Goal: Task Accomplishment & Management: Manage account settings

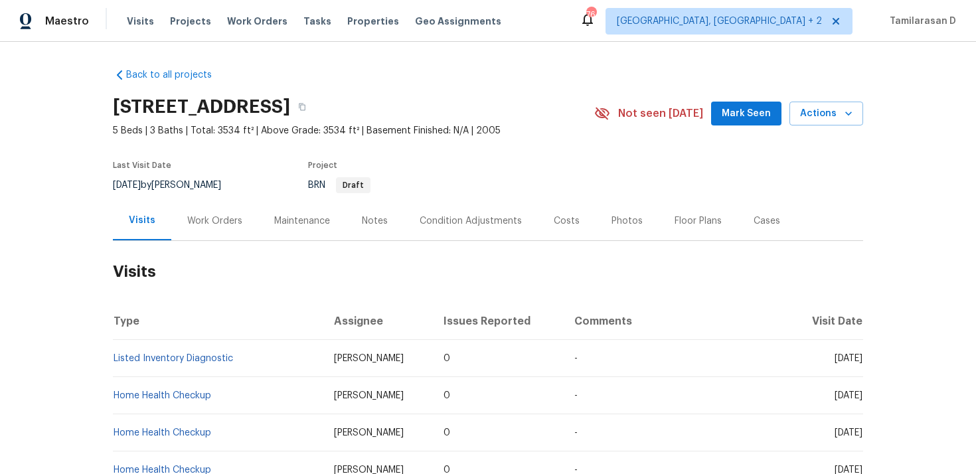
click at [215, 224] on div "Work Orders" at bounding box center [214, 221] width 55 height 13
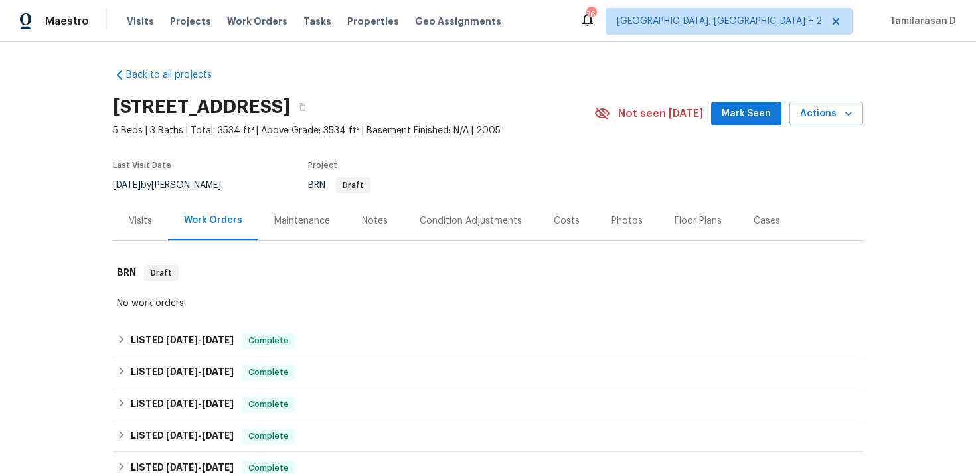
scroll to position [373, 0]
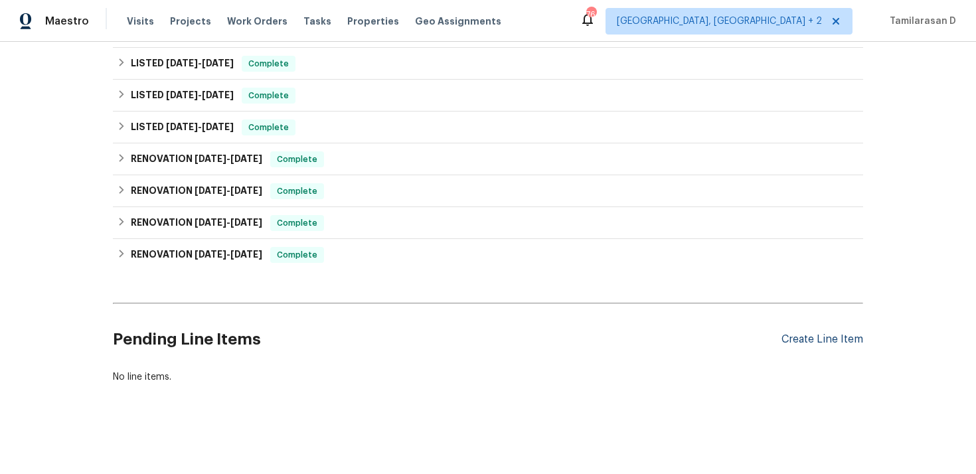
click at [818, 339] on div "Create Line Item" at bounding box center [823, 339] width 82 height 13
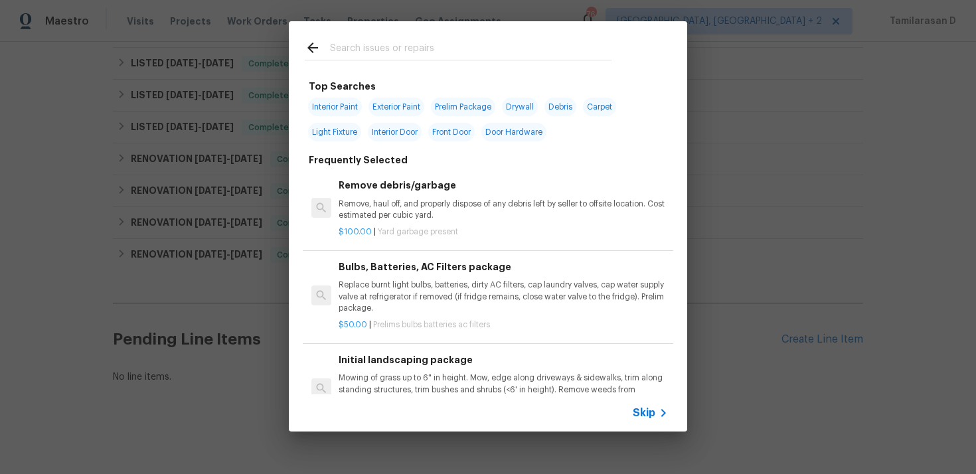
click at [647, 412] on span "Skip" at bounding box center [644, 412] width 23 height 13
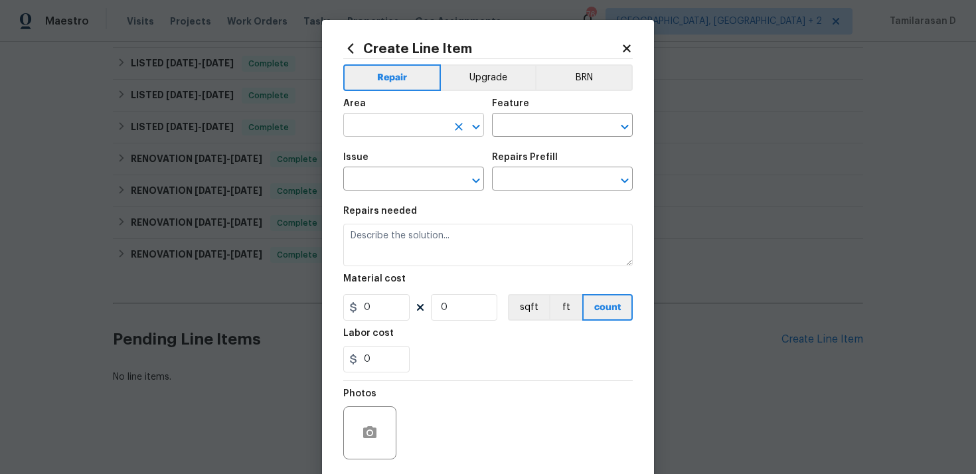
click at [386, 124] on input "text" at bounding box center [395, 126] width 104 height 21
type input "inter"
click at [400, 183] on li "Interior Overall" at bounding box center [413, 178] width 141 height 22
type input "Interior Overall"
click at [527, 138] on div "Area Interior Overall ​ Feature ​" at bounding box center [488, 118] width 290 height 54
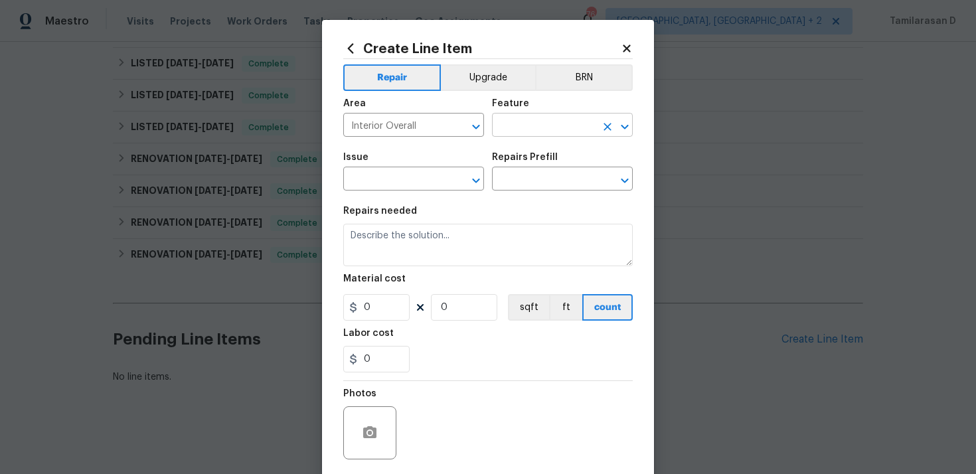
click at [537, 126] on input "text" at bounding box center [544, 126] width 104 height 21
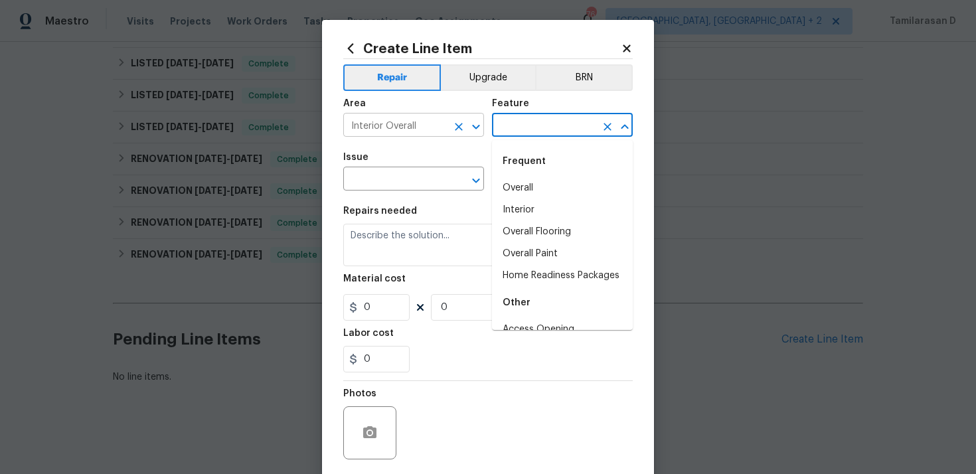
click at [457, 126] on icon "Clear" at bounding box center [459, 127] width 8 height 8
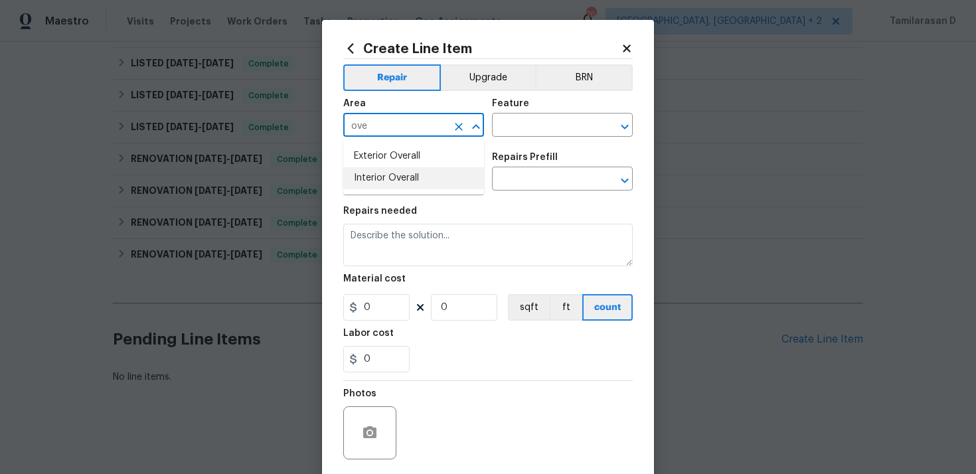
click at [436, 181] on li "Interior Overall" at bounding box center [413, 178] width 141 height 22
type input "Interior Overall"
click at [525, 127] on input "text" at bounding box center [544, 126] width 104 height 21
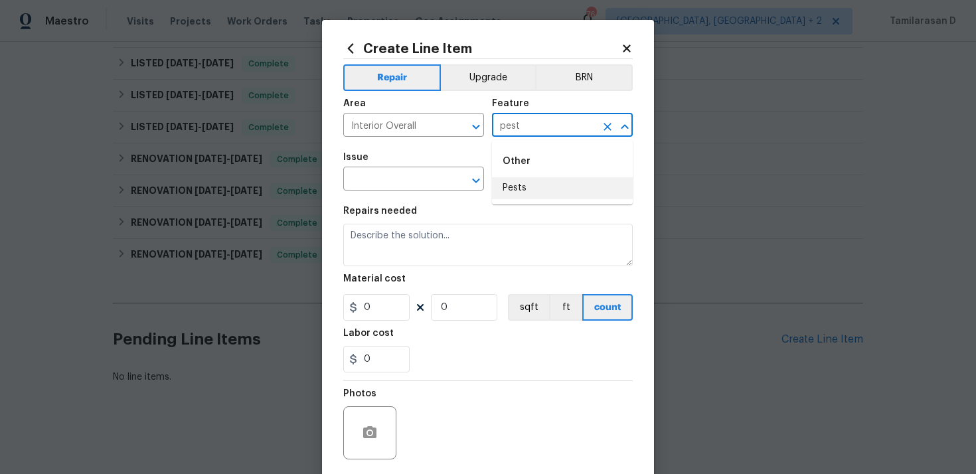
click at [526, 196] on li "Pests" at bounding box center [562, 188] width 141 height 22
type input "Pests"
click at [393, 181] on input "text" at bounding box center [395, 180] width 104 height 21
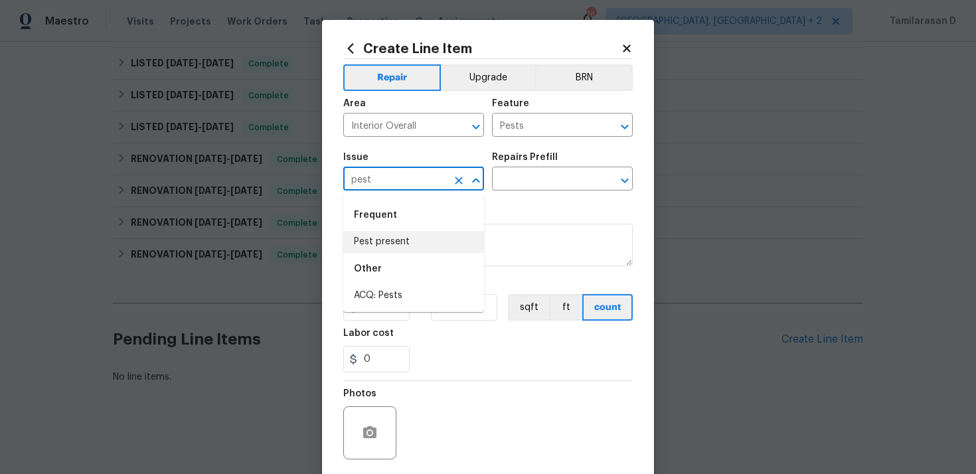
click at [410, 240] on li "Pest present" at bounding box center [413, 242] width 141 height 22
type input "Pest present"
click at [543, 172] on input "text" at bounding box center [544, 180] width 104 height 21
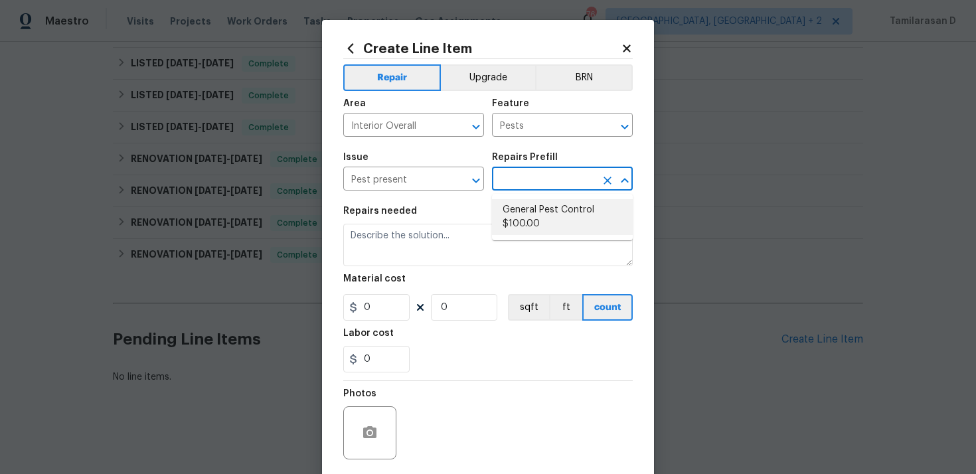
click at [533, 226] on li "General Pest Control $100.00" at bounding box center [562, 217] width 141 height 36
type input "General Pest Control $100.00"
type textarea "General pest treatment for active pest/insect infestation - non termite"
type input "100"
type input "1"
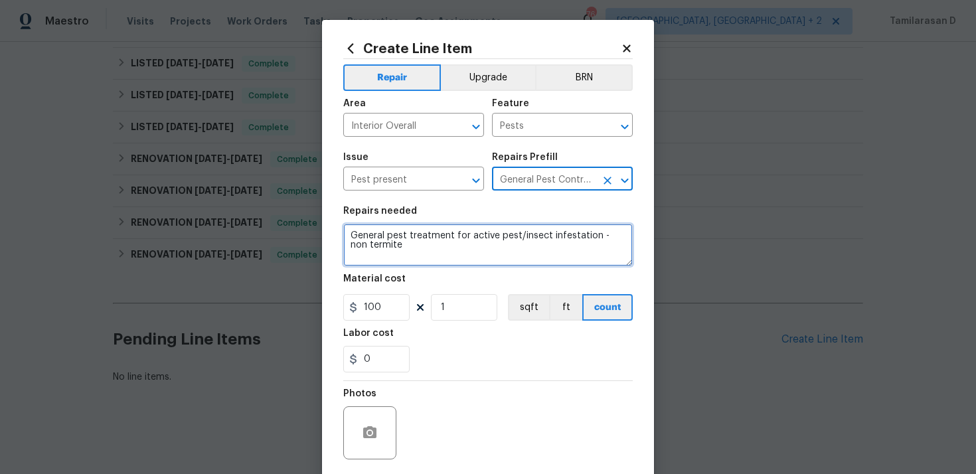
click at [350, 236] on textarea "General pest treatment for active pest/insect infestation - non termite" at bounding box center [488, 245] width 290 height 43
paste textarea "Feedback received that bugs were found in the home. Please perform a general pe…"
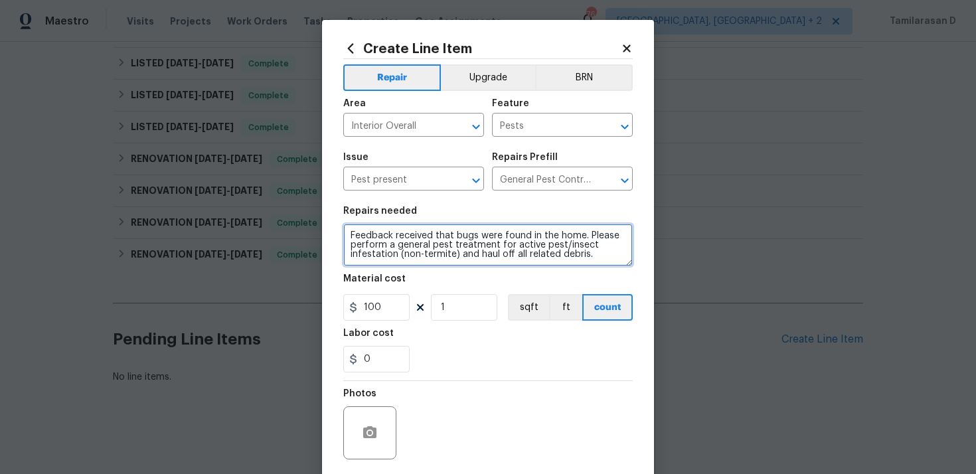
type textarea "Feedback received that bugs were found in the home. Please perform a general pe…"
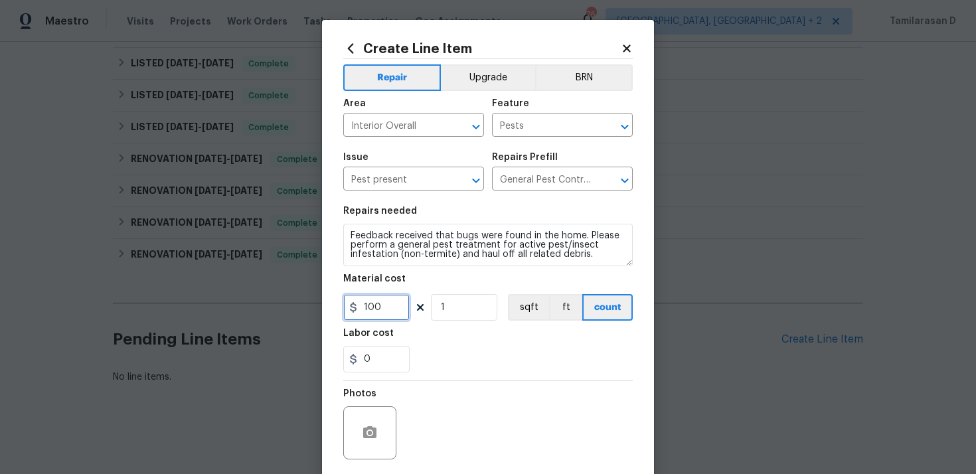
click at [369, 299] on input "100" at bounding box center [376, 307] width 66 height 27
type input "75"
click at [453, 365] on div "0" at bounding box center [488, 359] width 290 height 27
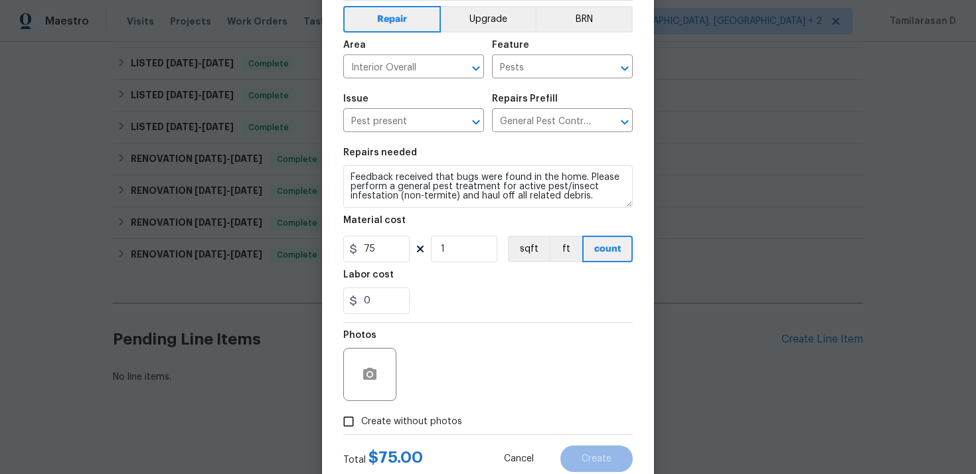
scroll to position [98, 0]
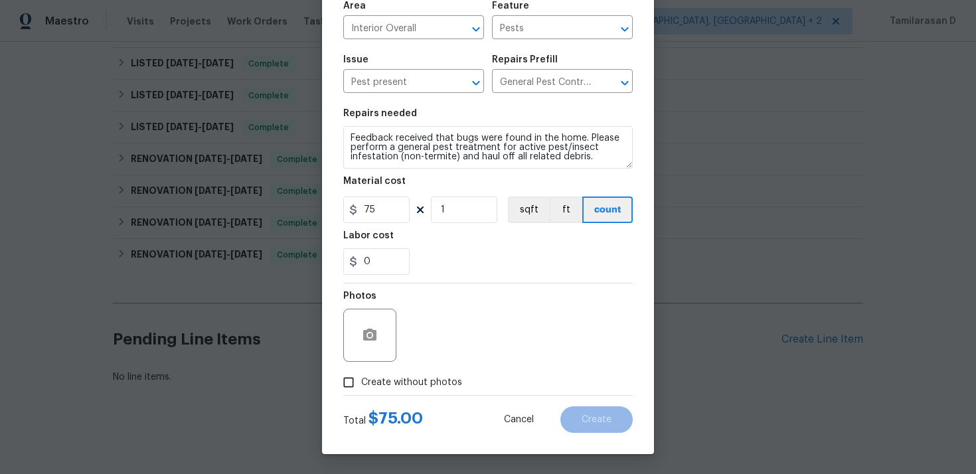
click at [349, 383] on input "Create without photos" at bounding box center [348, 382] width 25 height 25
checkbox input "true"
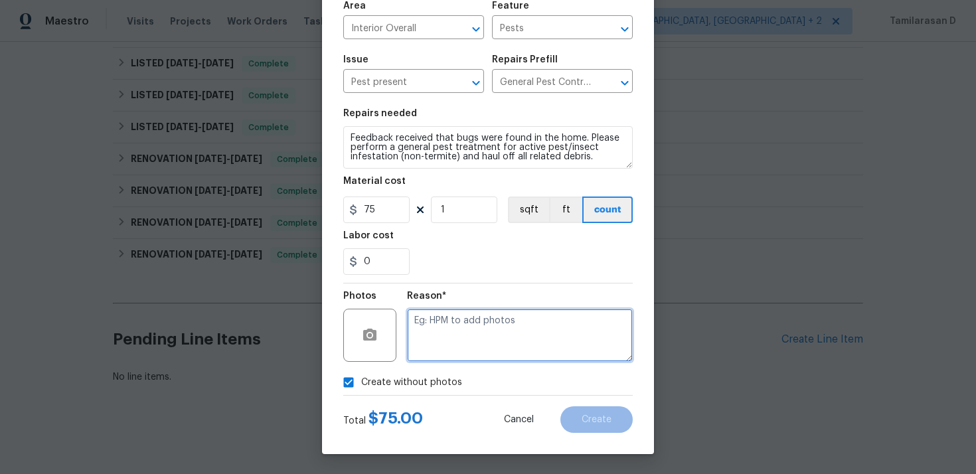
click at [430, 338] on textarea at bounding box center [520, 335] width 226 height 53
type textarea "N/A"
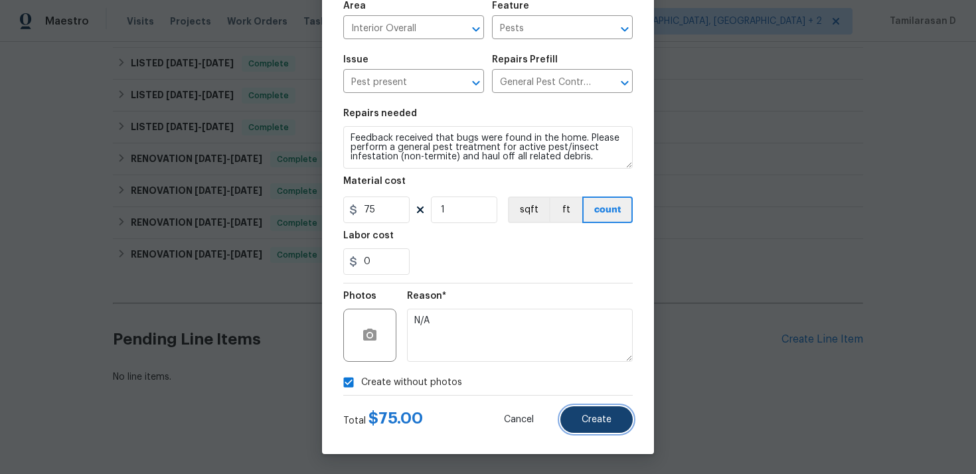
click at [611, 416] on span "Create" at bounding box center [597, 420] width 30 height 10
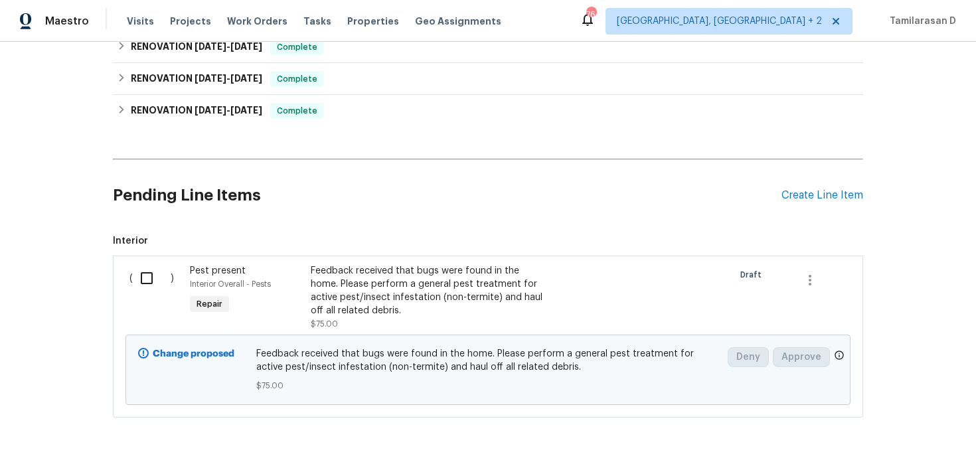
scroll to position [543, 0]
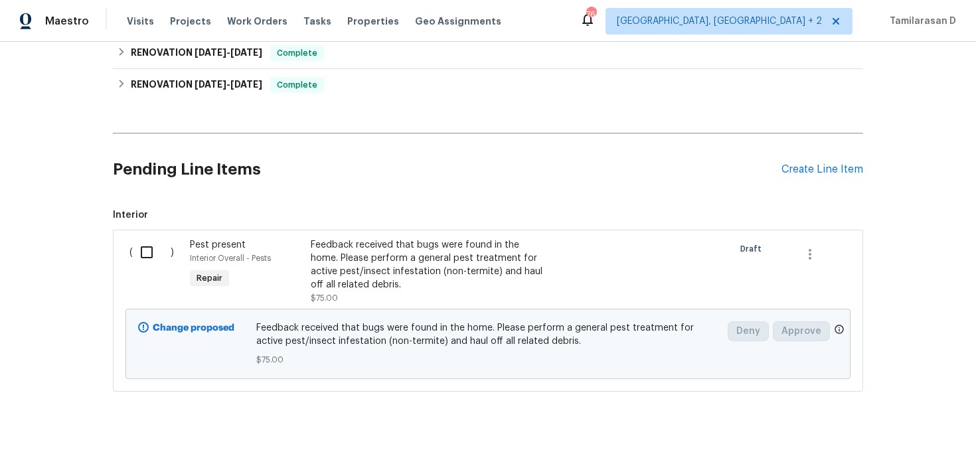
click at [145, 250] on input "checkbox" at bounding box center [152, 252] width 38 height 28
checkbox input "true"
click at [878, 435] on span "Create Work Order" at bounding box center [900, 441] width 88 height 17
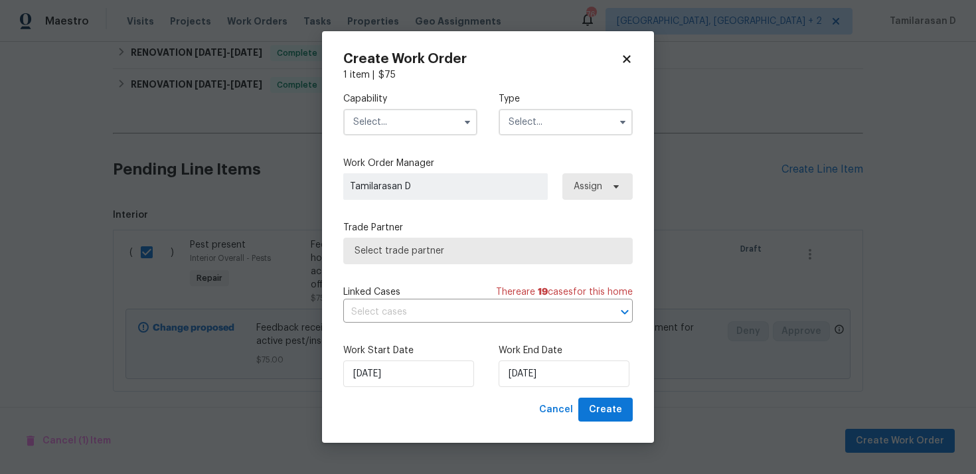
click at [548, 113] on input "text" at bounding box center [566, 122] width 134 height 27
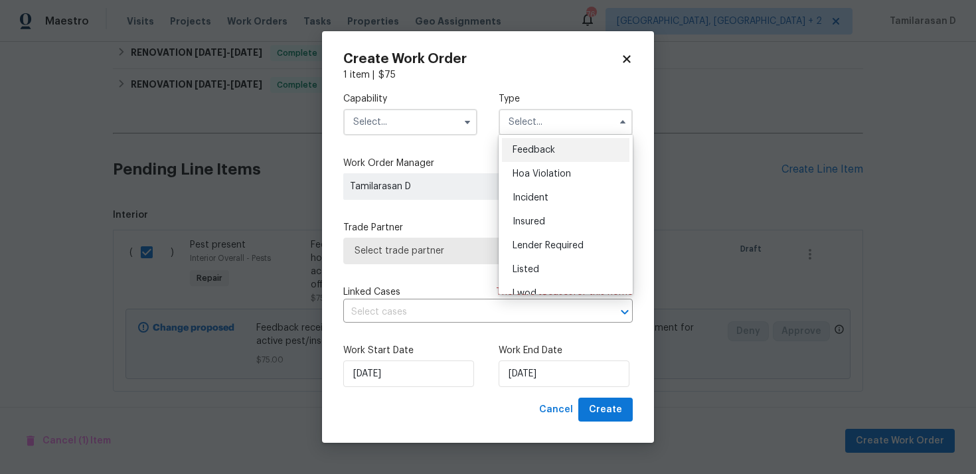
click at [535, 148] on span "Feedback" at bounding box center [534, 149] width 43 height 9
type input "Feedback"
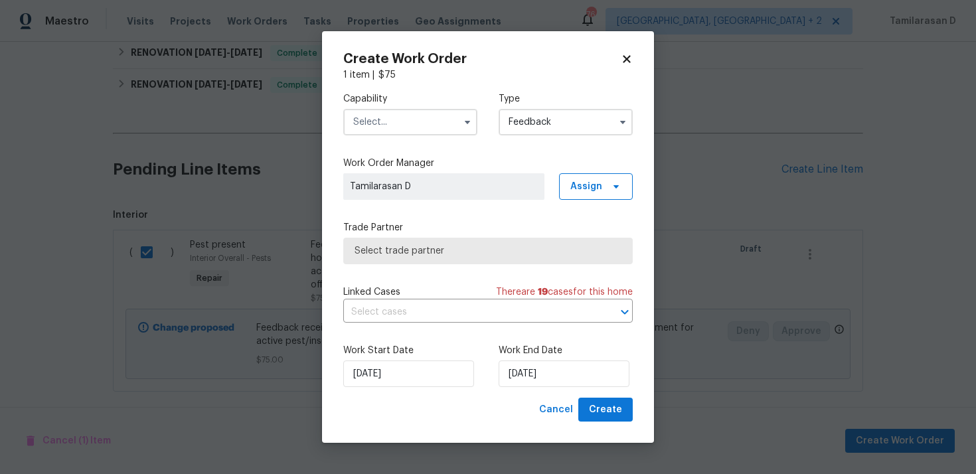
click at [416, 124] on input "text" at bounding box center [410, 122] width 134 height 27
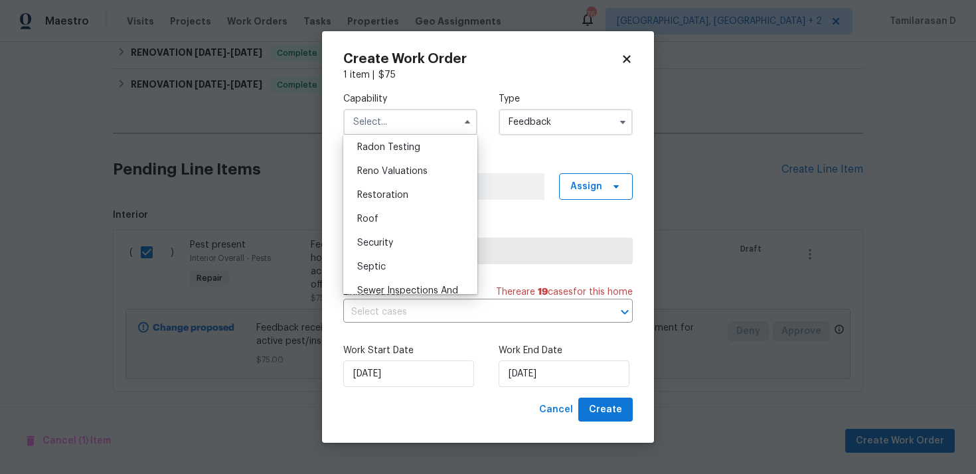
scroll to position [1146, 0]
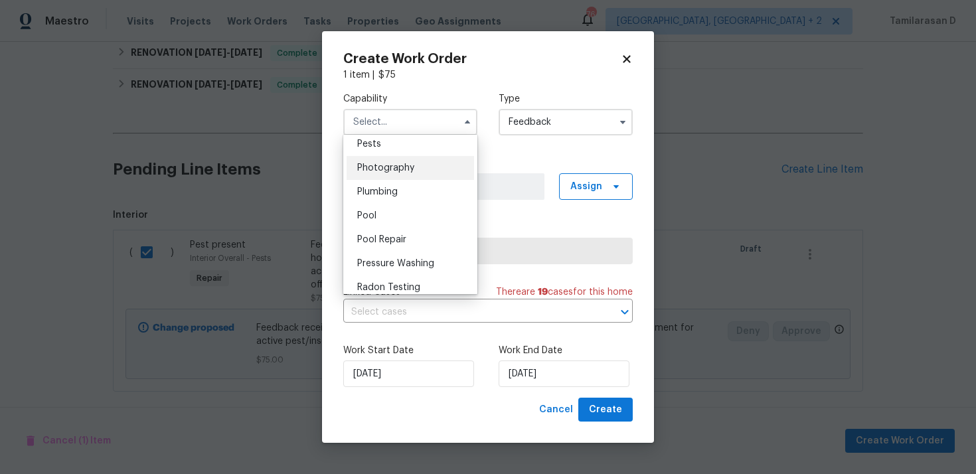
click at [377, 167] on span "Photography" at bounding box center [385, 167] width 57 height 9
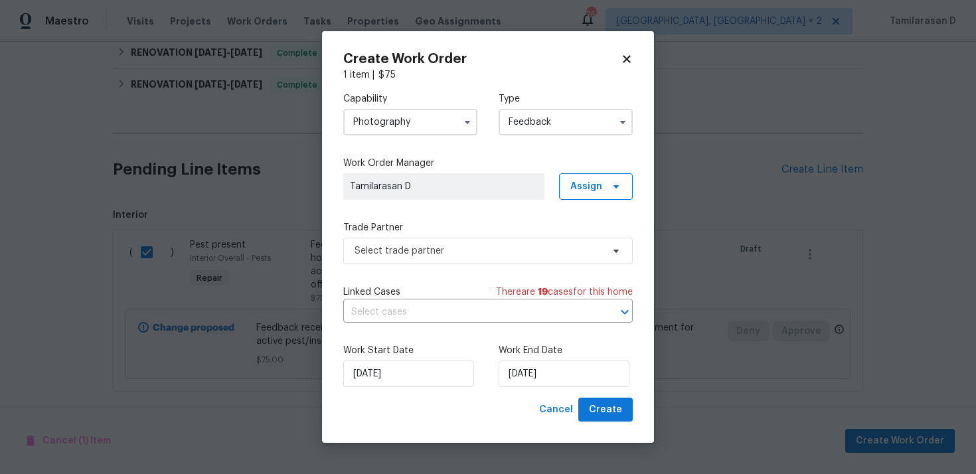
click at [381, 118] on input "Photography" at bounding box center [410, 122] width 134 height 27
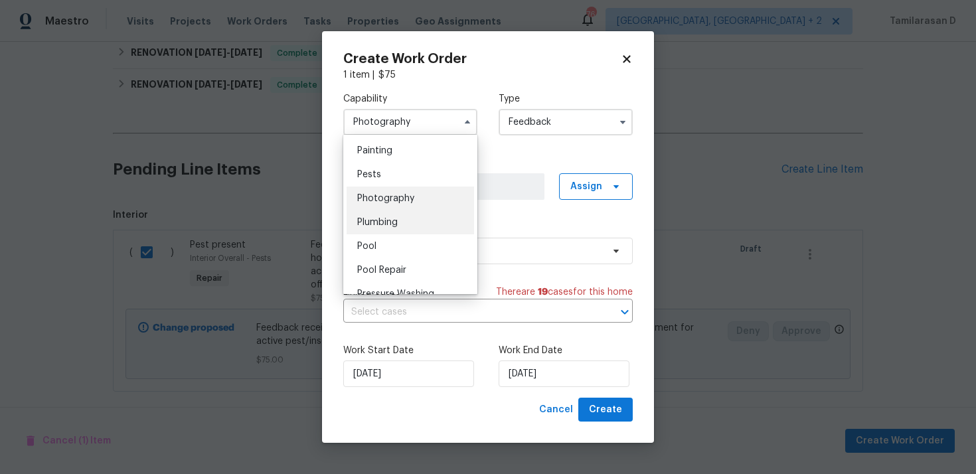
scroll to position [1089, 0]
click at [370, 192] on div "Pests" at bounding box center [411, 201] width 128 height 24
type input "Pests"
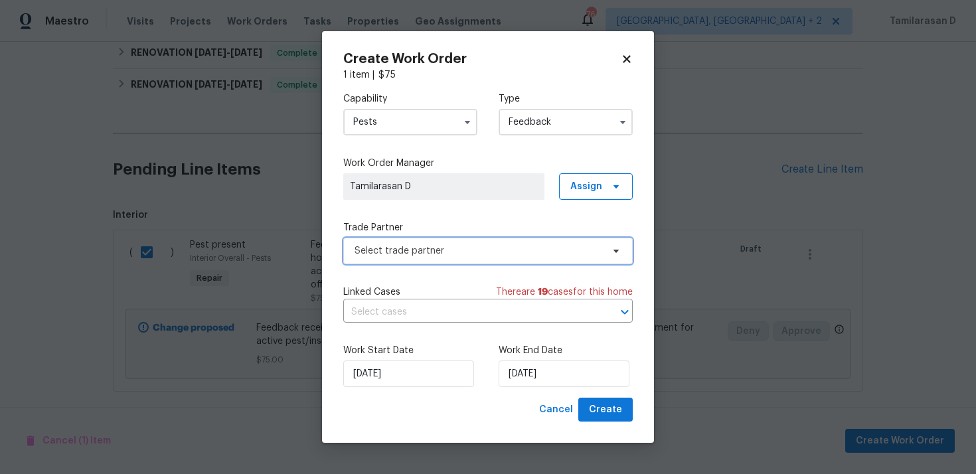
click at [406, 257] on span "Select trade partner" at bounding box center [488, 251] width 290 height 27
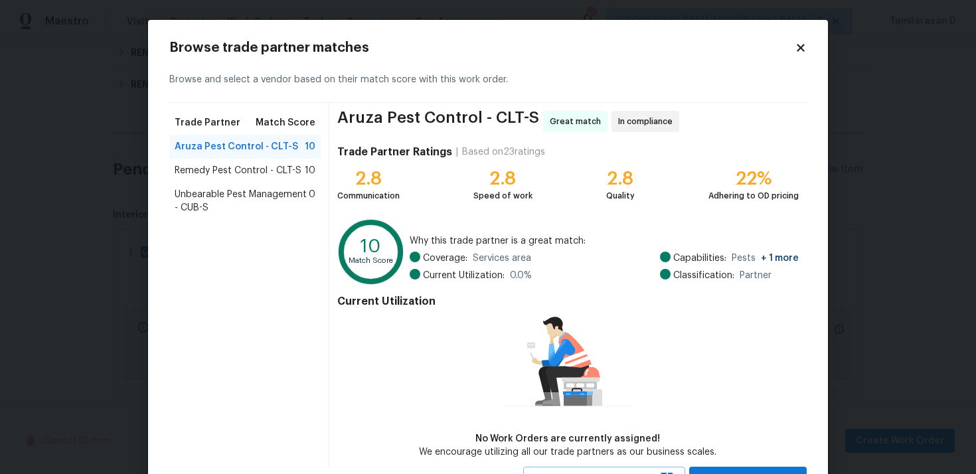
scroll to position [57, 0]
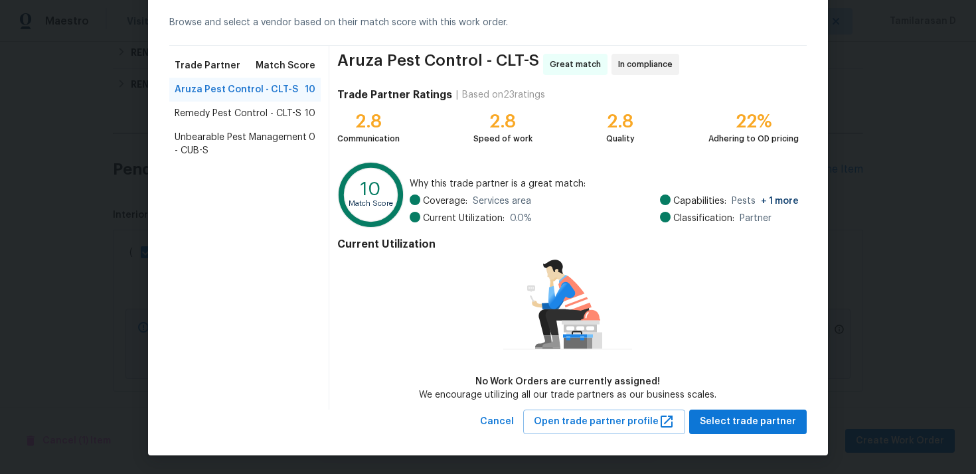
click at [207, 127] on div "Unbearable Pest Management - CUB-S 0" at bounding box center [244, 144] width 151 height 37
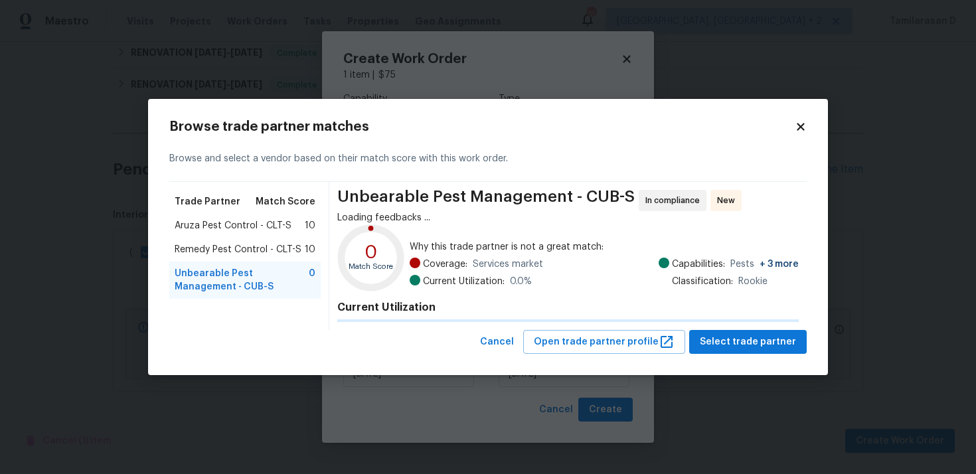
scroll to position [0, 0]
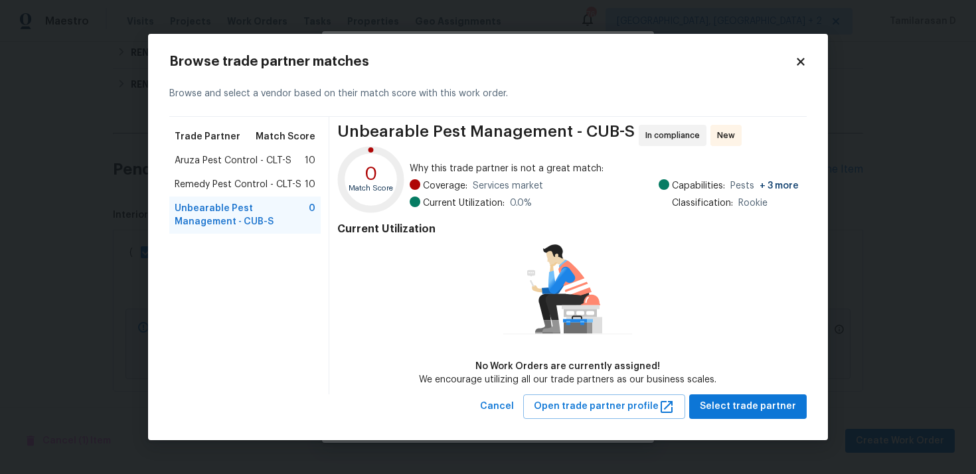
click at [236, 184] on span "Remedy Pest Control - CLT-S" at bounding box center [238, 184] width 127 height 13
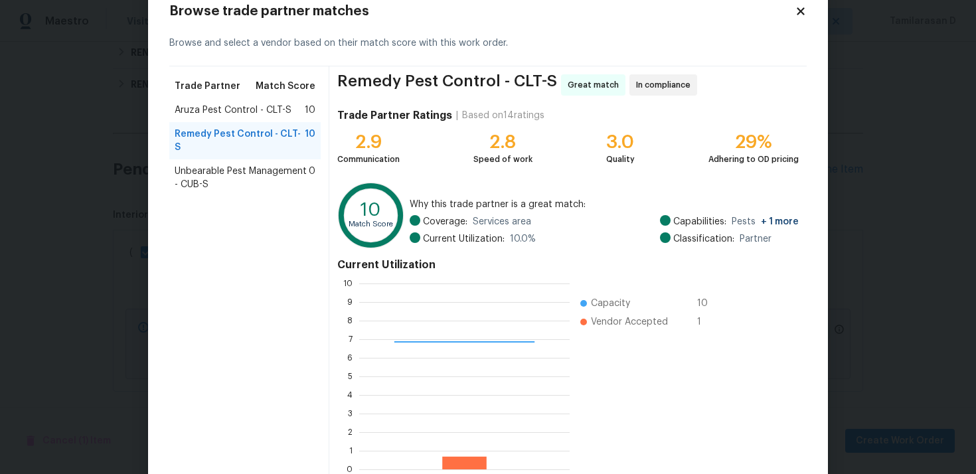
scroll to position [112, 0]
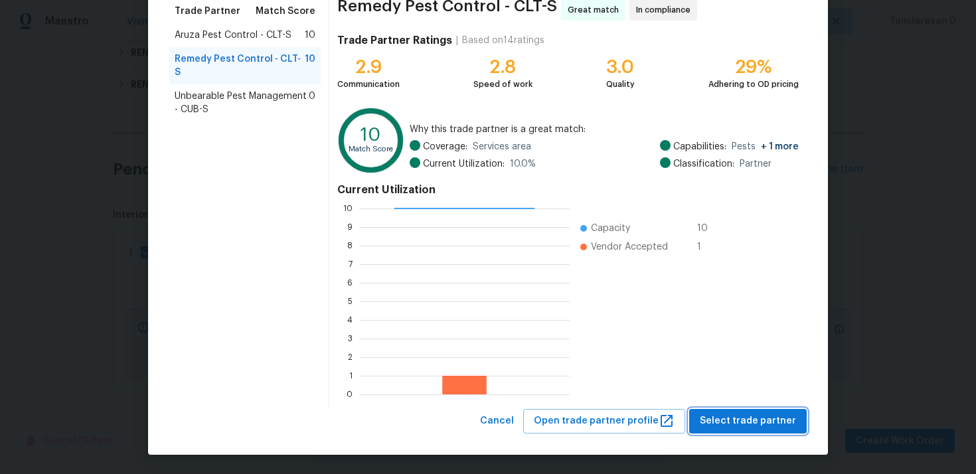
click at [754, 431] on button "Select trade partner" at bounding box center [748, 421] width 118 height 25
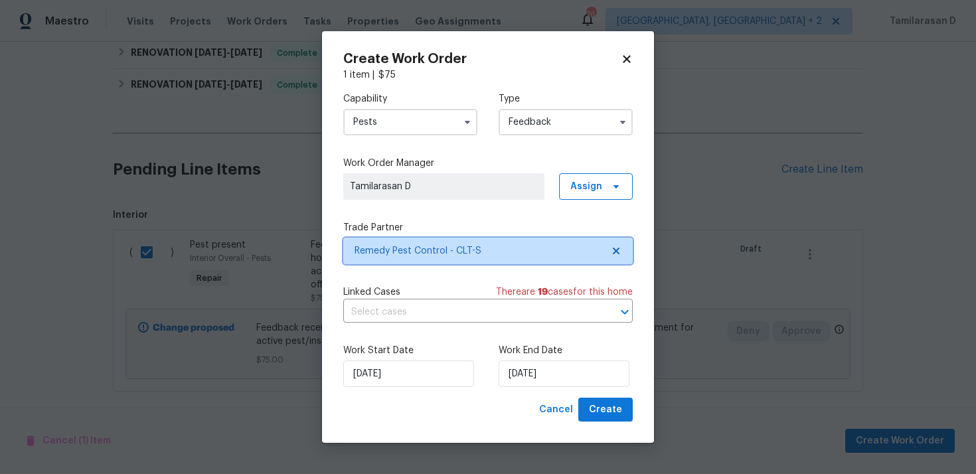
scroll to position [0, 0]
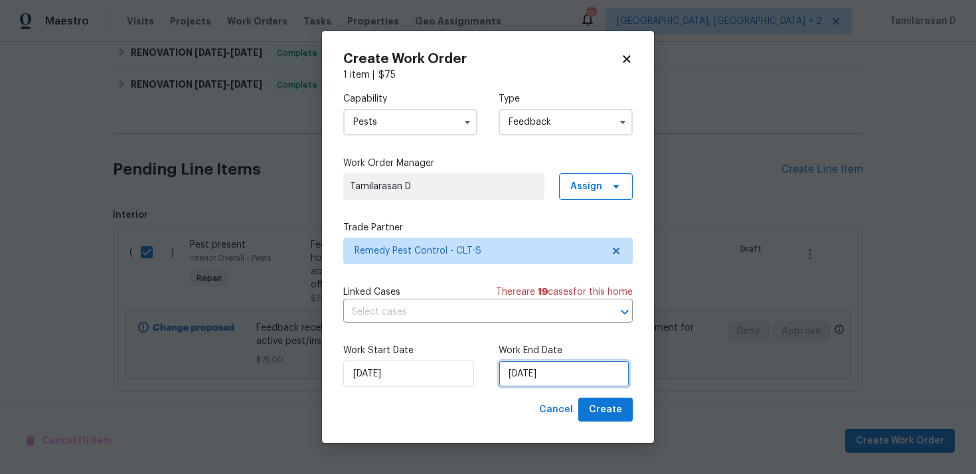
click at [533, 377] on input "29/09/2025" at bounding box center [564, 374] width 131 height 27
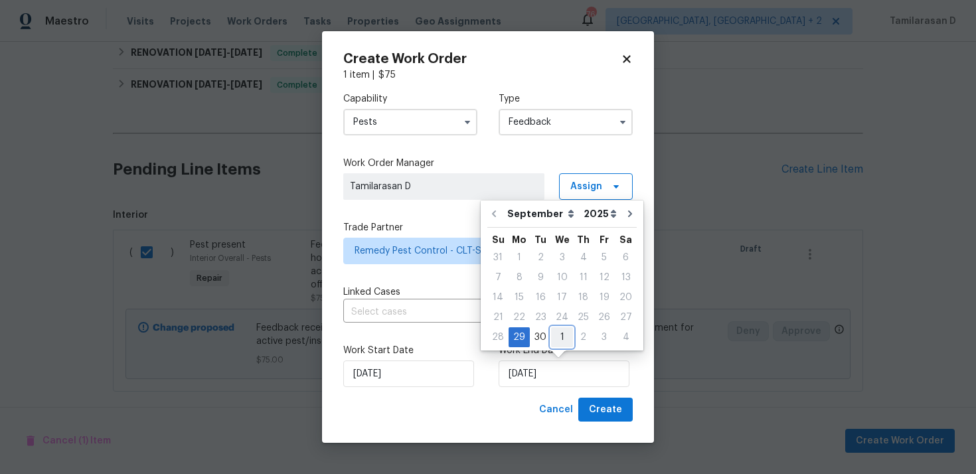
click at [561, 343] on div "1" at bounding box center [562, 337] width 22 height 19
type input "01/10/2025"
select select "9"
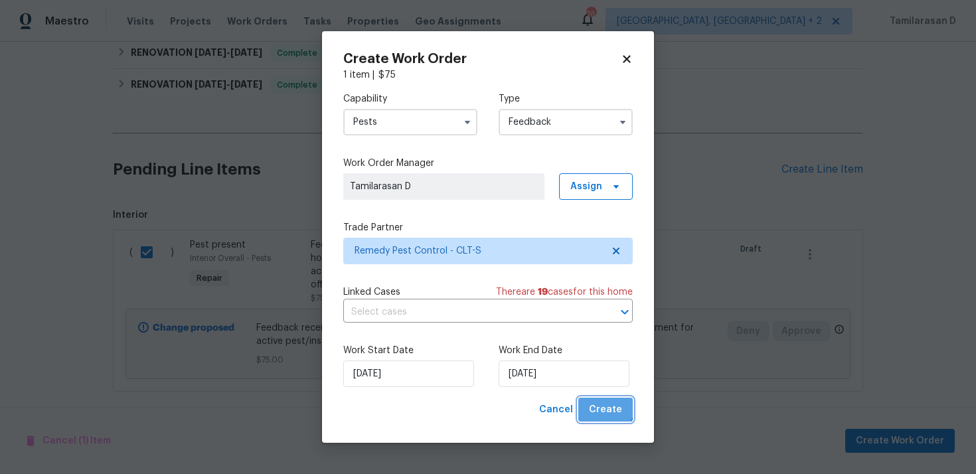
click at [602, 405] on span "Create" at bounding box center [605, 410] width 33 height 17
checkbox input "false"
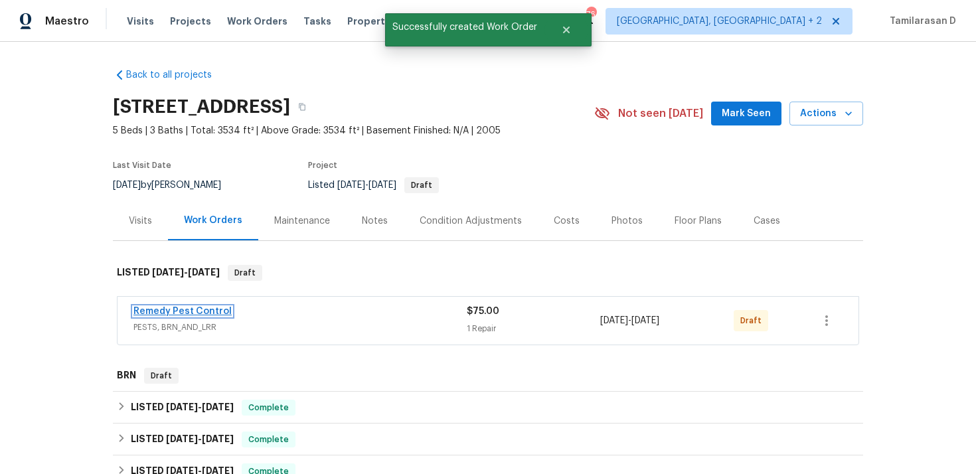
click at [186, 309] on link "Remedy Pest Control" at bounding box center [182, 311] width 98 height 9
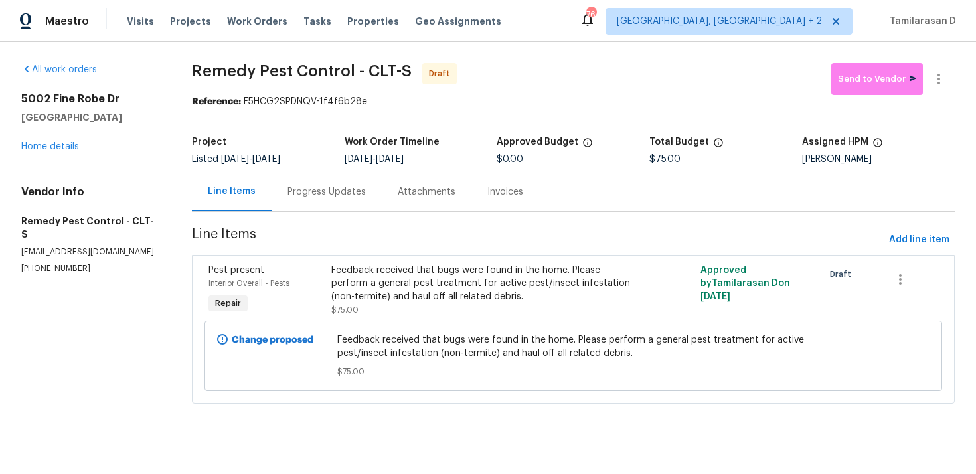
click at [288, 187] on div "Progress Updates" at bounding box center [327, 191] width 78 height 13
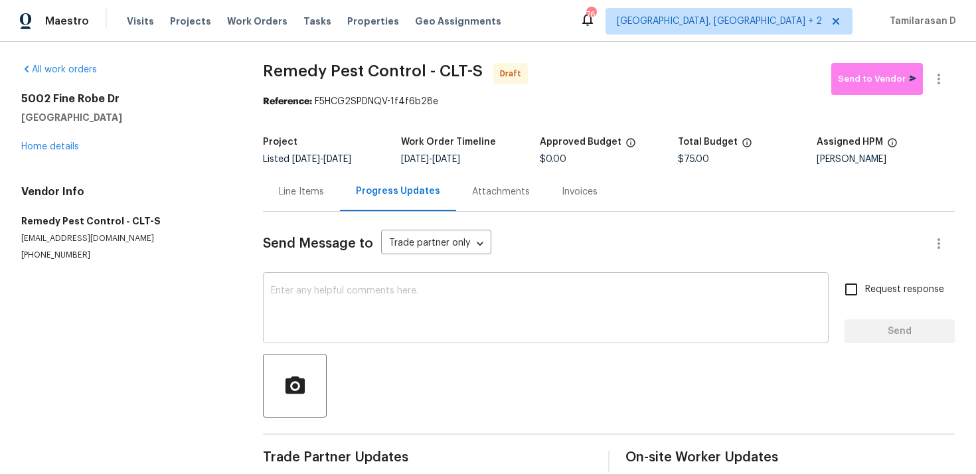
click at [307, 331] on textarea at bounding box center [546, 309] width 550 height 46
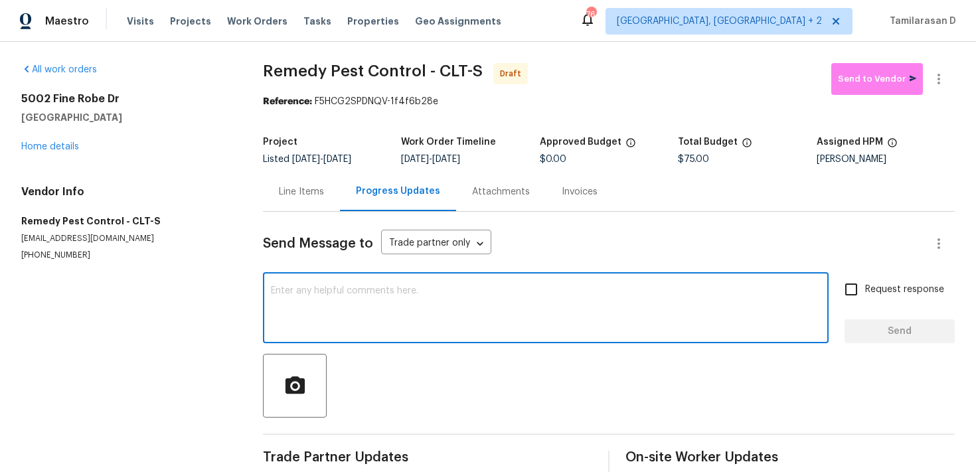
paste textarea "Hey, this is Tamil from Opendoor. I’m confirming you received the WO for the pr…"
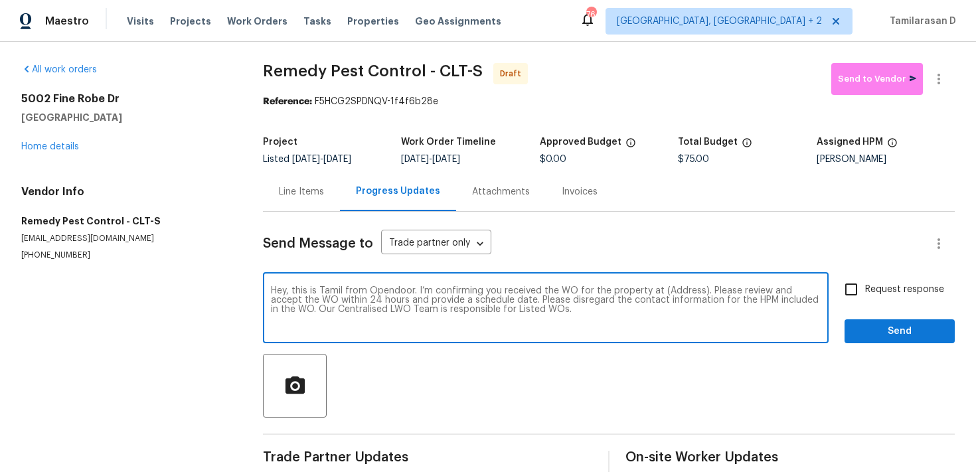
scroll to position [19, 0]
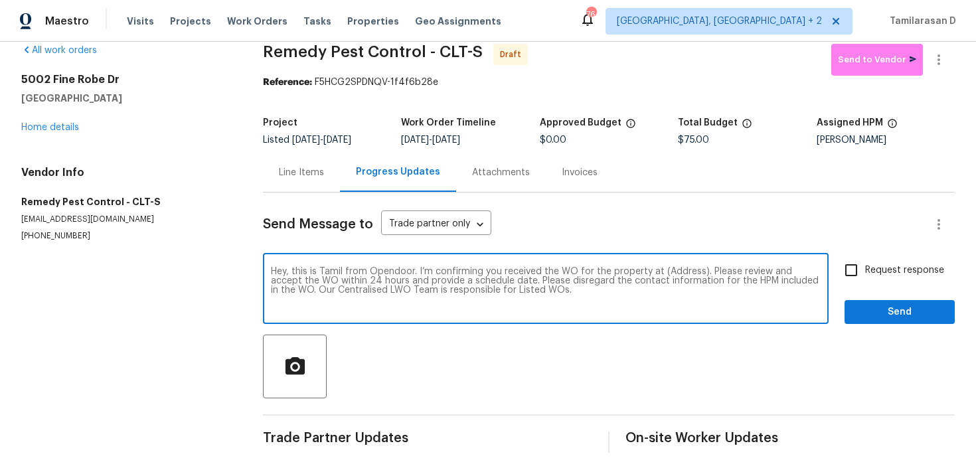
click at [676, 269] on textarea "Hey, this is Tamil from Opendoor. I’m confirming you received the WO for the pr…" at bounding box center [546, 290] width 550 height 46
paste textarea "5002 Fine Robe Dr, Indian Trail, NC 28079"
type textarea "Hey, this is Tamil from Opendoor. I’m confirming you received the WO for the pr…"
click at [851, 262] on input "Request response" at bounding box center [851, 270] width 28 height 28
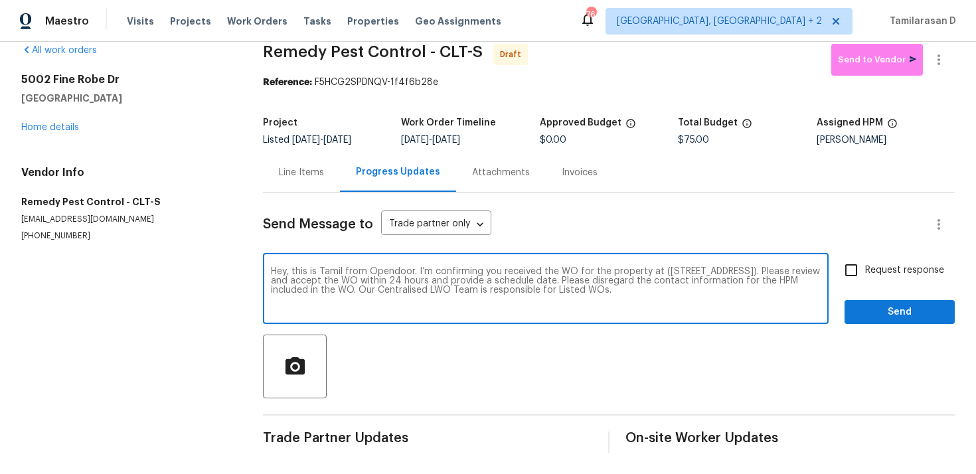
checkbox input "true"
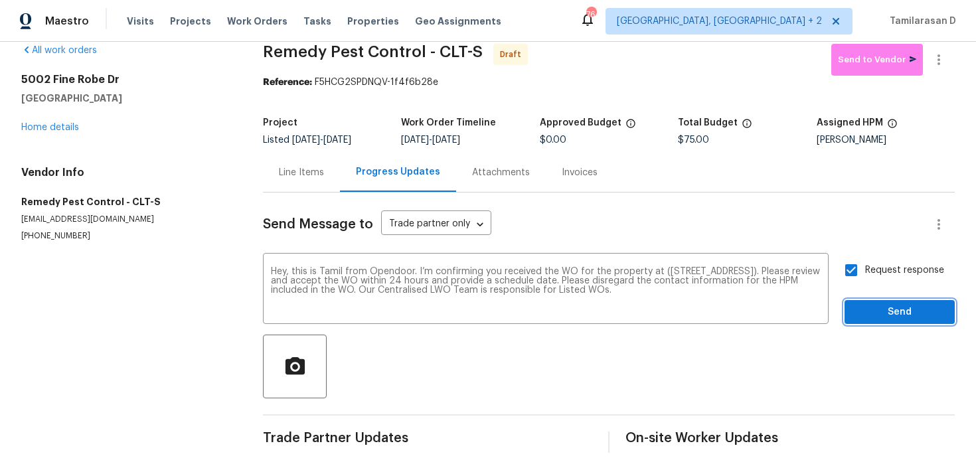
click at [891, 315] on span "Send" at bounding box center [899, 312] width 89 height 17
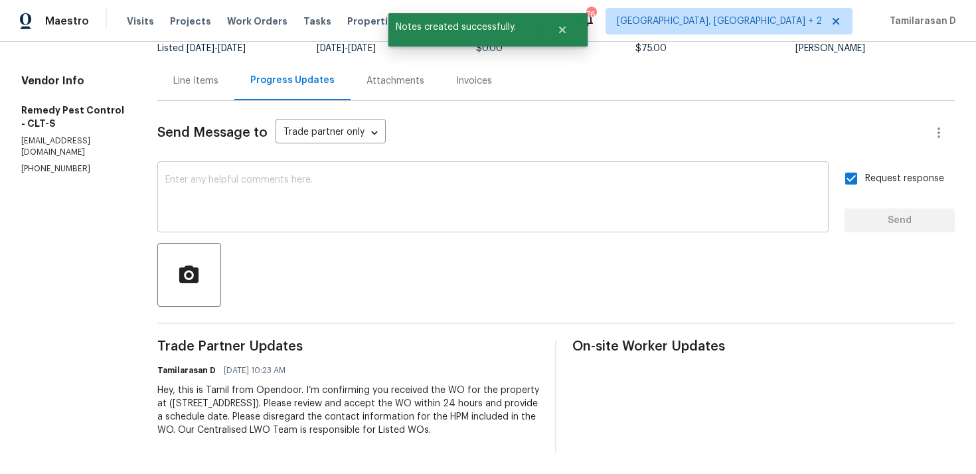
scroll to position [0, 0]
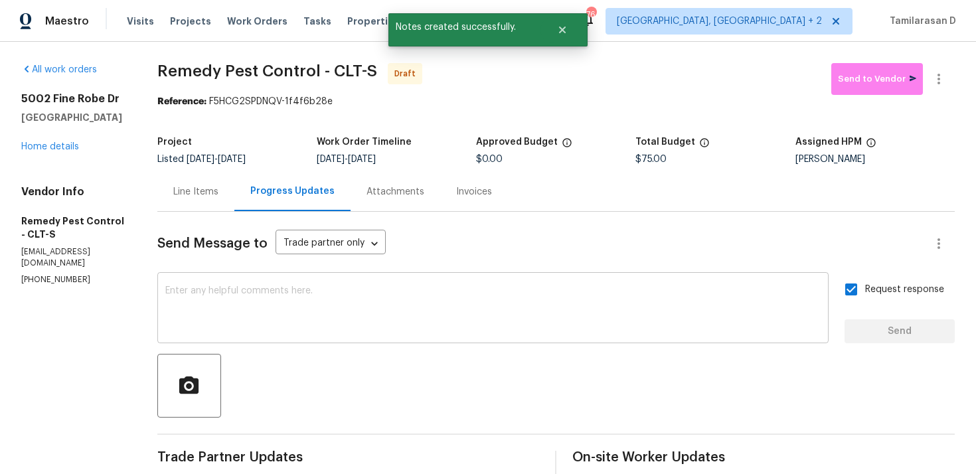
click at [222, 276] on div "x ​" at bounding box center [492, 310] width 671 height 68
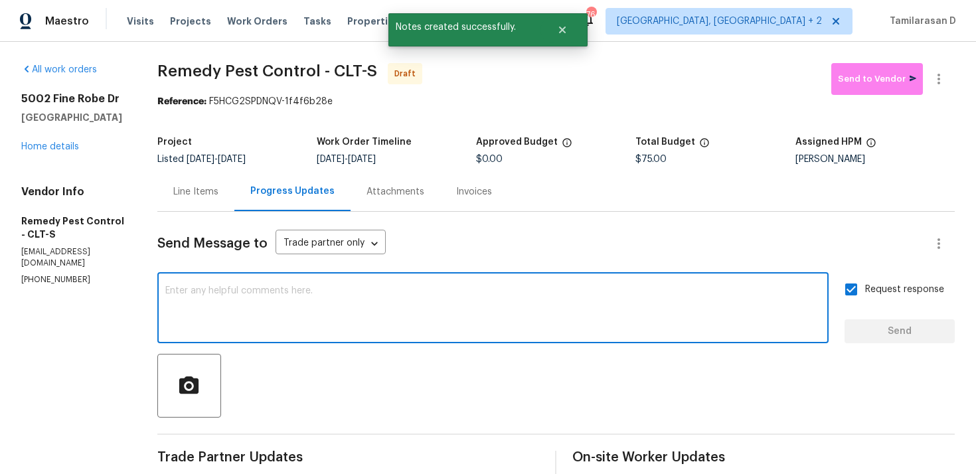
paste textarea "Attention All Work Orders must include before-photos (both close-up and wide-an…"
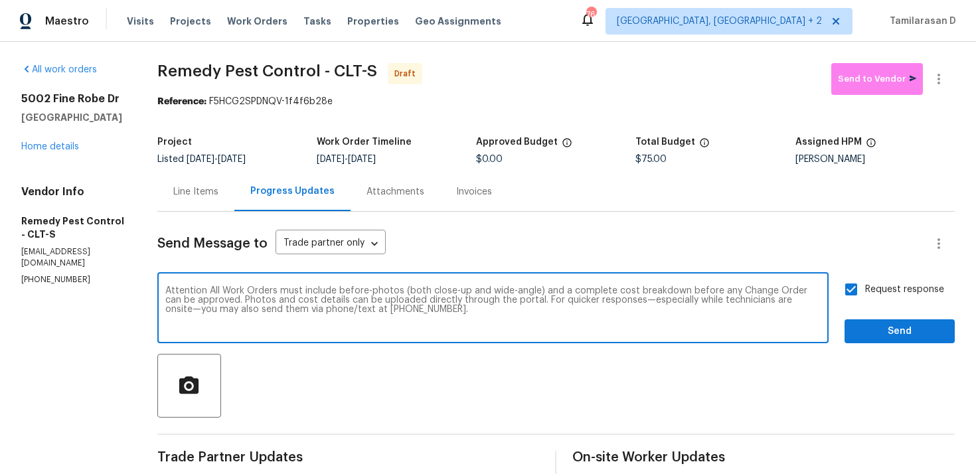
type textarea "Attention All Work Orders must include before-photos (both close-up and wide-an…"
click at [883, 329] on span "Send" at bounding box center [899, 331] width 89 height 17
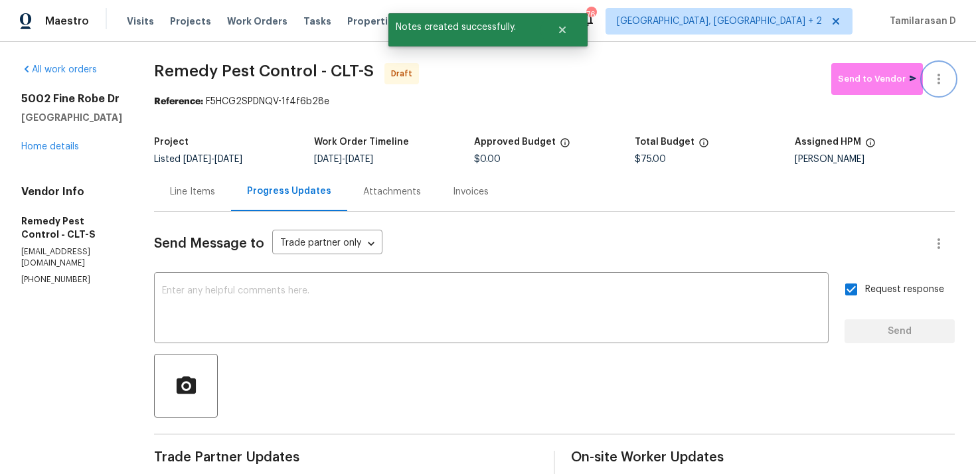
click at [939, 72] on icon "button" at bounding box center [939, 79] width 16 height 16
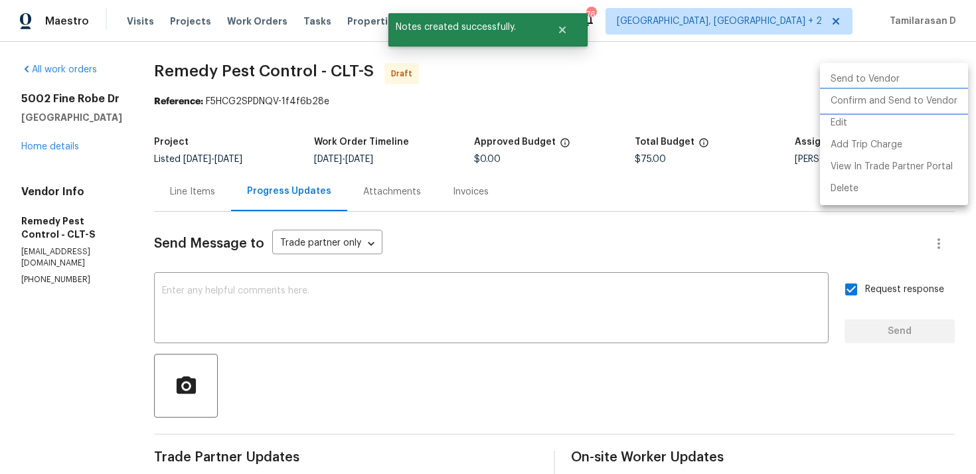
click at [861, 96] on li "Confirm and Send to Vendor" at bounding box center [894, 101] width 148 height 22
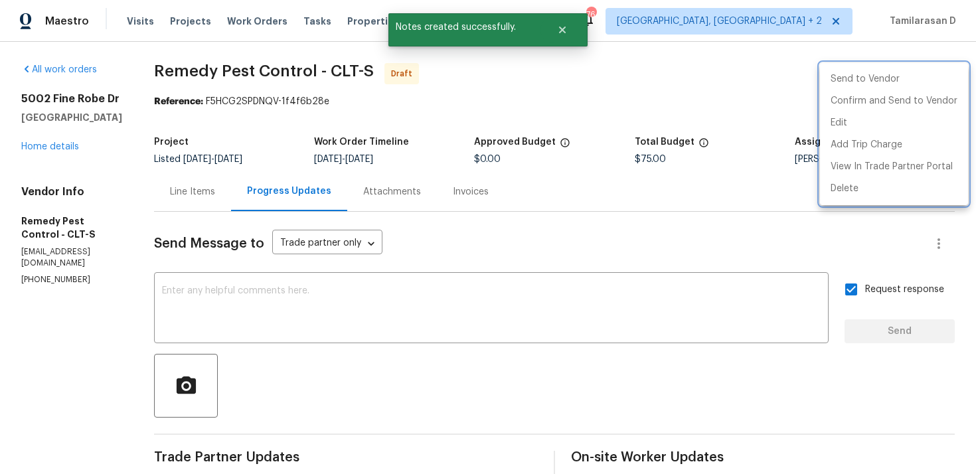
click at [707, 96] on div at bounding box center [488, 237] width 976 height 474
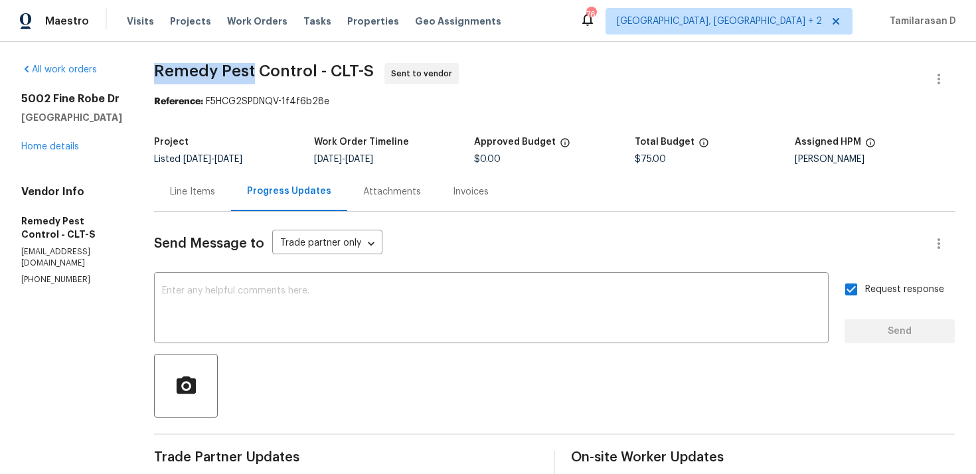
drag, startPoint x: 151, startPoint y: 71, endPoint x: 249, endPoint y: 72, distance: 97.6
click at [249, 72] on span "Remedy Pest Control - CLT-S" at bounding box center [264, 71] width 220 height 16
copy span "Remedy Pest"
click at [257, 169] on div "Project Listed 9/29/2025 - 10/1/2025 Work Order Timeline 9/29/2025 - 10/1/2025 …" at bounding box center [554, 151] width 801 height 43
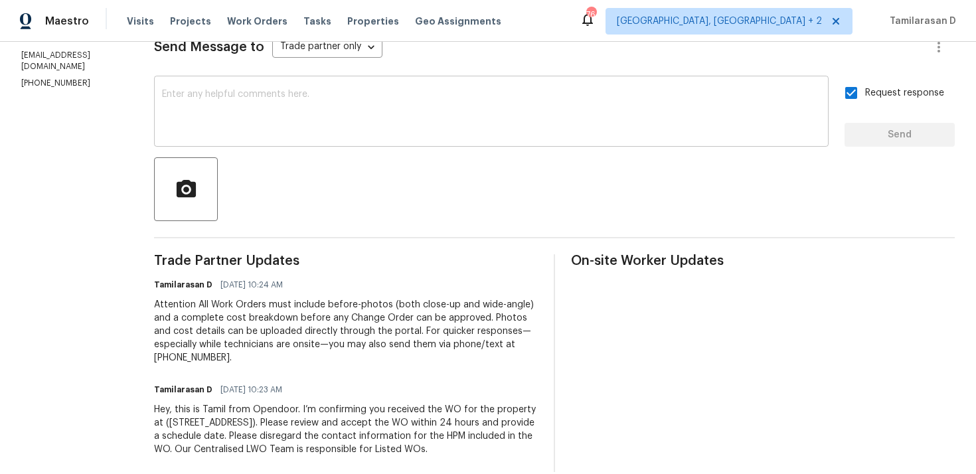
scroll to position [216, 0]
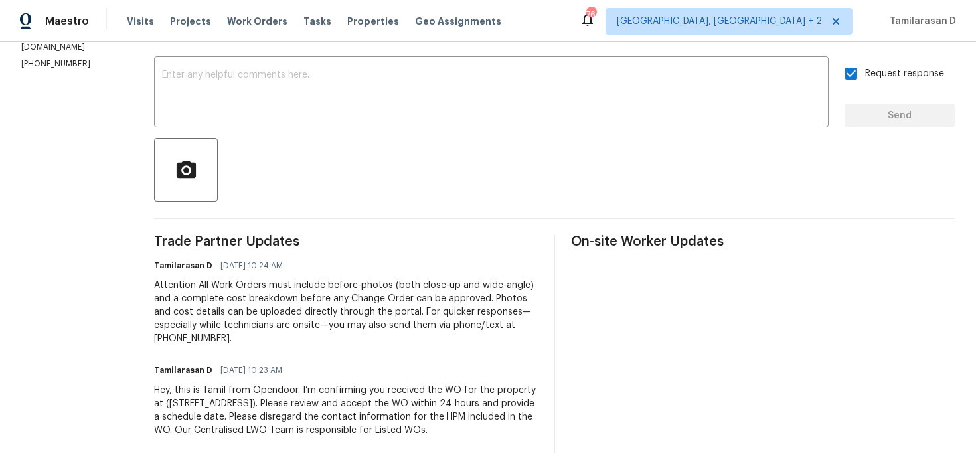
click at [296, 259] on div "Tamilarasan D 09/29/2025 10:24 AM" at bounding box center [346, 265] width 384 height 19
click at [295, 262] on div "Tamilarasan D 09/29/2025 10:24 AM" at bounding box center [346, 265] width 384 height 19
click at [297, 365] on div "Tamilarasan D 09/29/2025 10:23 AM" at bounding box center [346, 370] width 384 height 19
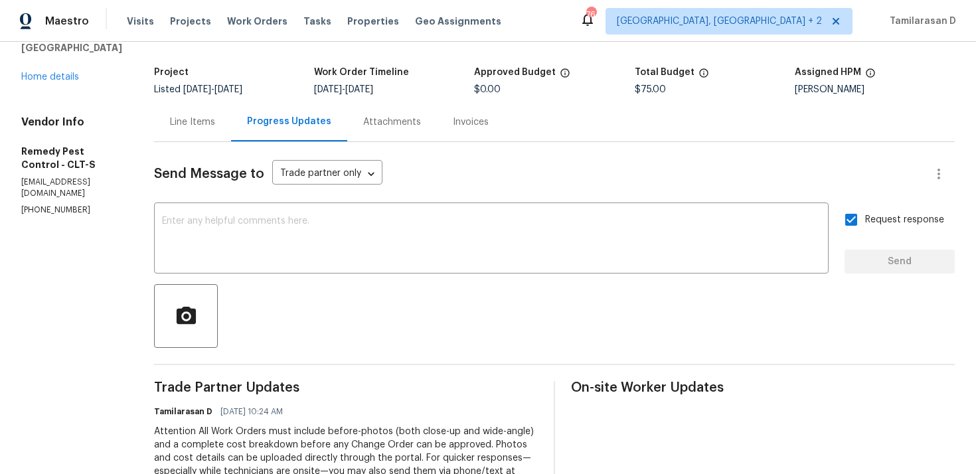
scroll to position [0, 0]
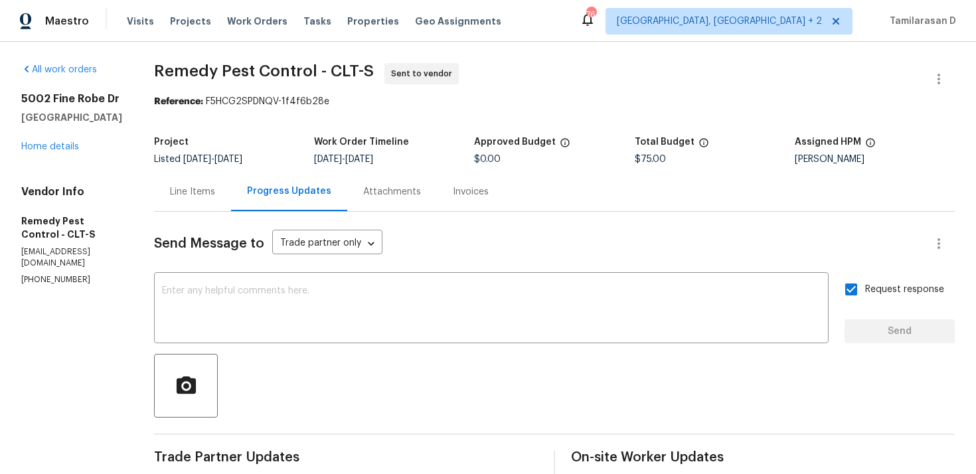
click at [406, 246] on div "Send Message to Trade partner only Trade partner only ​" at bounding box center [538, 244] width 769 height 32
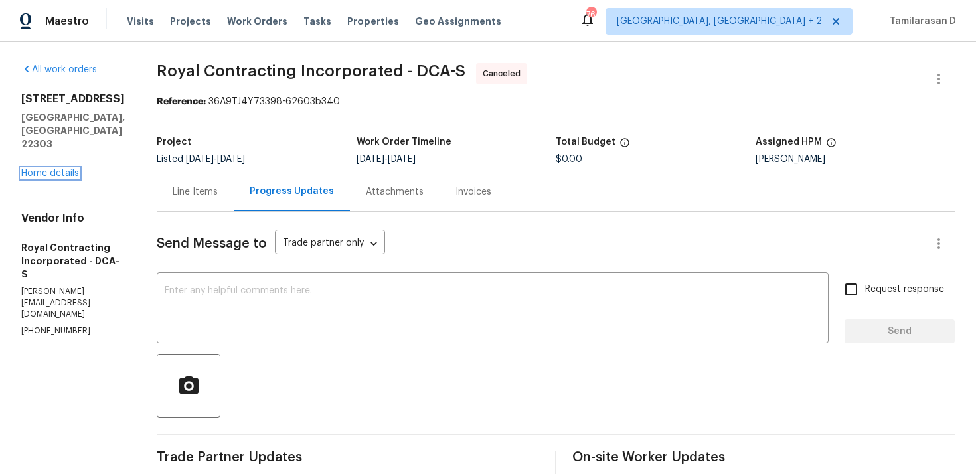
click at [74, 169] on link "Home details" at bounding box center [50, 173] width 58 height 9
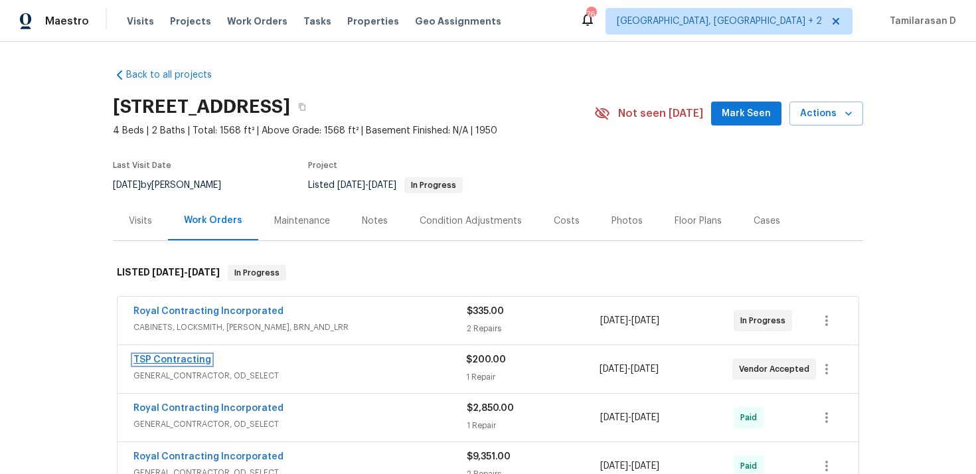
click at [179, 357] on link "TSP Contracting" at bounding box center [172, 359] width 78 height 9
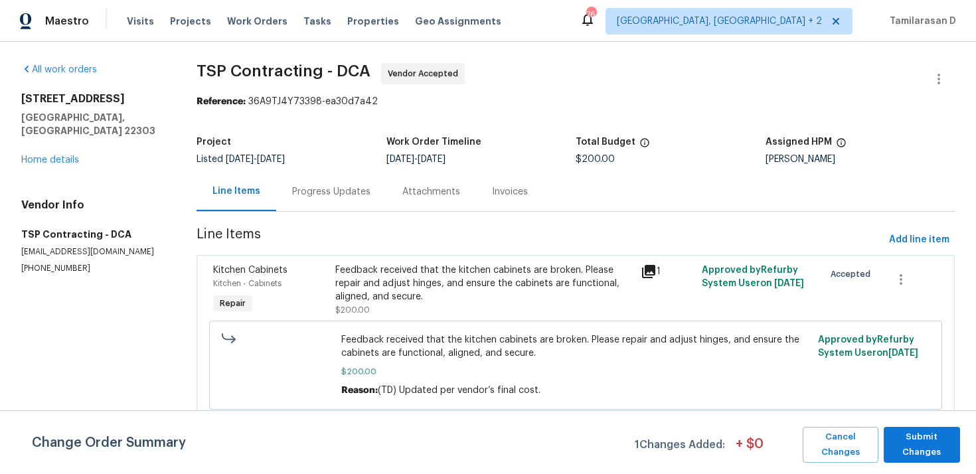
click at [553, 226] on section "TSP Contracting - DCA Vendor Accepted Reference: 36A9TJ4Y73398-ea30d7a42 Projec…" at bounding box center [576, 250] width 758 height 375
click at [920, 443] on span "Submit Changes" at bounding box center [922, 445] width 63 height 31
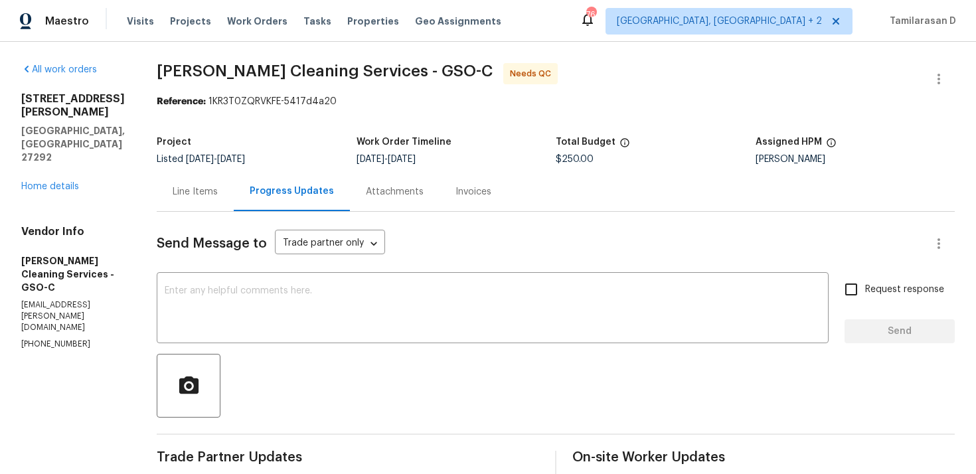
click at [183, 189] on div "Line Items" at bounding box center [195, 191] width 45 height 13
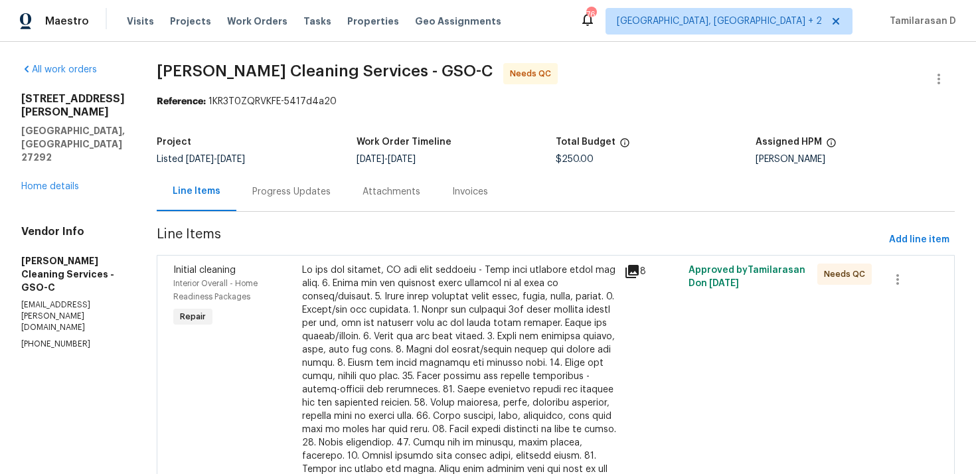
click at [423, 298] on div at bounding box center [459, 397] width 314 height 266
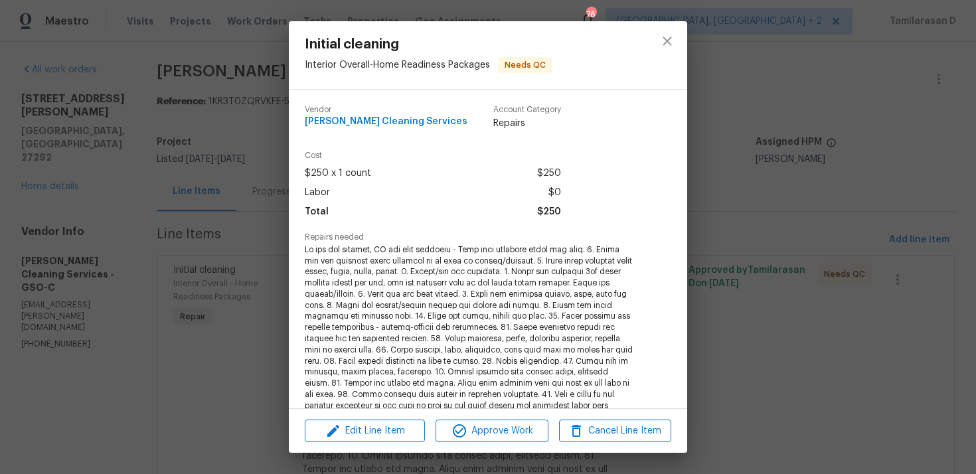
scroll to position [271, 0]
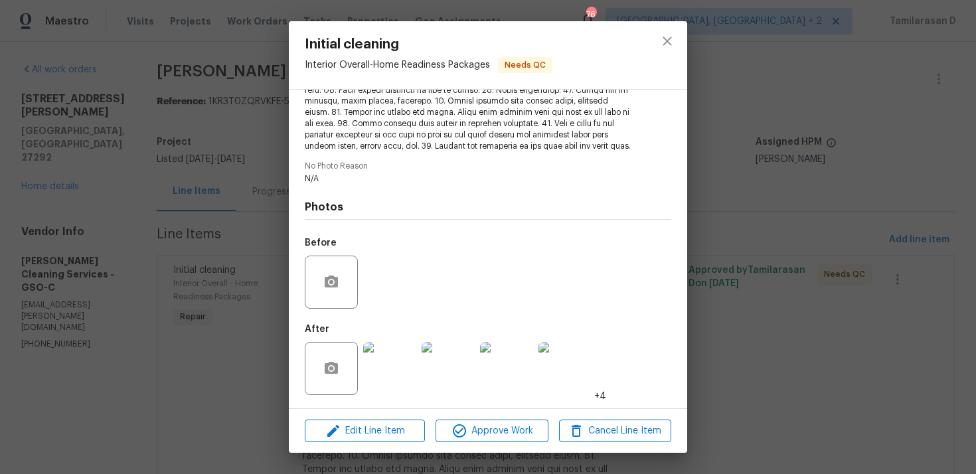
click at [226, 240] on div "Initial cleaning Interior Overall - Home Readiness Packages Needs QC Vendor DeP…" at bounding box center [488, 237] width 976 height 474
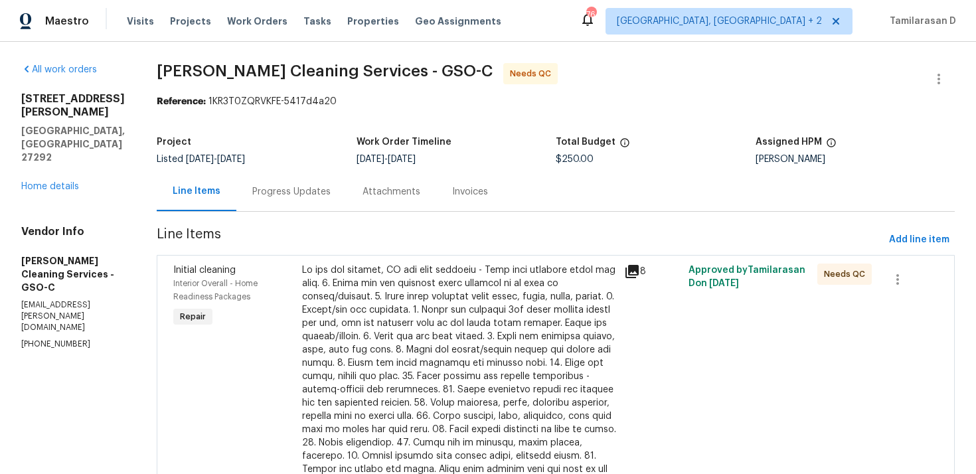
click at [248, 200] on div "Progress Updates" at bounding box center [291, 191] width 110 height 39
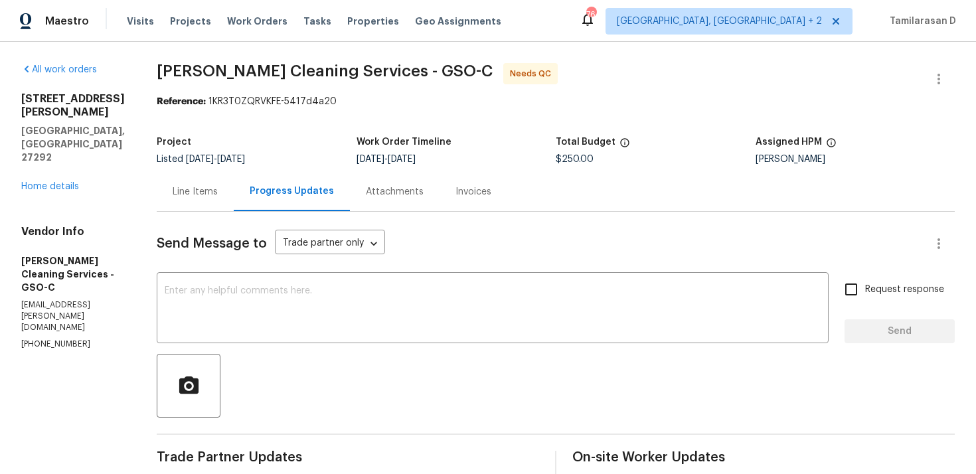
click at [205, 178] on div "Line Items" at bounding box center [195, 191] width 77 height 39
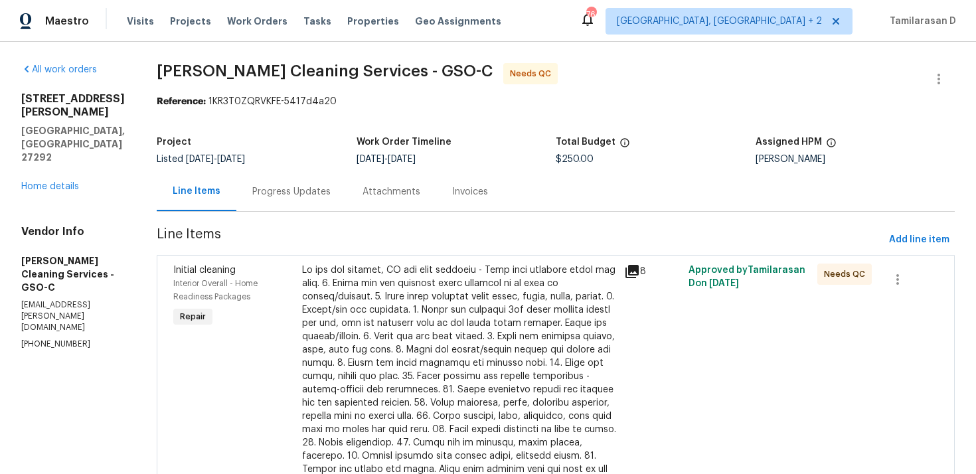
scroll to position [69, 0]
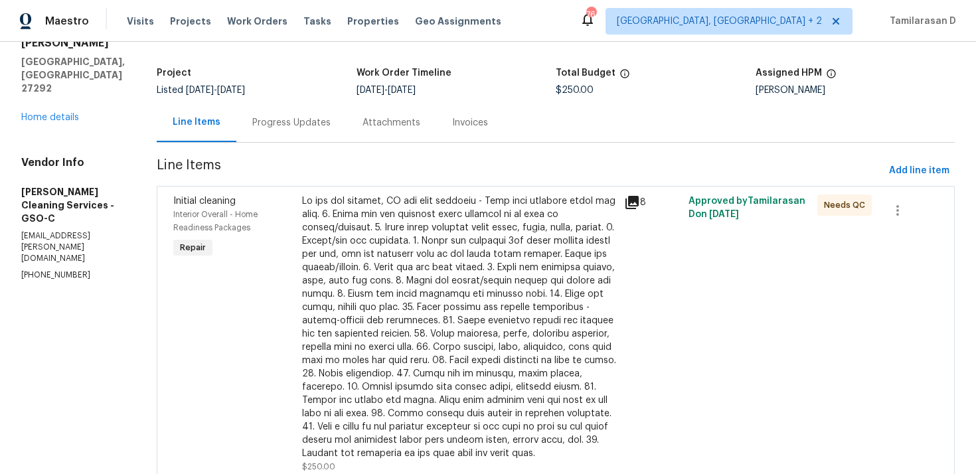
click at [446, 310] on div at bounding box center [459, 328] width 314 height 266
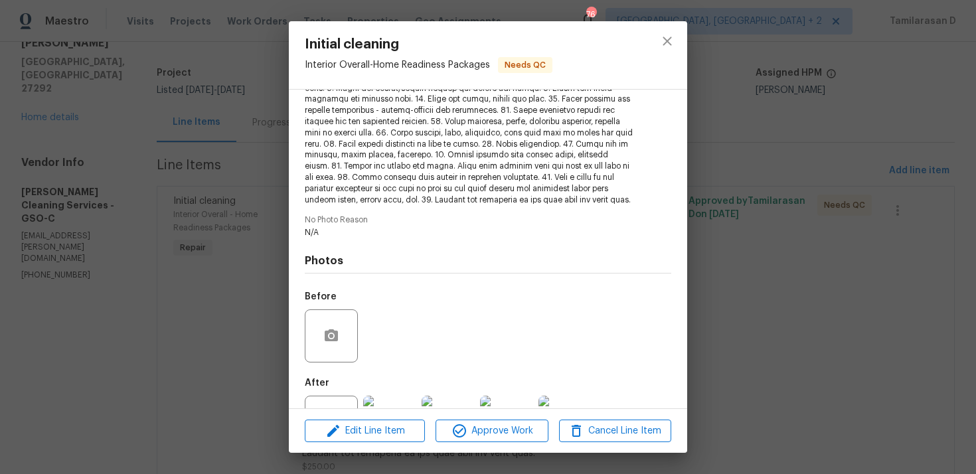
scroll to position [271, 0]
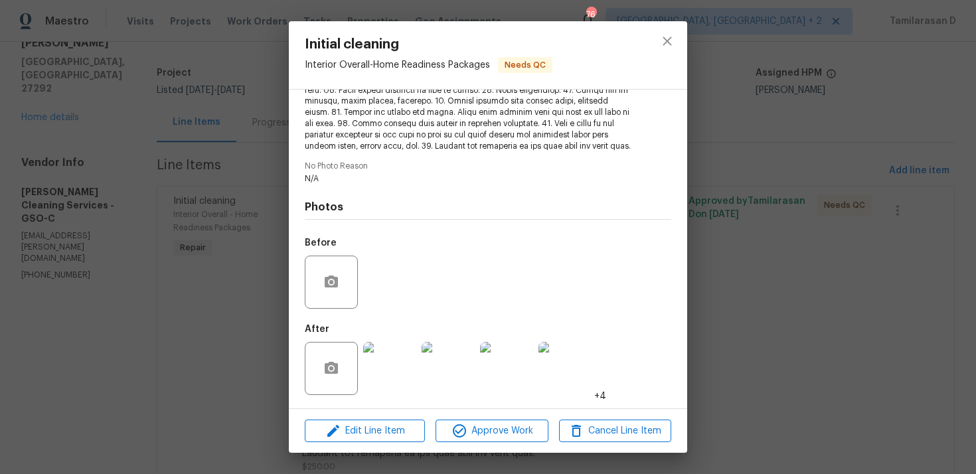
click at [398, 372] on img at bounding box center [389, 368] width 53 height 53
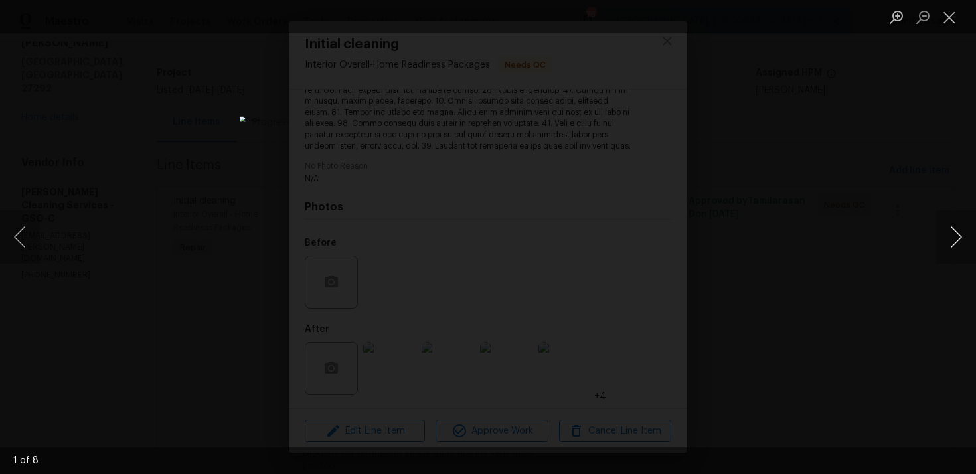
click at [961, 224] on button "Next image" at bounding box center [956, 237] width 40 height 53
click at [958, 235] on button "Next image" at bounding box center [956, 237] width 40 height 53
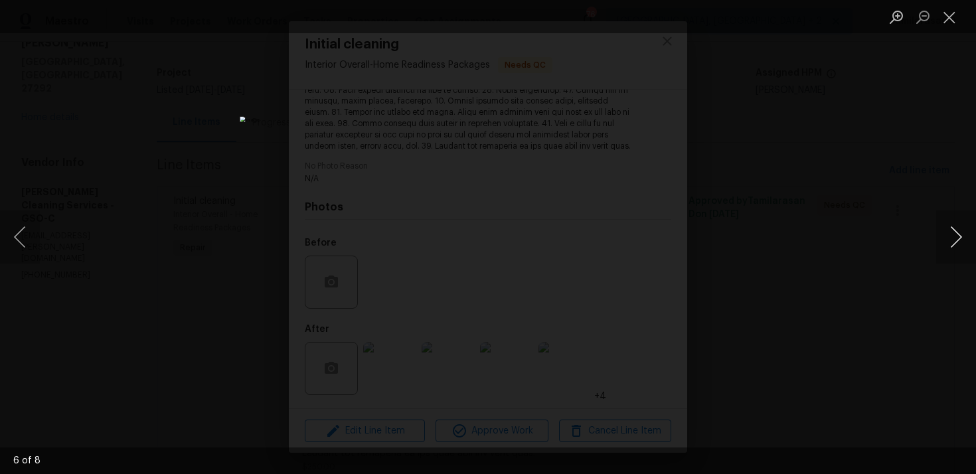
click at [958, 235] on button "Next image" at bounding box center [956, 237] width 40 height 53
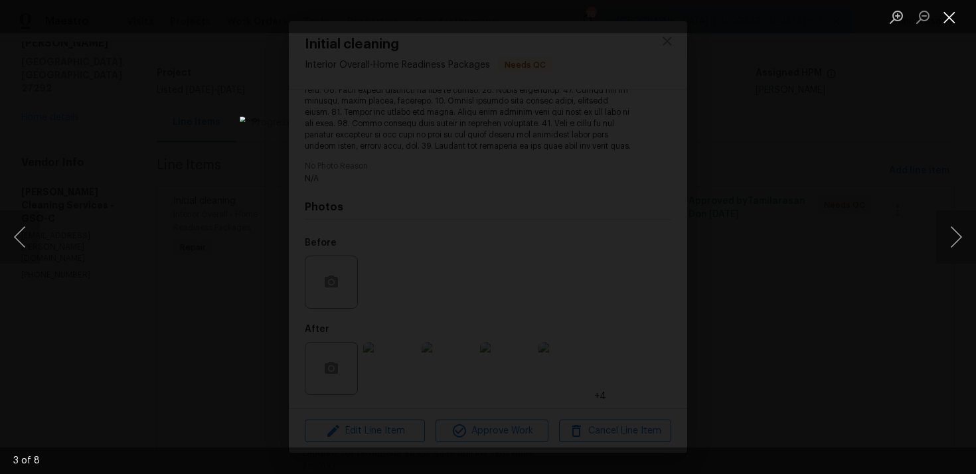
click at [945, 25] on button "Close lightbox" at bounding box center [949, 16] width 27 height 23
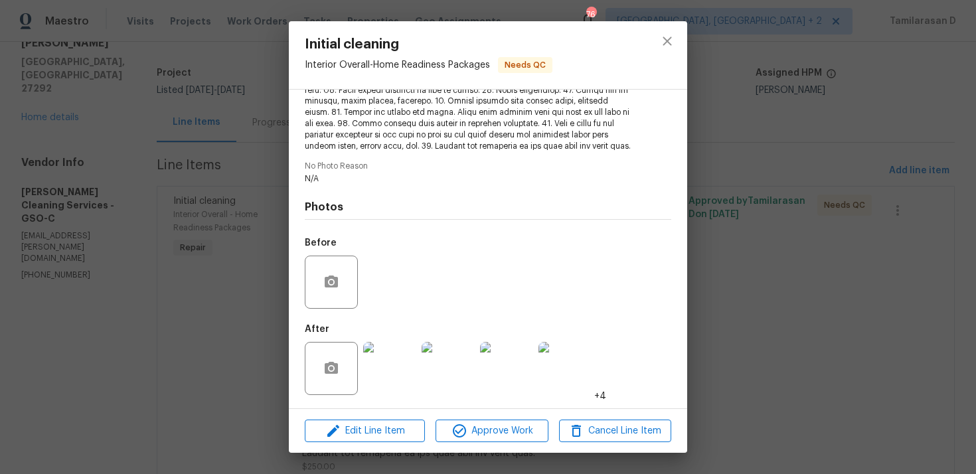
click at [228, 238] on div "Initial cleaning Interior Overall - Home Readiness Packages Needs QC Vendor DeP…" at bounding box center [488, 237] width 976 height 474
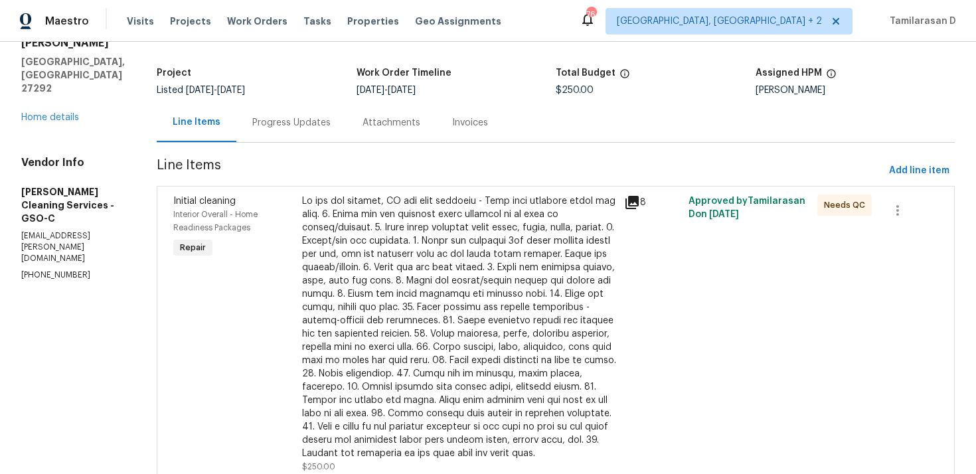
click at [252, 122] on div "Progress Updates" at bounding box center [291, 122] width 78 height 13
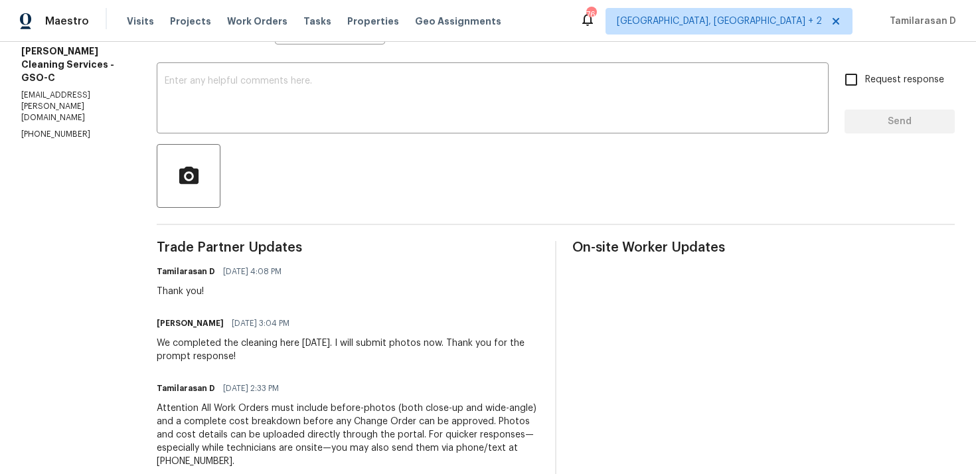
scroll to position [183, 0]
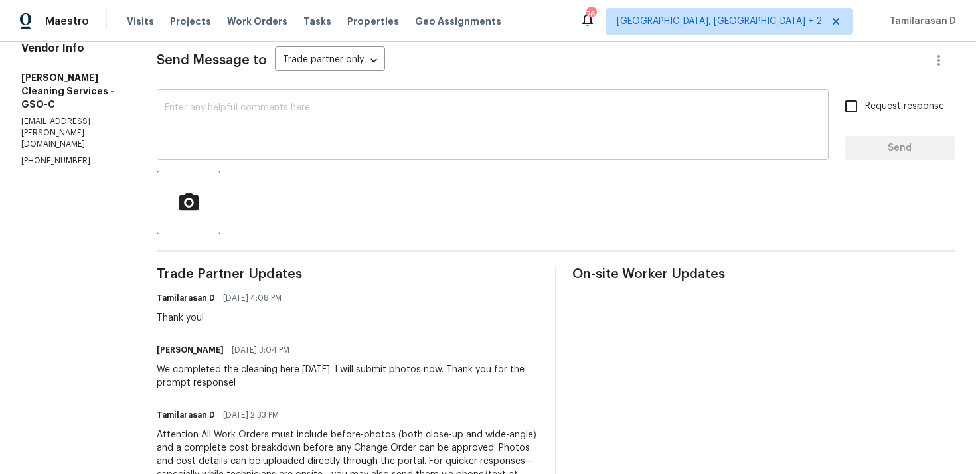
click at [207, 145] on textarea at bounding box center [493, 126] width 656 height 46
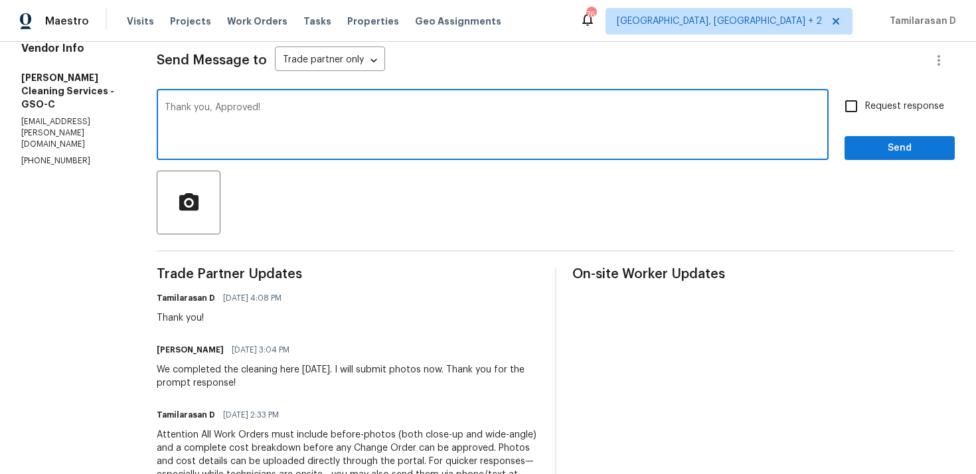
type textarea "Thank you, Approved!"
click at [891, 155] on span "Send" at bounding box center [899, 148] width 89 height 17
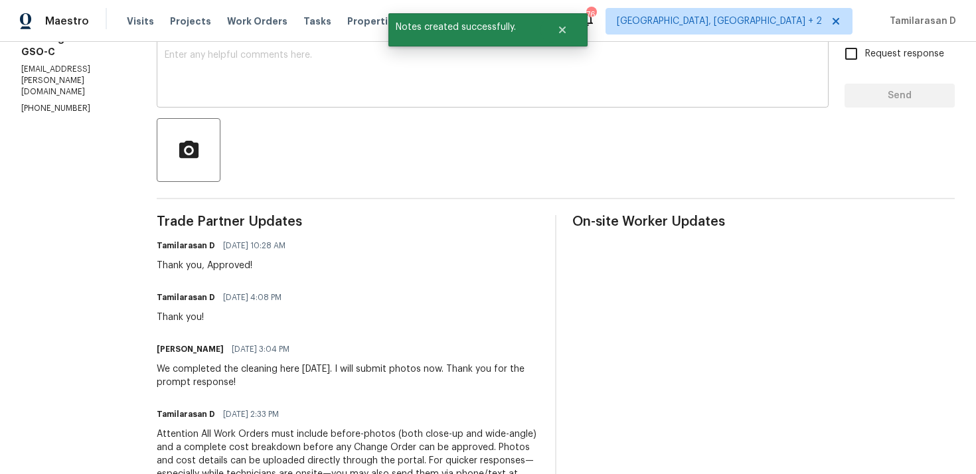
scroll to position [255, 0]
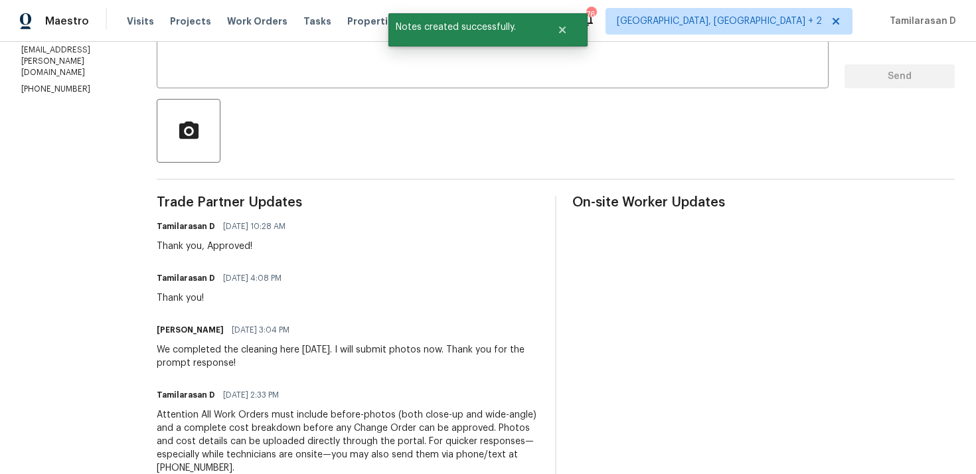
click at [221, 367] on div "We completed the cleaning here Monday, 9/22. I will submit photos now. Thank yo…" at bounding box center [348, 356] width 383 height 27
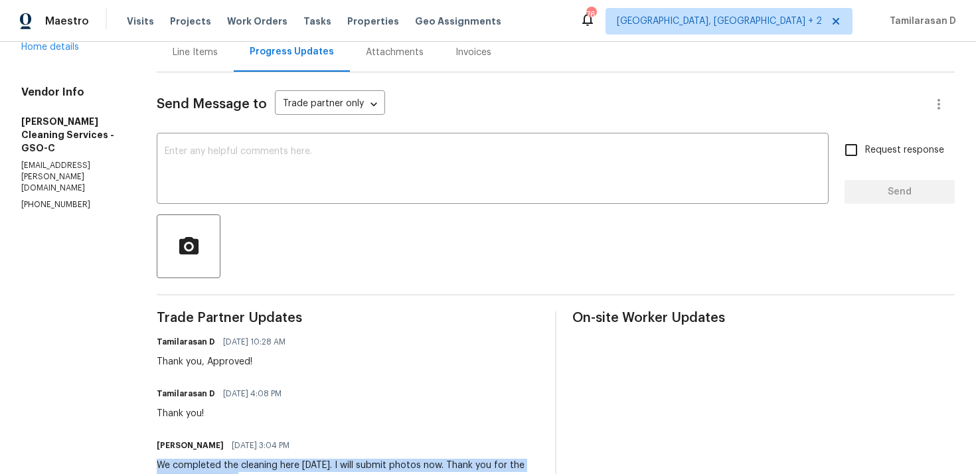
scroll to position [0, 0]
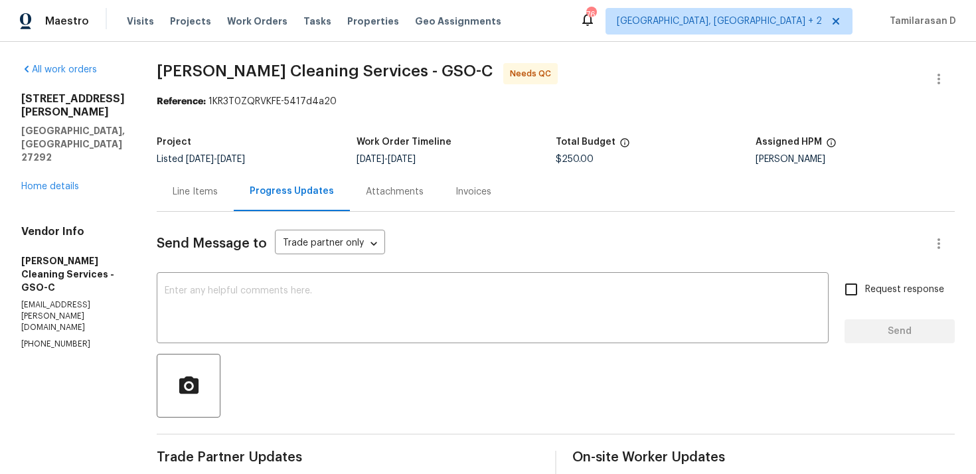
click at [205, 189] on div "Line Items" at bounding box center [195, 191] width 45 height 13
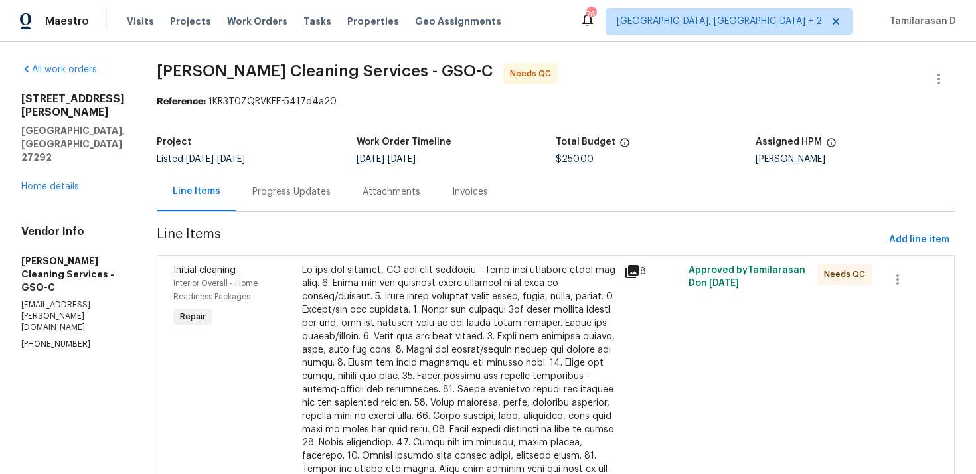
click at [263, 194] on div "Progress Updates" at bounding box center [291, 191] width 78 height 13
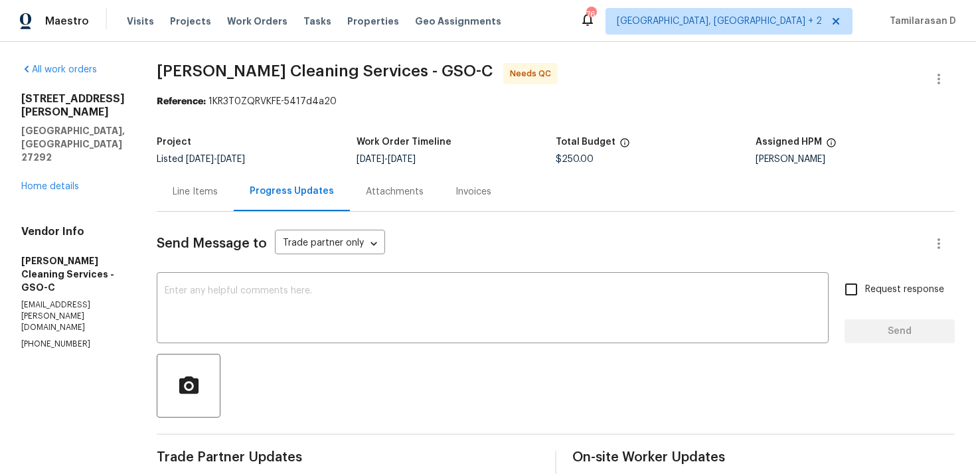
click at [442, 237] on div "Send Message to Trade partner only Trade partner only ​" at bounding box center [540, 244] width 766 height 32
click at [458, 238] on div "Send Message to Trade partner only Trade partner only ​" at bounding box center [540, 244] width 766 height 32
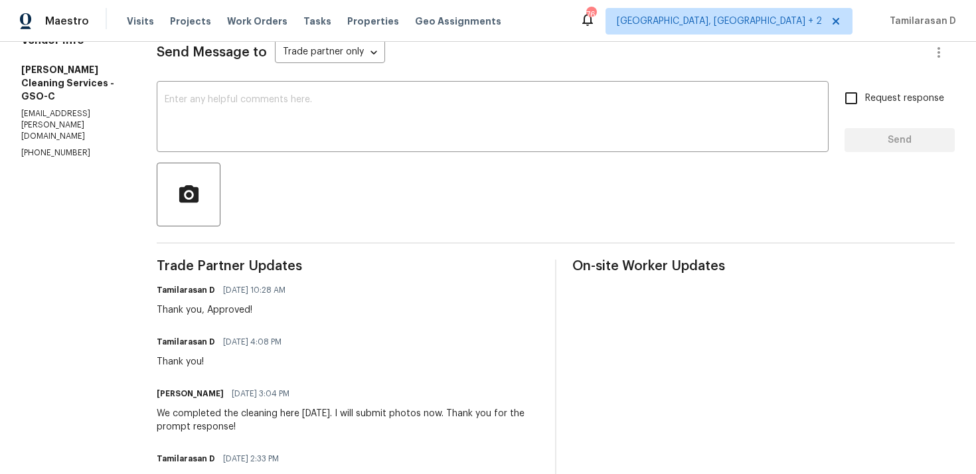
scroll to position [385, 0]
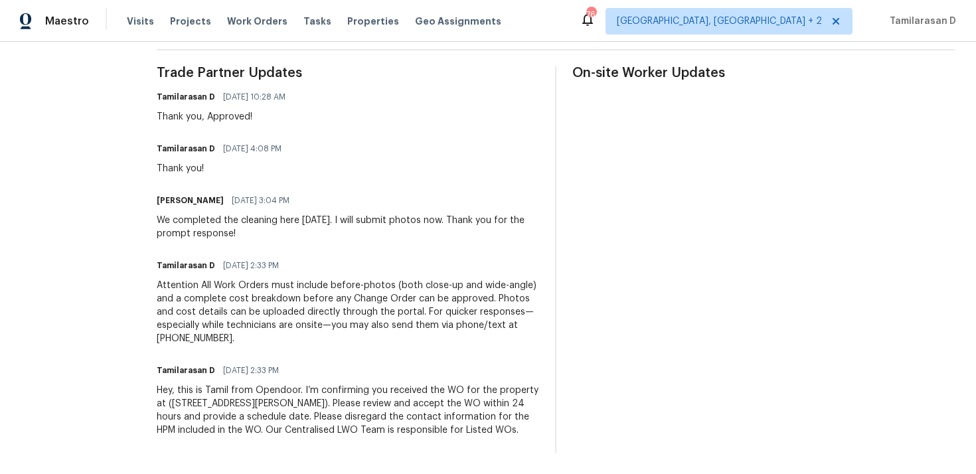
click at [351, 245] on div "Trade Partner Updates Tamilarasan D 09/29/2025 10:28 AM Thank you, Approved! Ta…" at bounding box center [348, 259] width 383 height 387
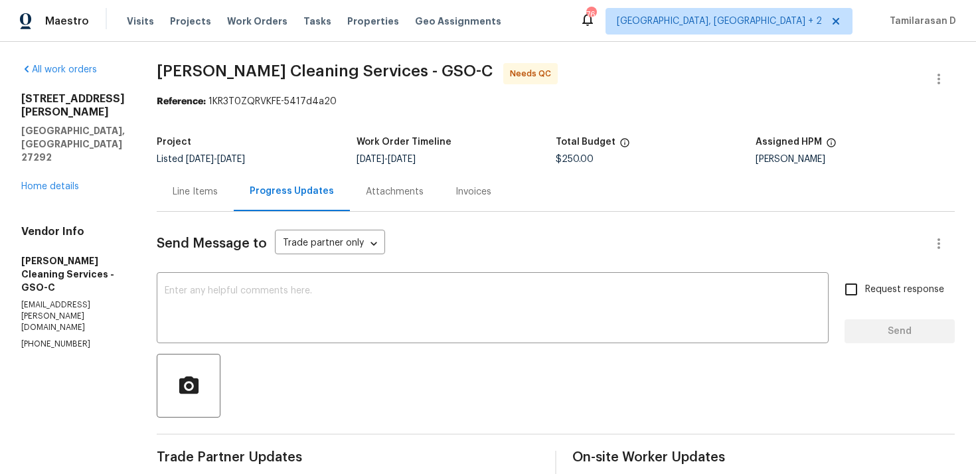
click at [304, 143] on div "Project" at bounding box center [257, 145] width 200 height 17
click at [307, 131] on div "Project Listed 9/26/2025 - 9/29/2025 Work Order Timeline 9/26/2025 - 9/29/2025 …" at bounding box center [556, 151] width 798 height 43
click at [297, 119] on section "DePascale Cleaning Services - GSO-C Needs QC Reference: 1KR3T0ZQRVKFE-5417d4a20…" at bounding box center [556, 450] width 798 height 774
click at [298, 132] on div "Project Listed 9/26/2025 - 9/29/2025 Work Order Timeline 9/26/2025 - 9/29/2025 …" at bounding box center [556, 151] width 798 height 43
click at [288, 126] on section "DePascale Cleaning Services - GSO-C Needs QC Reference: 1KR3T0ZQRVKFE-5417d4a20…" at bounding box center [556, 450] width 798 height 774
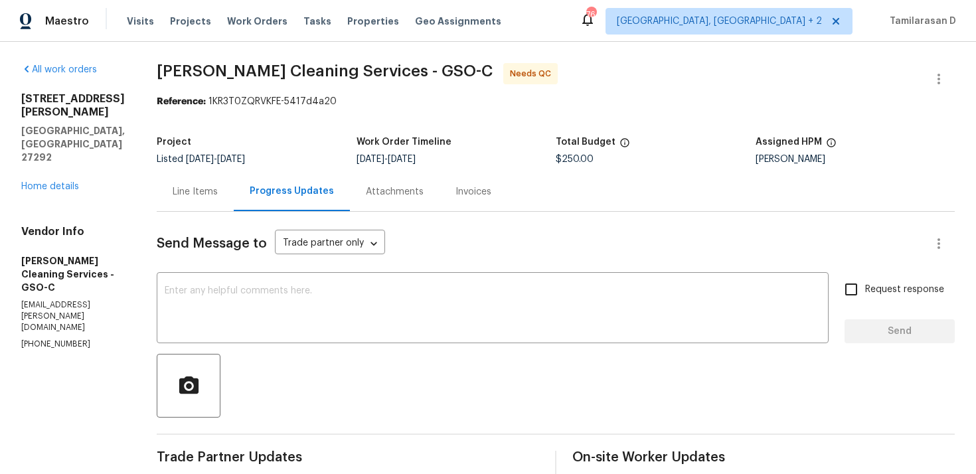
click at [178, 118] on section "DePascale Cleaning Services - GSO-C Needs QC Reference: 1KR3T0ZQRVKFE-5417d4a20…" at bounding box center [556, 450] width 798 height 774
click at [157, 118] on section "DePascale Cleaning Services - GSO-C Needs QC Reference: 1KR3T0ZQRVKFE-5417d4a20…" at bounding box center [556, 450] width 798 height 774
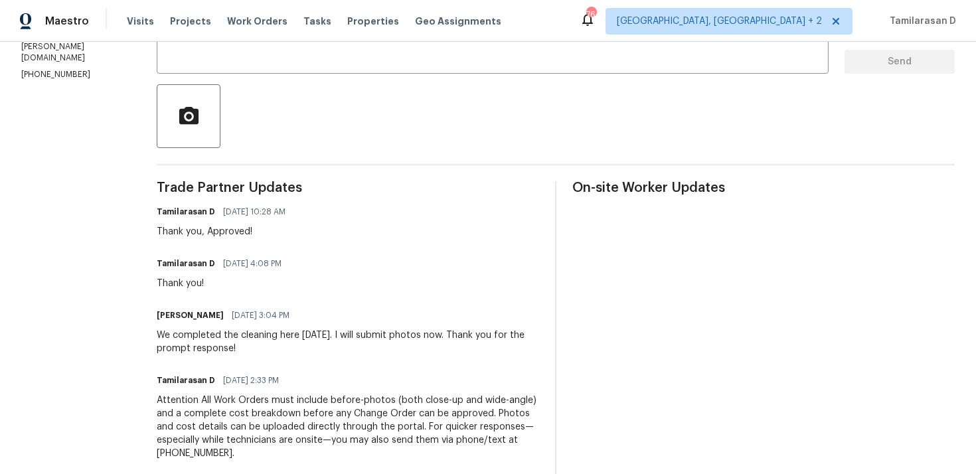
scroll to position [349, 0]
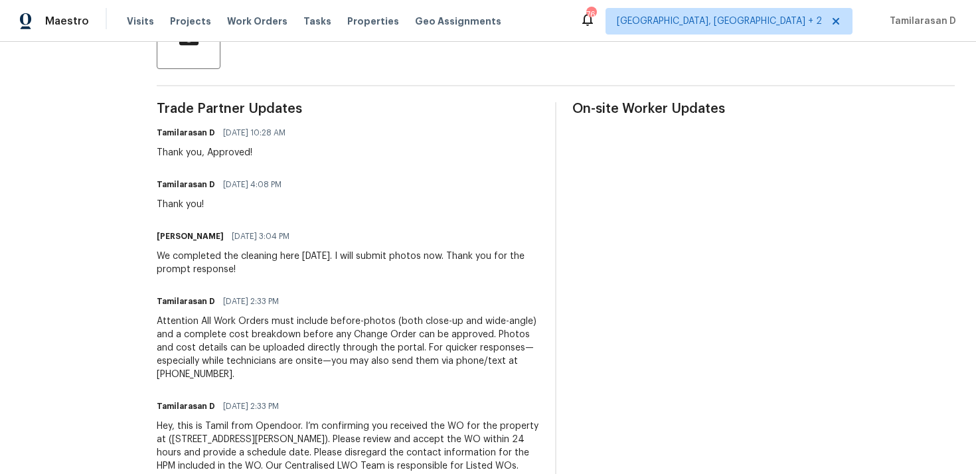
click at [268, 276] on div "Trade Partner Updates Tamilarasan D 09/29/2025 10:28 AM Thank you, Approved! Ta…" at bounding box center [348, 295] width 383 height 387
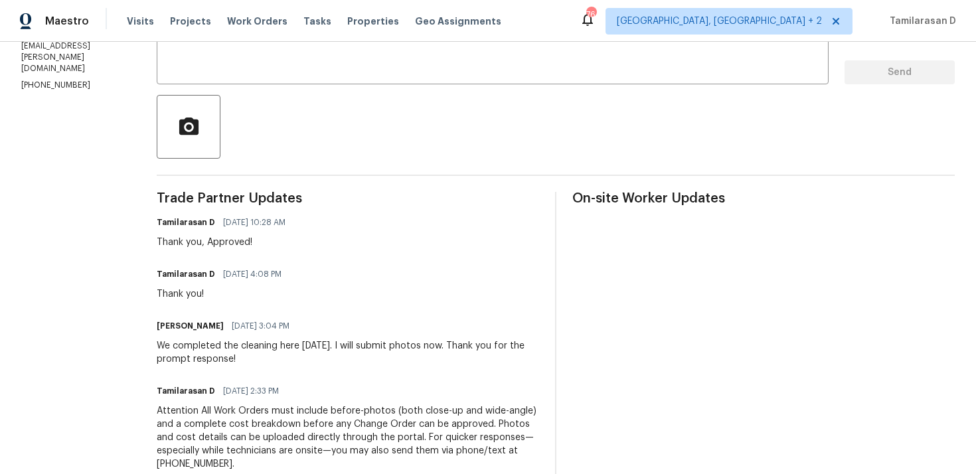
scroll to position [0, 0]
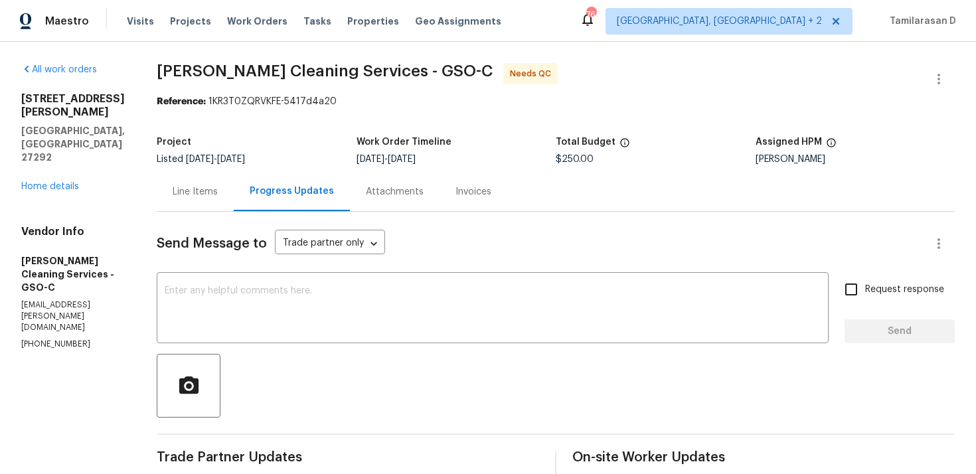
click at [313, 130] on div "Project Listed 9/26/2025 - 9/29/2025 Work Order Timeline 9/26/2025 - 9/29/2025 …" at bounding box center [556, 151] width 798 height 43
click at [284, 130] on div "Project Listed 9/26/2025 - 9/29/2025 Work Order Timeline 9/26/2025 - 9/29/2025 …" at bounding box center [556, 151] width 798 height 43
click at [297, 133] on div "Project Listed 9/26/2025 - 9/29/2025 Work Order Timeline 9/26/2025 - 9/29/2025 …" at bounding box center [556, 151] width 798 height 43
click at [339, 110] on section "DePascale Cleaning Services - GSO-C Needs QC Reference: 1KR3T0ZQRVKFE-5417d4a20…" at bounding box center [556, 450] width 798 height 774
click at [337, 100] on div "Reference: 1KR3T0ZQRVKFE-5417d4a20" at bounding box center [556, 101] width 798 height 13
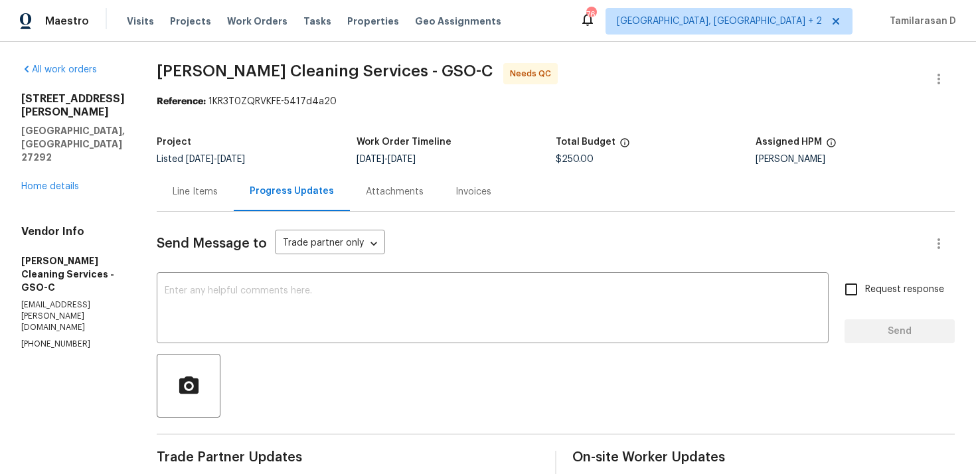
click at [322, 145] on div "Project" at bounding box center [257, 145] width 200 height 17
click at [303, 139] on div "Project" at bounding box center [257, 145] width 200 height 17
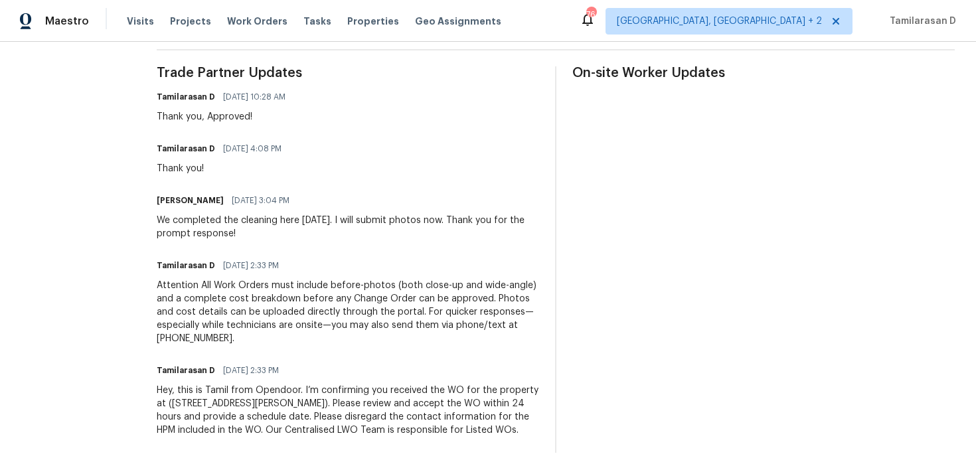
click at [246, 165] on div "Thank you!" at bounding box center [223, 168] width 133 height 13
click at [167, 131] on div "Trade Partner Updates Tamilarasan D 09/29/2025 10:28 AM Thank you, Approved! Ta…" at bounding box center [348, 259] width 383 height 387
click at [167, 244] on div "Trade Partner Updates Tamilarasan D 09/29/2025 10:28 AM Thank you, Approved! Ta…" at bounding box center [348, 259] width 383 height 387
click at [163, 351] on div "Trade Partner Updates Tamilarasan D 09/29/2025 10:28 AM Thank you, Approved! Ta…" at bounding box center [348, 259] width 383 height 387
click at [168, 445] on div "Trade Partner Updates Tamilarasan D 09/29/2025 10:28 AM Thank you, Approved! Ta…" at bounding box center [348, 259] width 383 height 387
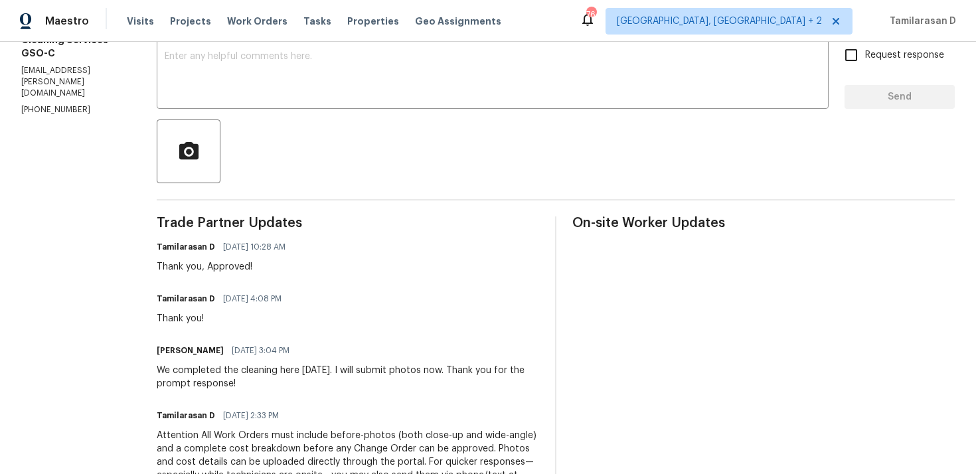
scroll to position [0, 0]
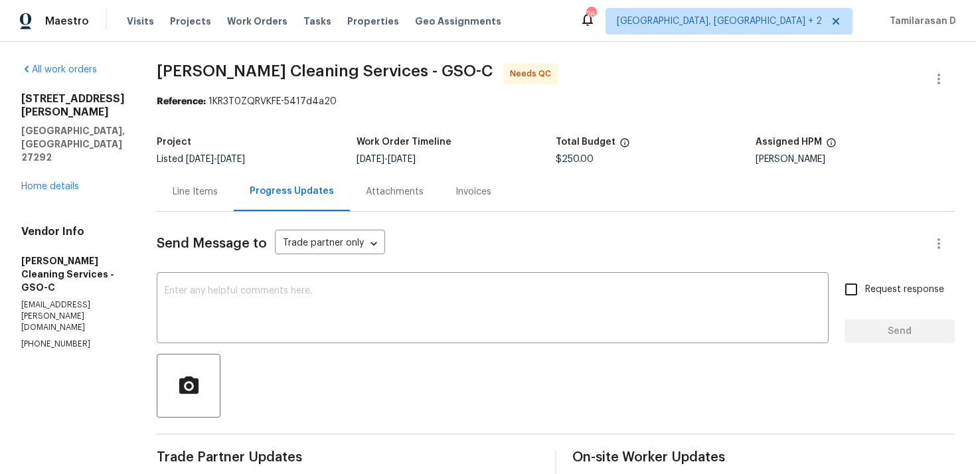
click at [307, 143] on div "Project" at bounding box center [257, 145] width 200 height 17
click at [932, 88] on button "button" at bounding box center [939, 79] width 32 height 32
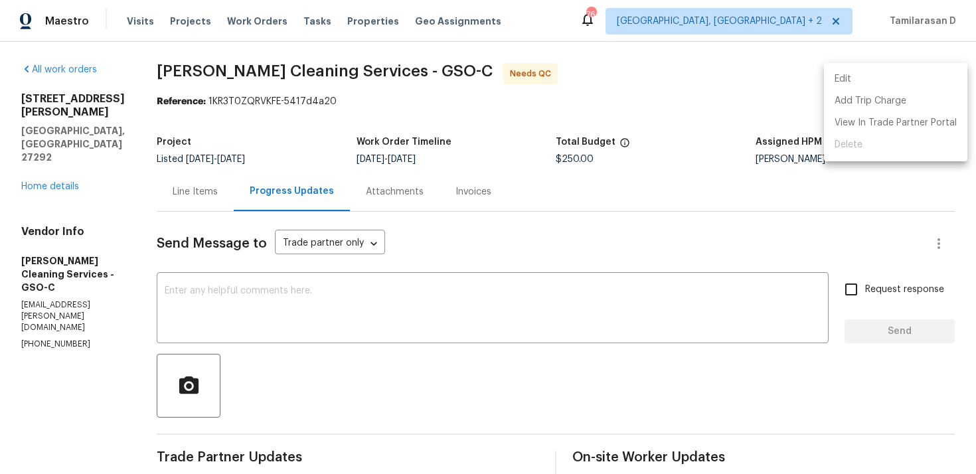
click at [866, 84] on li "Edit" at bounding box center [895, 79] width 143 height 22
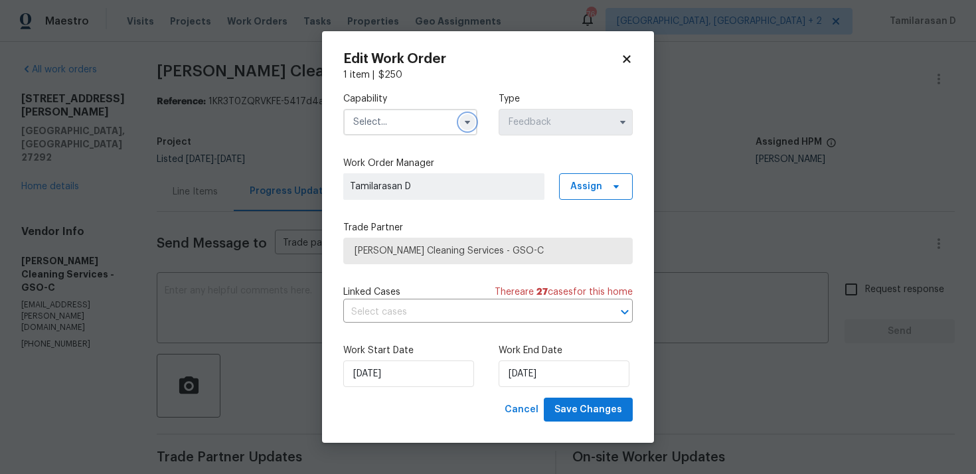
click at [472, 125] on icon "button" at bounding box center [467, 122] width 11 height 11
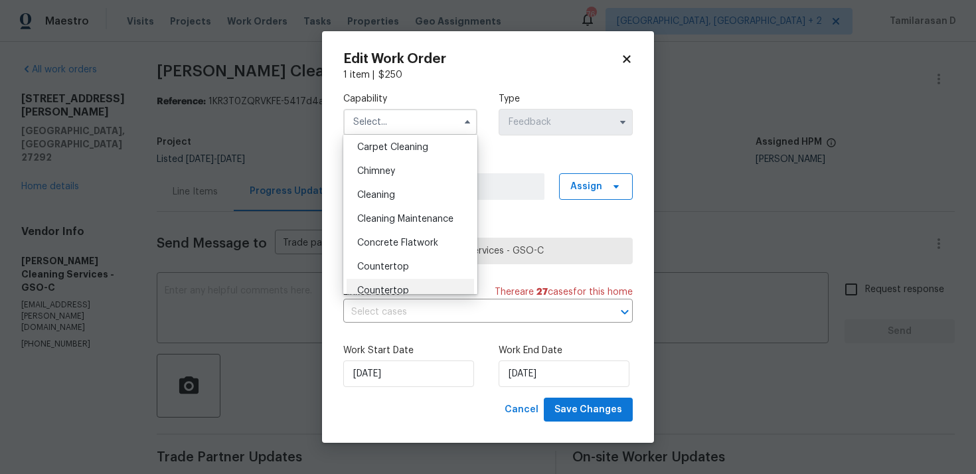
scroll to position [120, 0]
click at [384, 232] on div "Cleaning" at bounding box center [411, 221] width 128 height 24
type input "Cleaning"
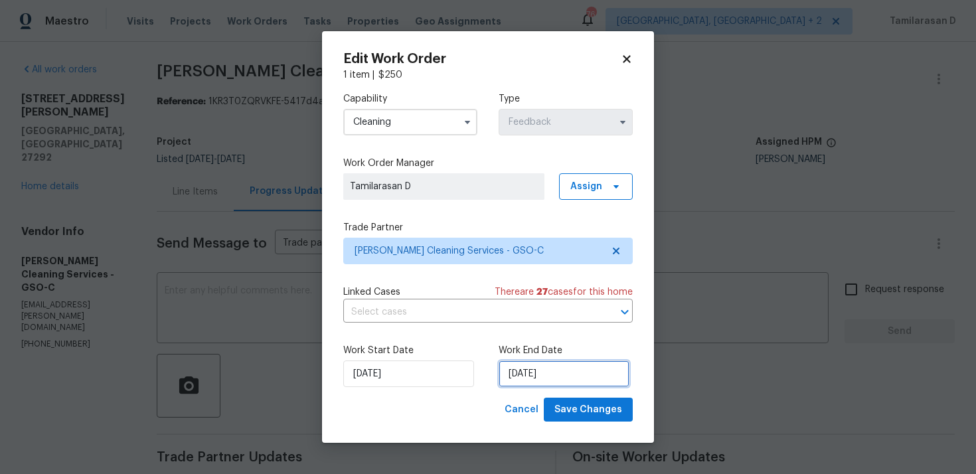
click at [541, 366] on input "29/09/2025" at bounding box center [564, 374] width 131 height 27
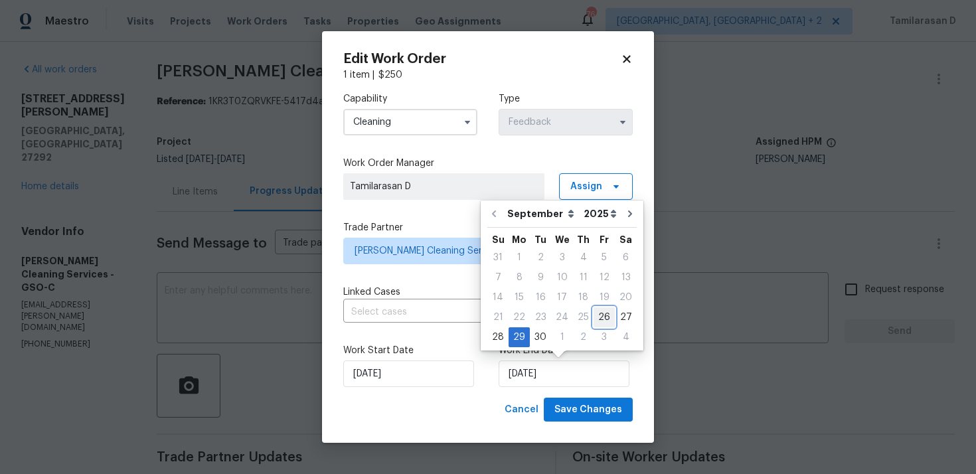
click at [602, 315] on div "26" at bounding box center [604, 317] width 21 height 19
type input "26/09/2025"
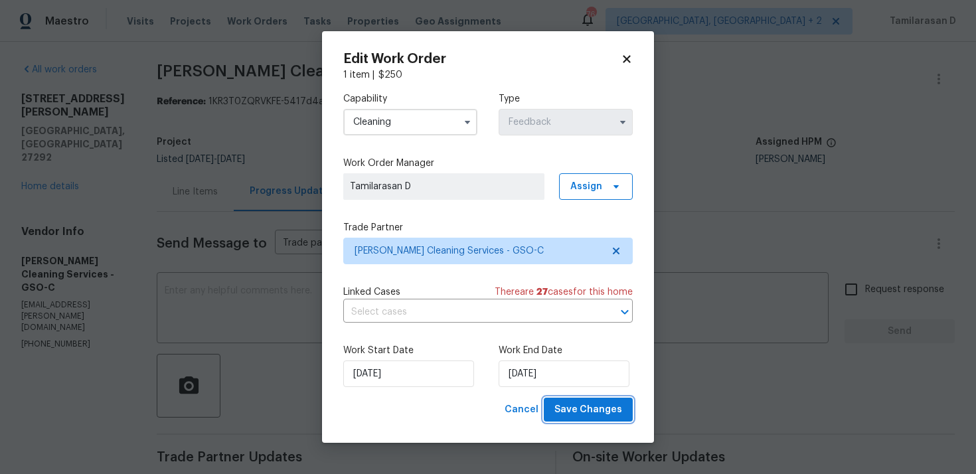
click at [576, 407] on span "Save Changes" at bounding box center [589, 410] width 68 height 17
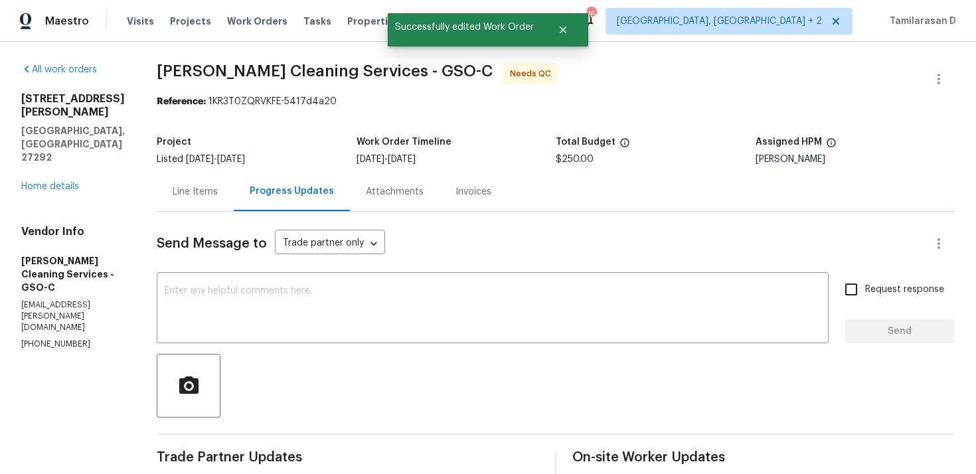
click at [195, 192] on div "Line Items" at bounding box center [195, 191] width 45 height 13
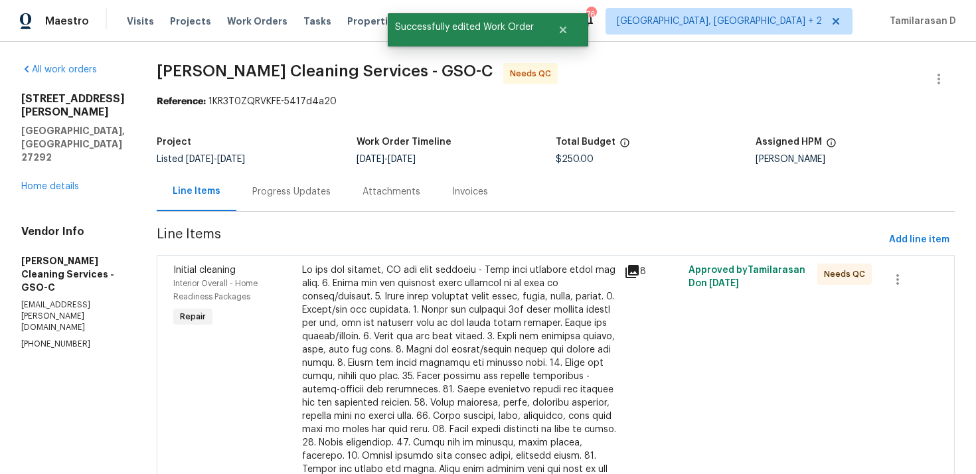
click at [392, 351] on div at bounding box center [459, 397] width 314 height 266
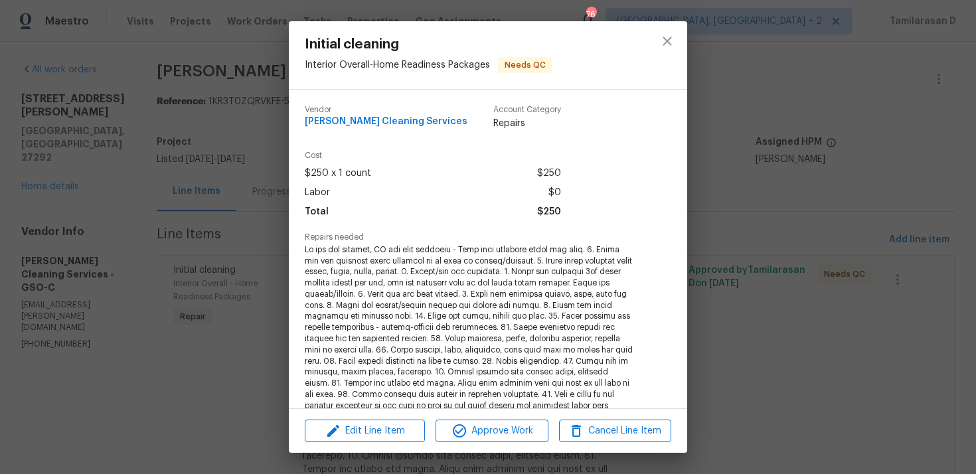
scroll to position [271, 0]
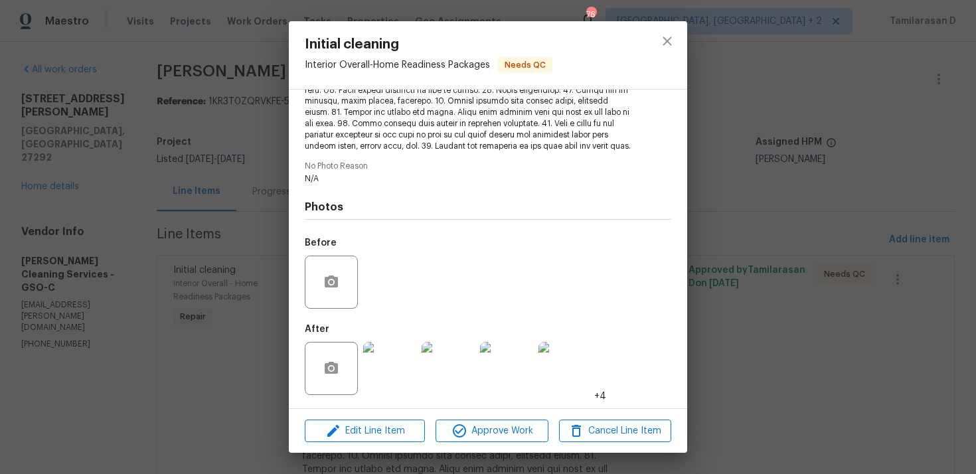
click at [204, 184] on div "Initial cleaning Interior Overall - Home Readiness Packages Needs QC Vendor DeP…" at bounding box center [488, 237] width 976 height 474
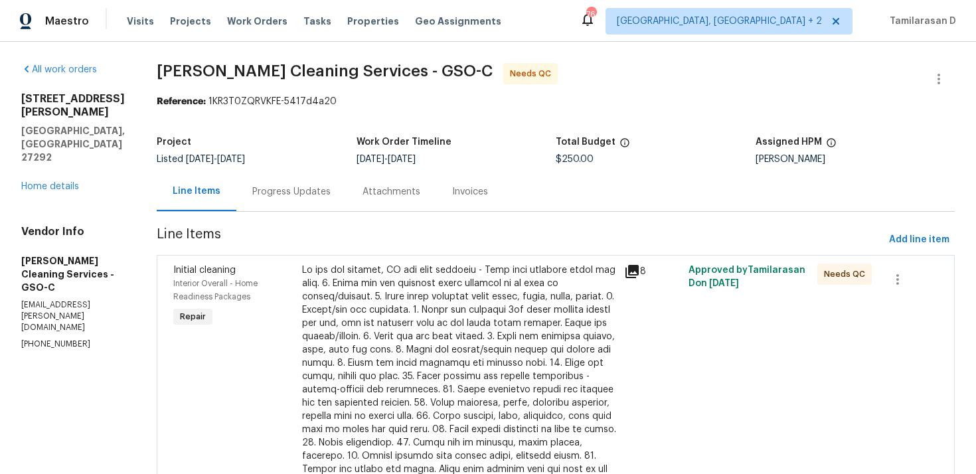
click at [270, 205] on div "Progress Updates" at bounding box center [291, 191] width 110 height 39
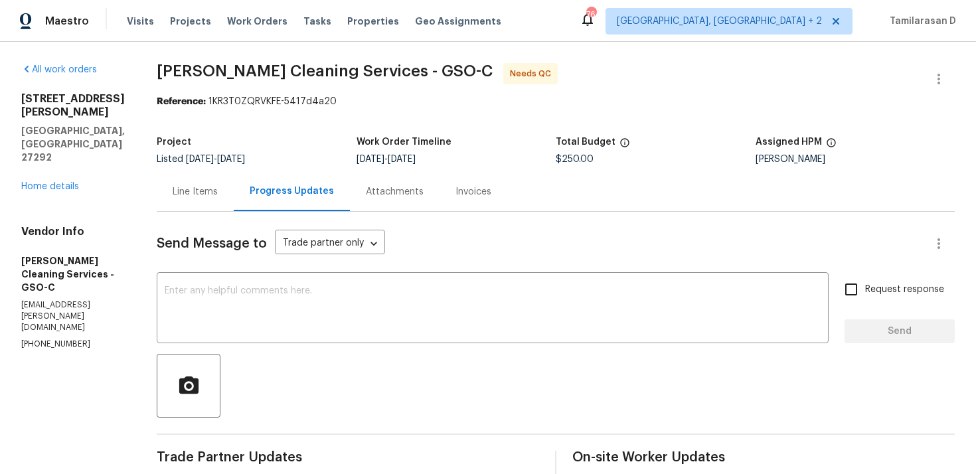
click at [192, 173] on div "Line Items" at bounding box center [195, 191] width 77 height 39
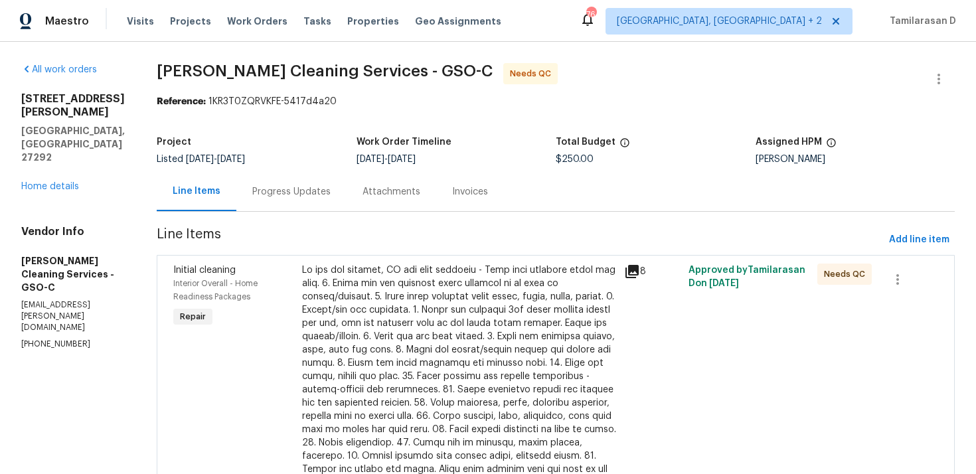
click at [506, 367] on div at bounding box center [459, 397] width 314 height 266
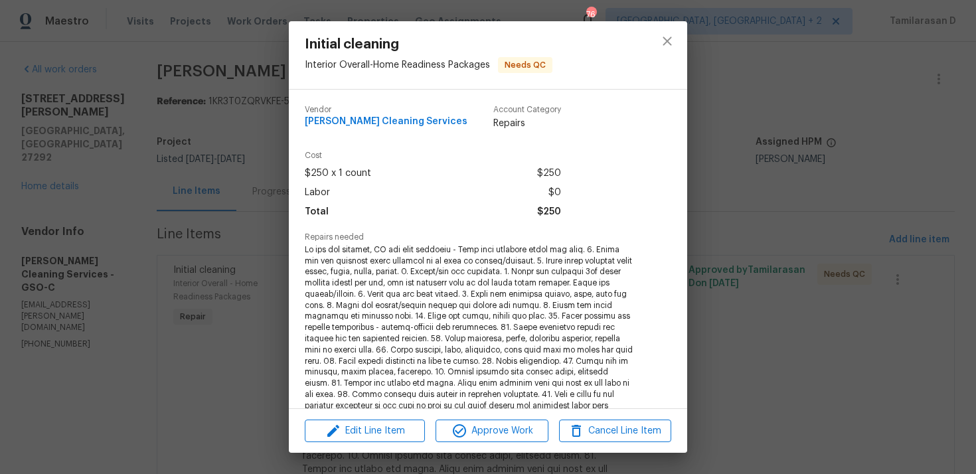
scroll to position [271, 0]
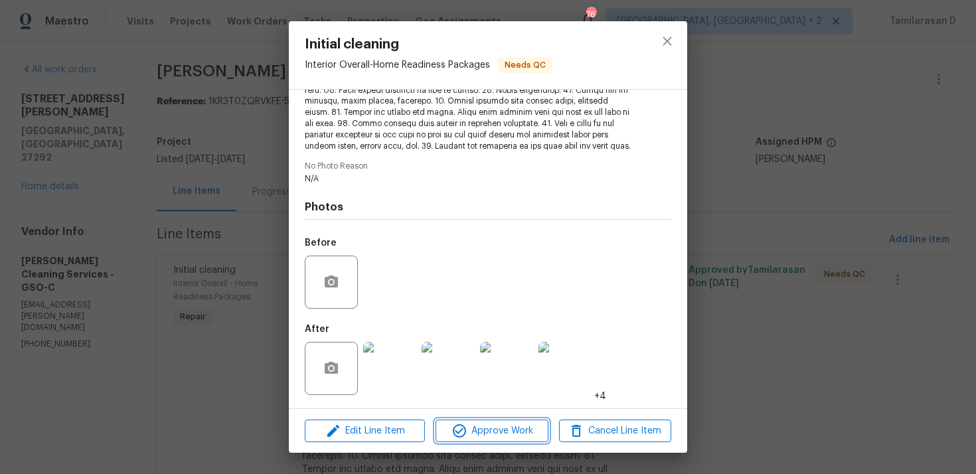
click at [480, 433] on span "Approve Work" at bounding box center [492, 431] width 104 height 17
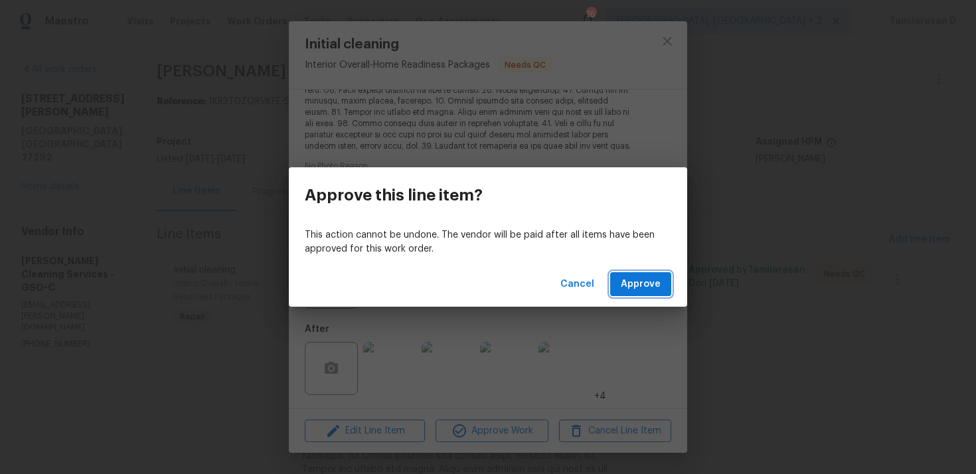
click at [636, 274] on button "Approve" at bounding box center [640, 284] width 61 height 25
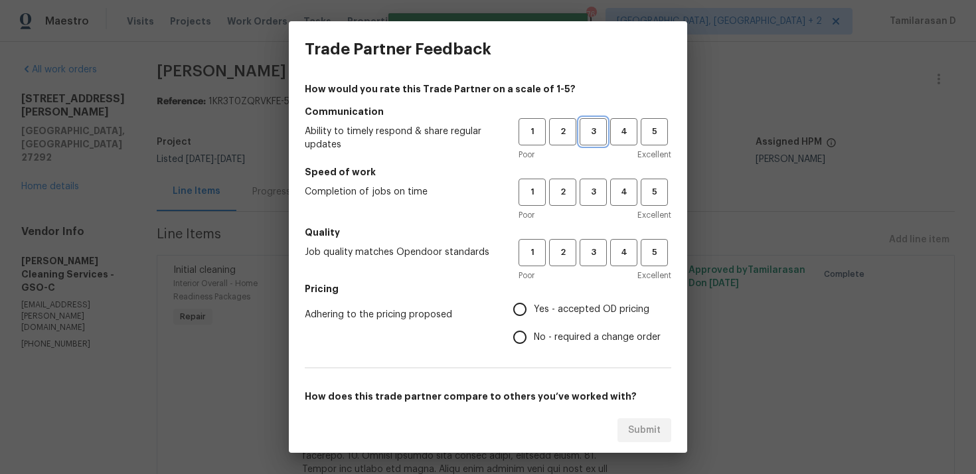
click at [598, 131] on span "3" at bounding box center [593, 131] width 25 height 15
click at [594, 193] on span "3" at bounding box center [593, 192] width 25 height 15
click at [590, 262] on button "3" at bounding box center [593, 252] width 27 height 27
click at [518, 329] on input "No - required a change order" at bounding box center [520, 337] width 28 height 28
radio input "true"
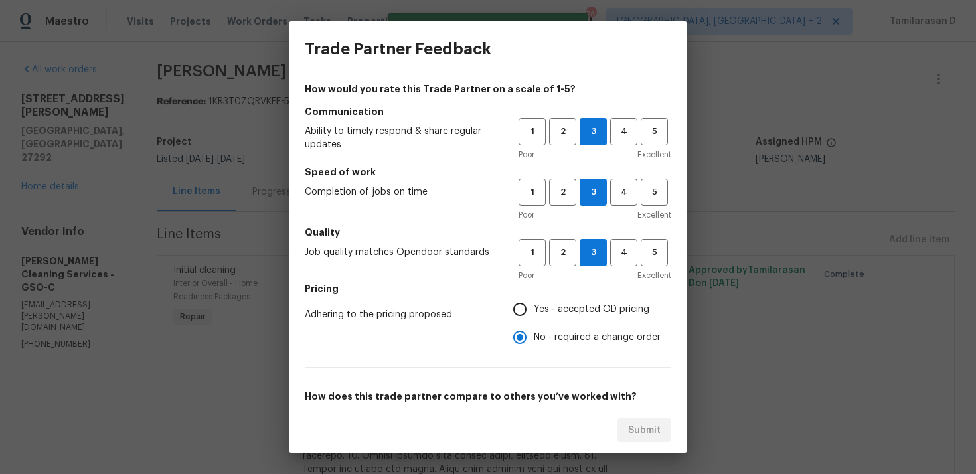
click at [520, 310] on input "Yes - accepted OD pricing" at bounding box center [520, 310] width 28 height 28
radio input "true"
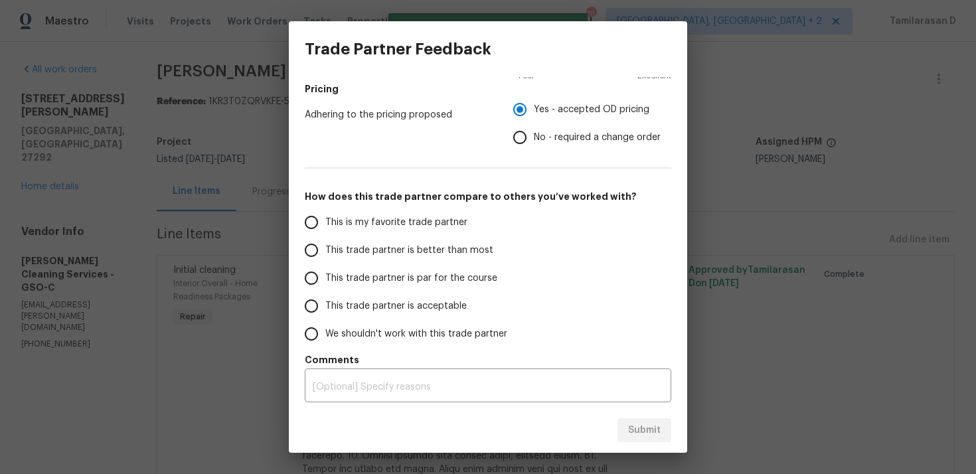
click at [321, 269] on input "This trade partner is par for the course" at bounding box center [312, 278] width 28 height 28
click at [652, 430] on span "Submit" at bounding box center [644, 430] width 33 height 17
radio input "true"
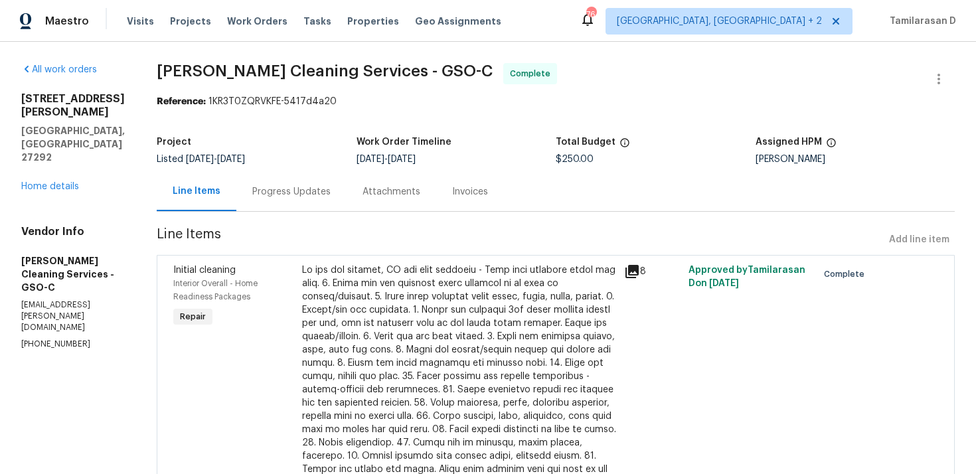
click at [251, 207] on div "Progress Updates" at bounding box center [291, 191] width 110 height 39
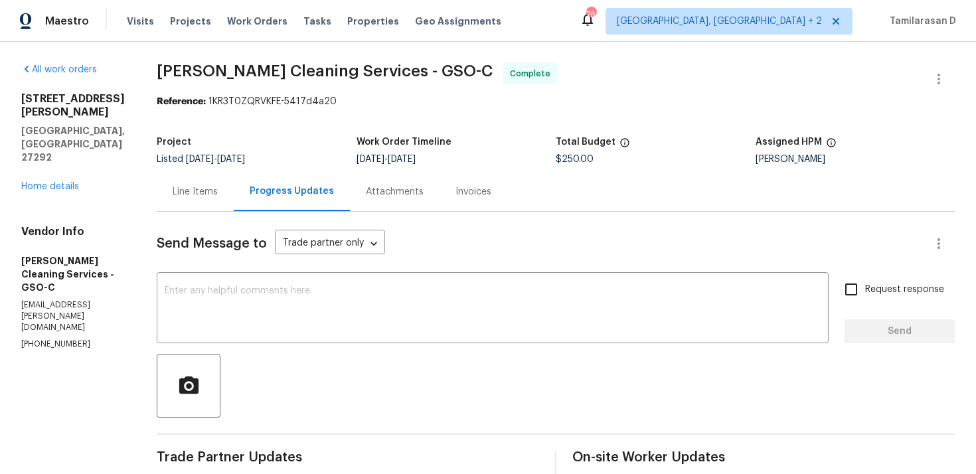
click at [262, 131] on div "Project Listed 9/26/2025 - 9/29/2025 Work Order Timeline 9/26/2025 - 9/26/2025 …" at bounding box center [556, 151] width 798 height 43
click at [184, 197] on div "Line Items" at bounding box center [195, 191] width 45 height 13
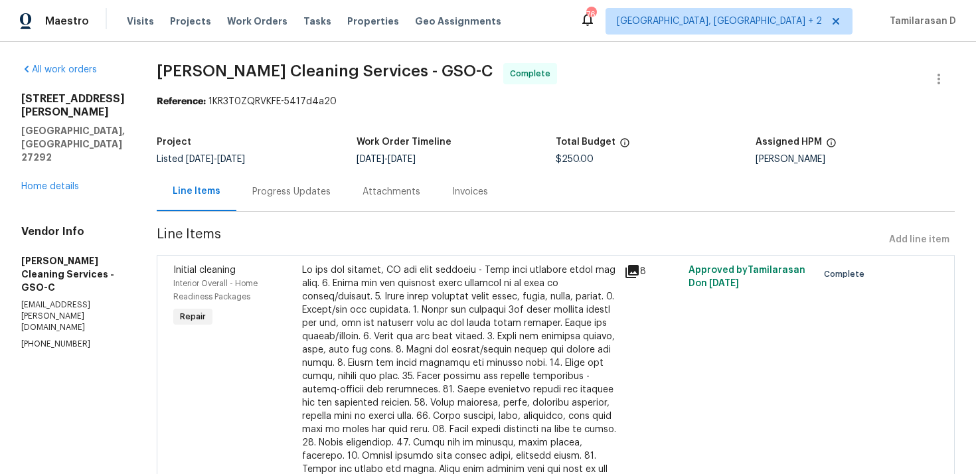
click at [264, 193] on div "Progress Updates" at bounding box center [291, 191] width 78 height 13
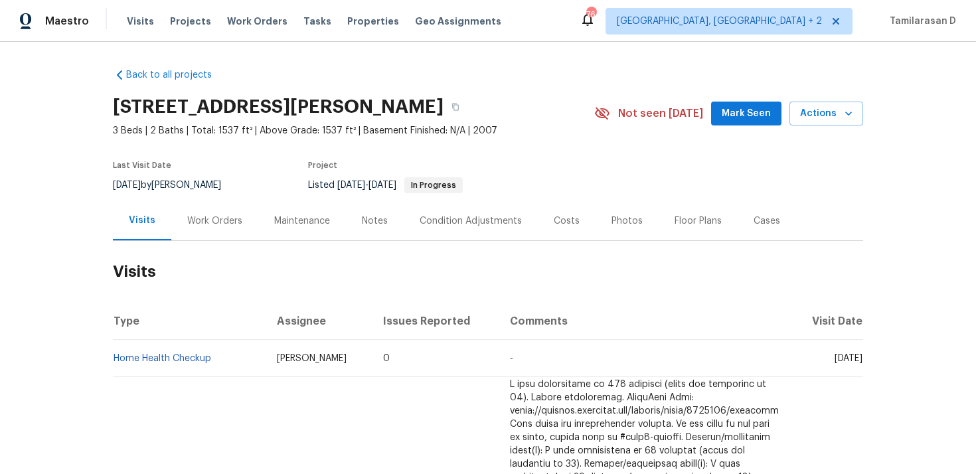
click at [193, 219] on div "Work Orders" at bounding box center [214, 221] width 55 height 13
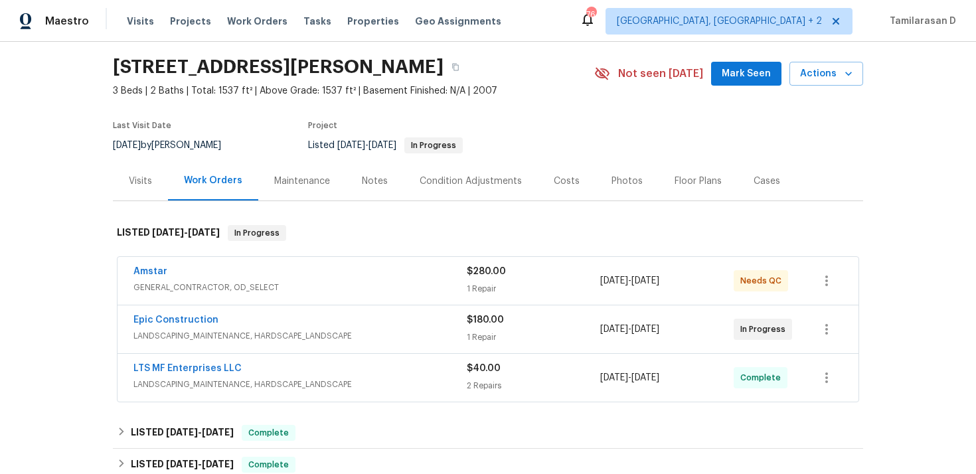
scroll to position [43, 0]
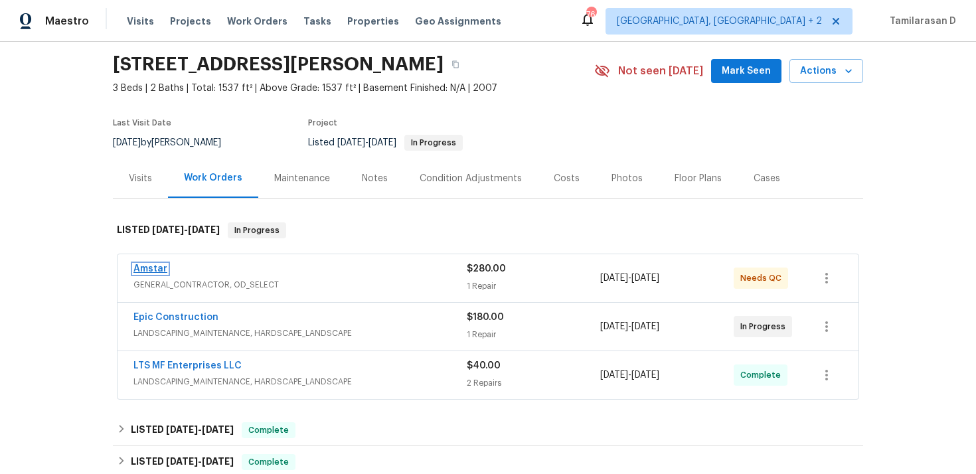
click at [153, 271] on link "Amstar" at bounding box center [150, 268] width 34 height 9
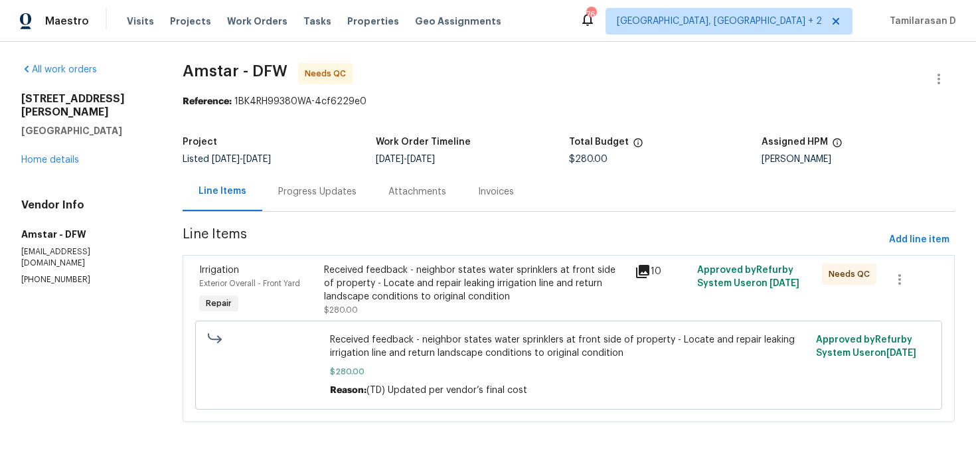
click at [323, 186] on div "Progress Updates" at bounding box center [317, 191] width 78 height 13
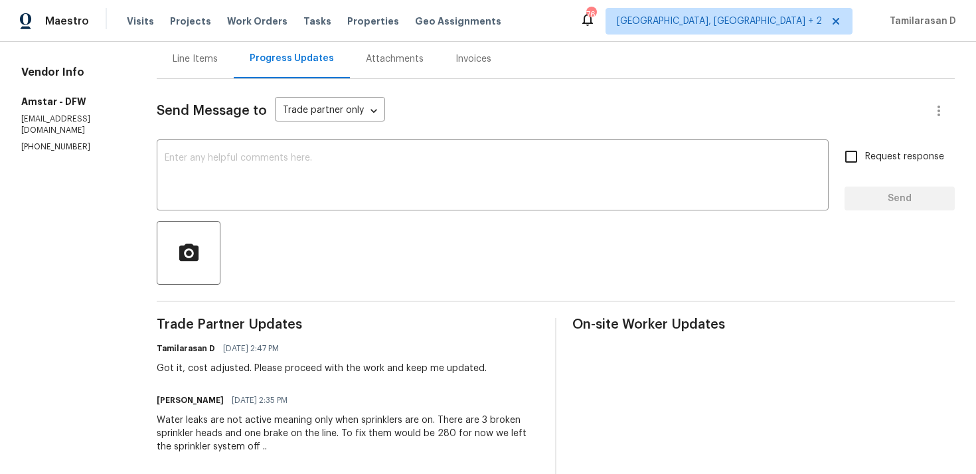
scroll to position [146, 0]
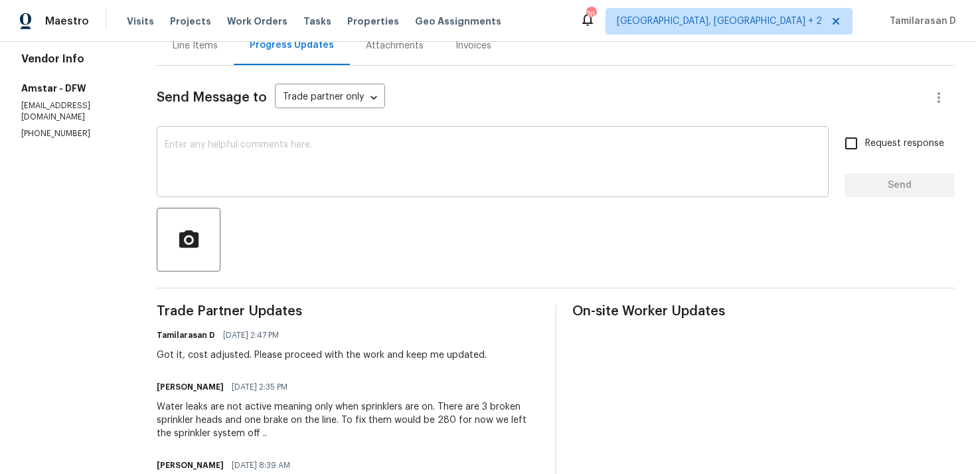
click at [270, 156] on textarea at bounding box center [493, 163] width 656 height 46
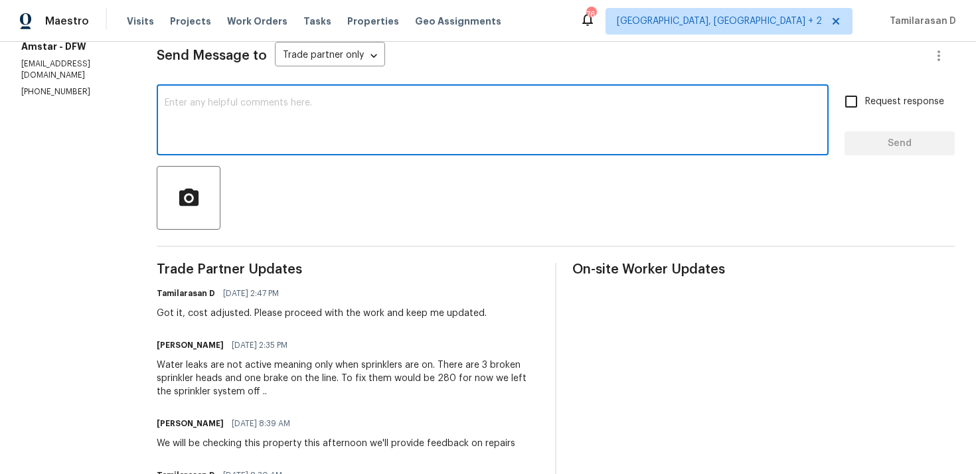
scroll to position [0, 0]
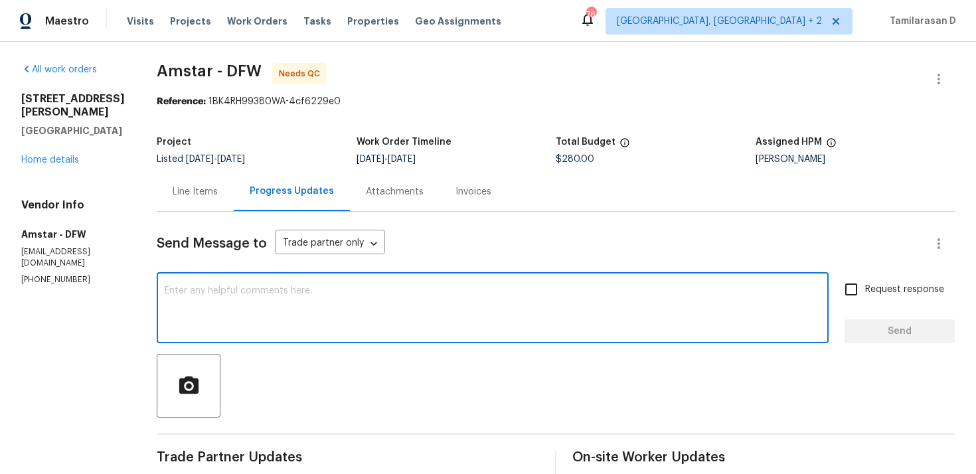
click at [193, 205] on div "Line Items" at bounding box center [195, 191] width 77 height 39
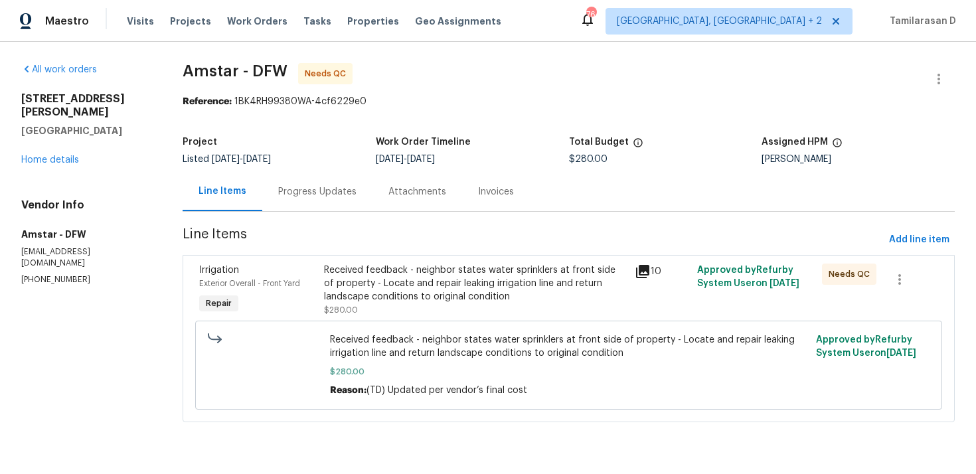
click at [298, 184] on div "Progress Updates" at bounding box center [317, 191] width 110 height 39
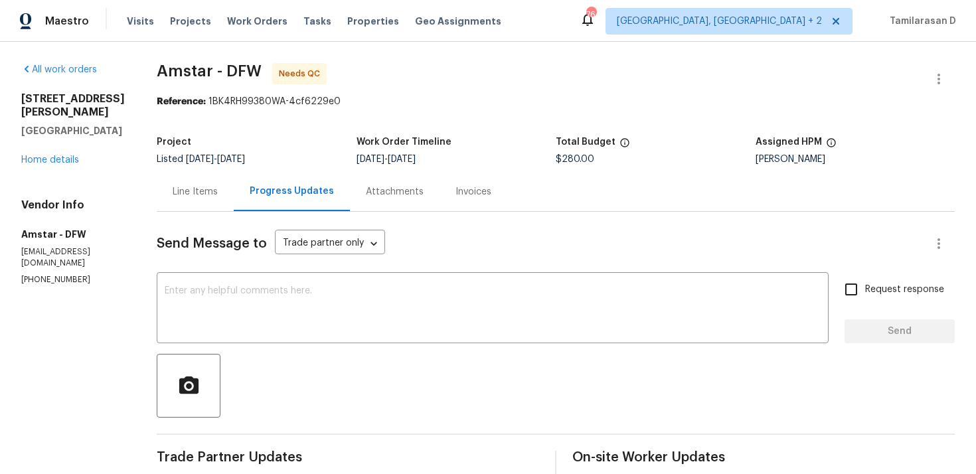
click at [192, 178] on div "Line Items" at bounding box center [195, 191] width 77 height 39
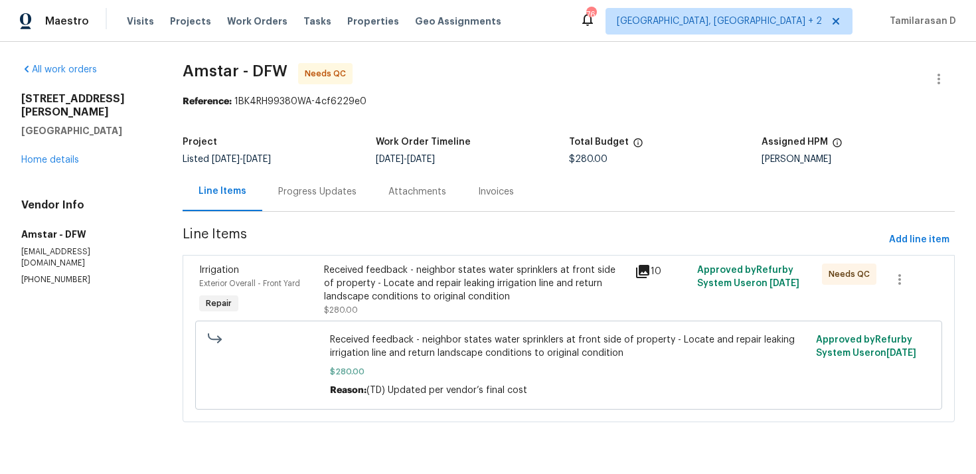
click at [413, 284] on div "Received feedback - neighbor states water sprinklers at front side of property …" at bounding box center [476, 284] width 304 height 40
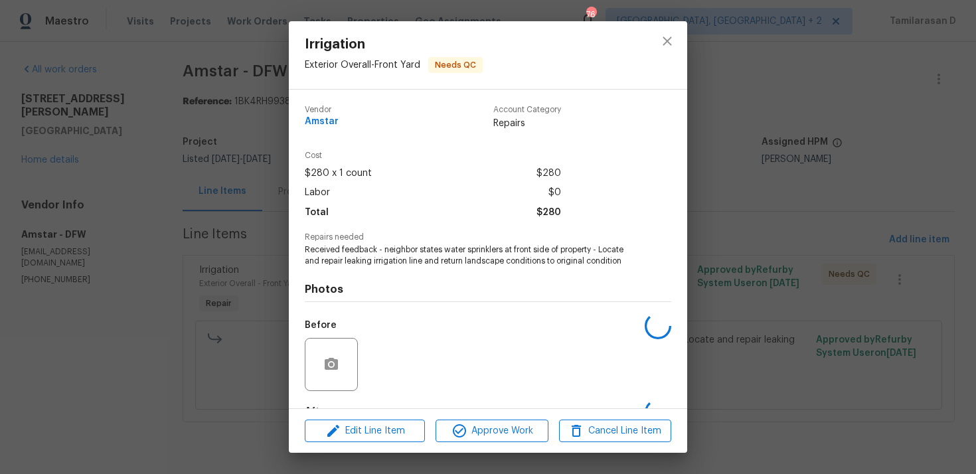
scroll to position [82, 0]
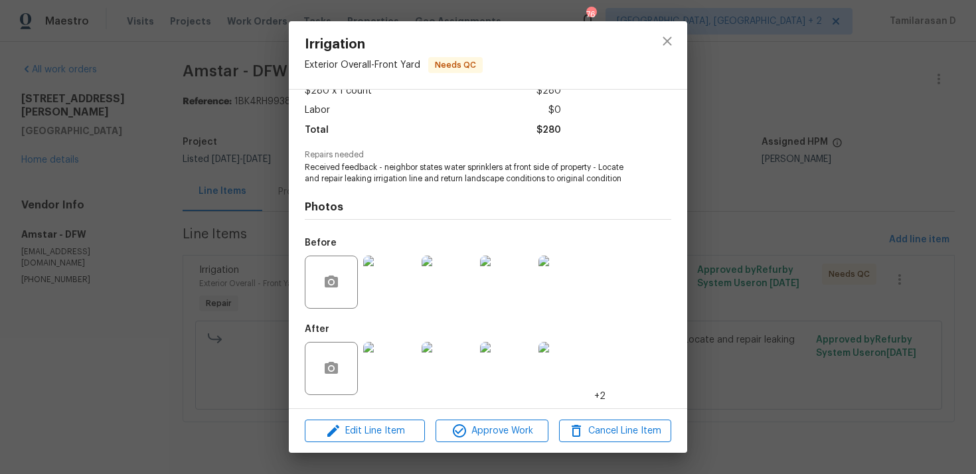
click at [385, 280] on img at bounding box center [389, 282] width 53 height 53
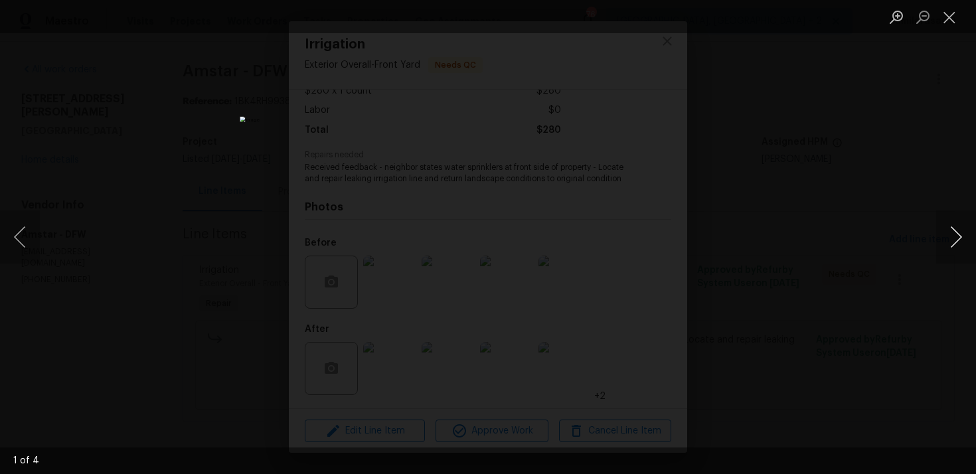
click at [956, 235] on button "Next image" at bounding box center [956, 237] width 40 height 53
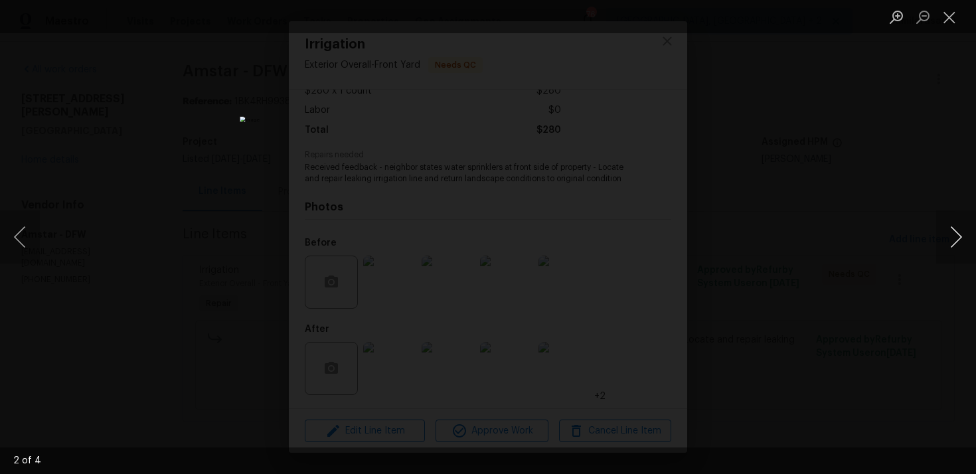
click at [956, 235] on button "Next image" at bounding box center [956, 237] width 40 height 53
click at [944, 17] on button "Close lightbox" at bounding box center [949, 16] width 27 height 23
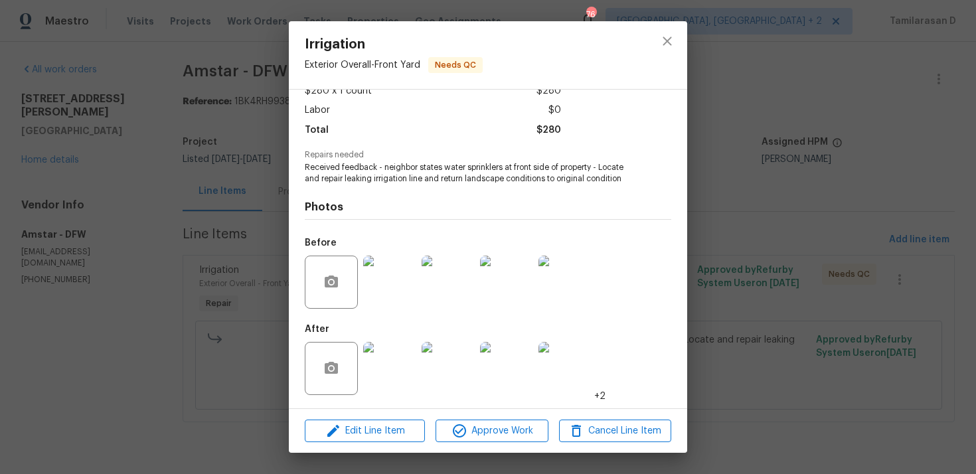
click at [390, 367] on img at bounding box center [389, 368] width 53 height 53
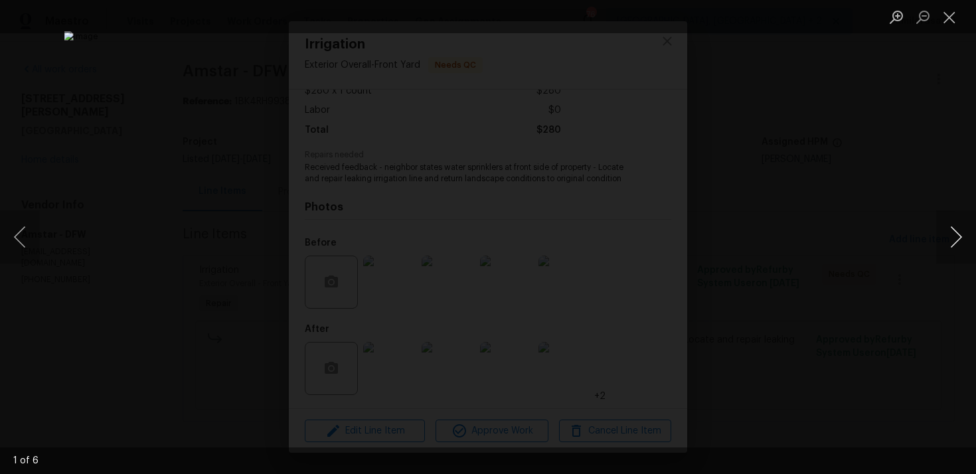
click at [962, 231] on button "Next image" at bounding box center [956, 237] width 40 height 53
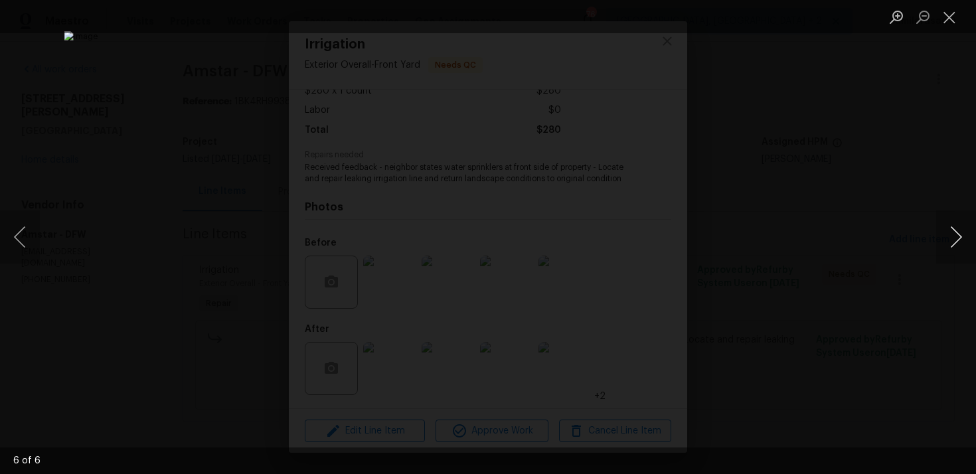
click at [962, 231] on button "Next image" at bounding box center [956, 237] width 40 height 53
click at [956, 233] on button "Next image" at bounding box center [956, 237] width 40 height 53
click at [954, 222] on button "Next image" at bounding box center [956, 237] width 40 height 53
click at [954, 231] on button "Next image" at bounding box center [956, 237] width 40 height 53
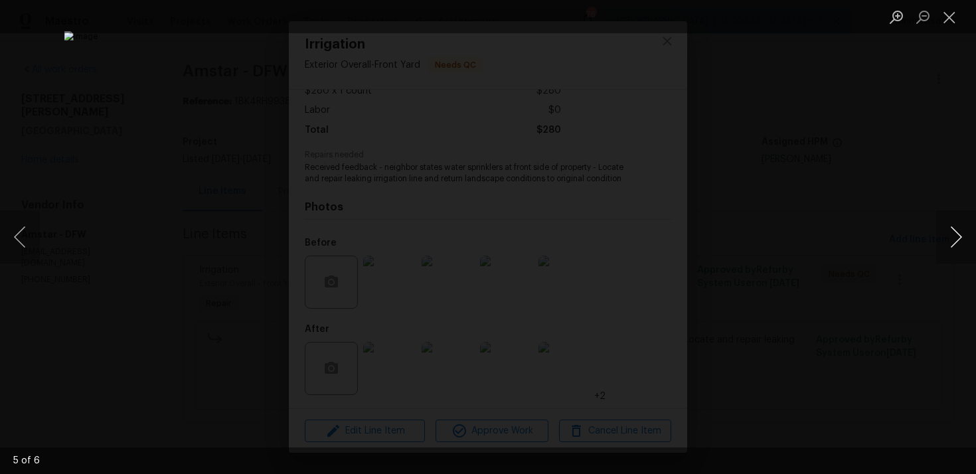
click at [954, 231] on button "Next image" at bounding box center [956, 237] width 40 height 53
click at [948, 235] on button "Next image" at bounding box center [956, 237] width 40 height 53
click at [951, 16] on button "Close lightbox" at bounding box center [949, 16] width 27 height 23
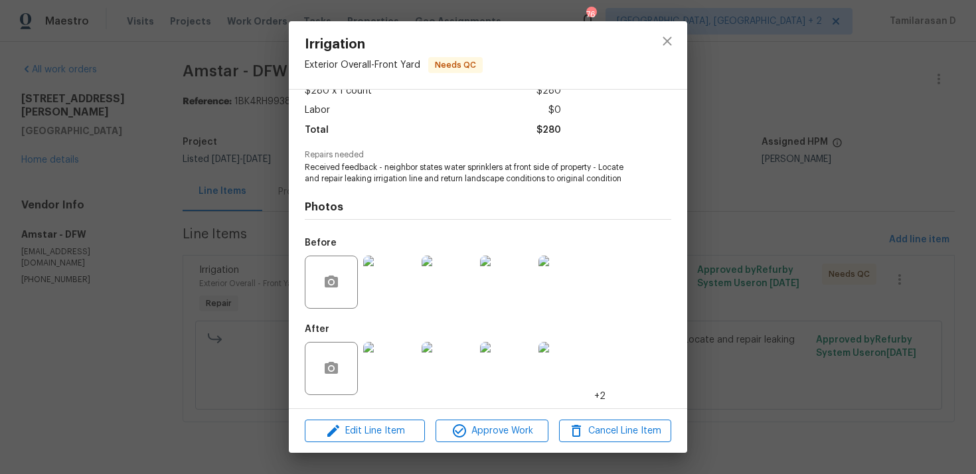
click at [401, 276] on img at bounding box center [389, 282] width 53 height 53
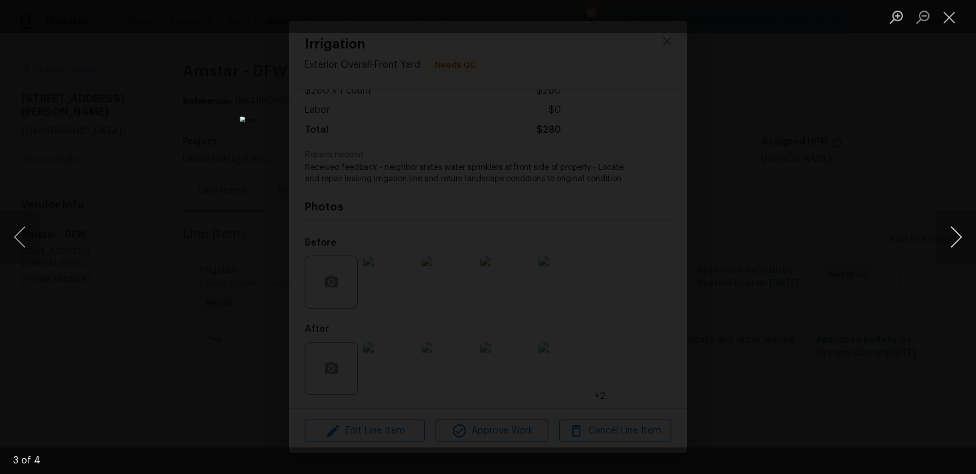
click at [960, 237] on button "Next image" at bounding box center [956, 237] width 40 height 53
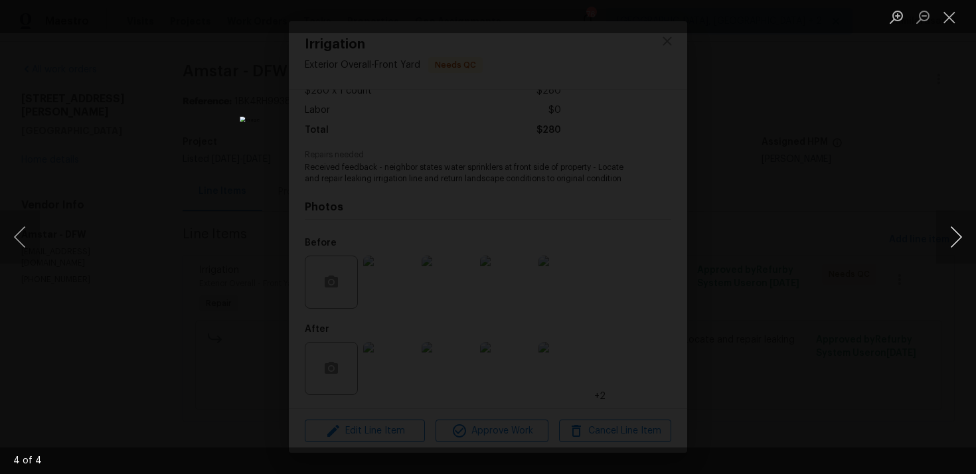
click at [960, 237] on button "Next image" at bounding box center [956, 237] width 40 height 53
click at [949, 11] on button "Close lightbox" at bounding box center [949, 16] width 27 height 23
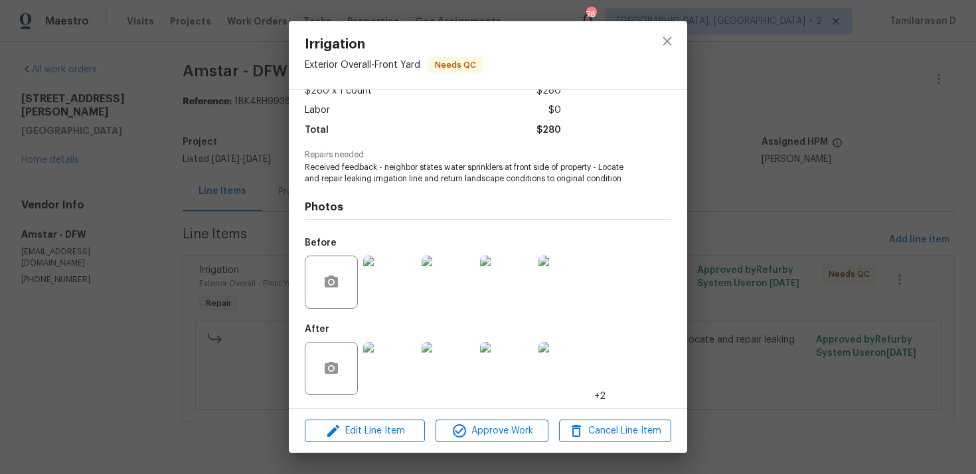
click at [383, 351] on img at bounding box center [389, 368] width 53 height 53
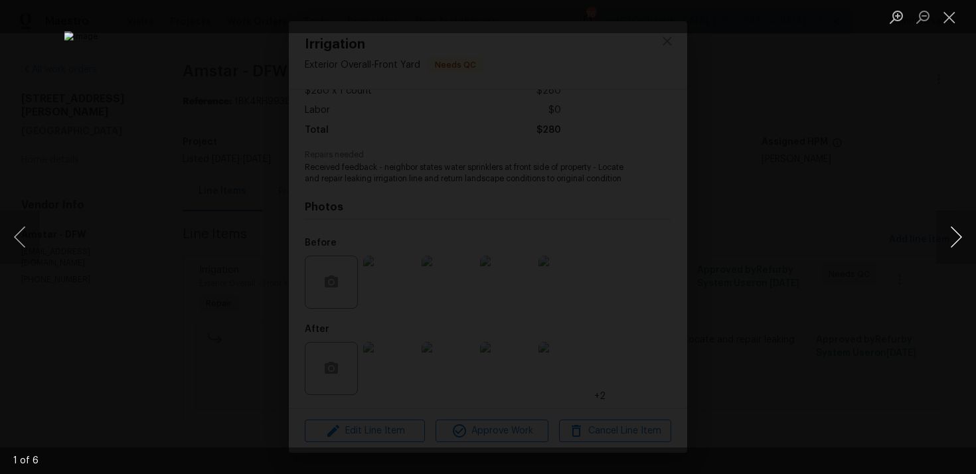
click at [963, 232] on button "Next image" at bounding box center [956, 237] width 40 height 53
click at [31, 232] on button "Previous image" at bounding box center [20, 237] width 40 height 53
click at [953, 230] on button "Next image" at bounding box center [956, 237] width 40 height 53
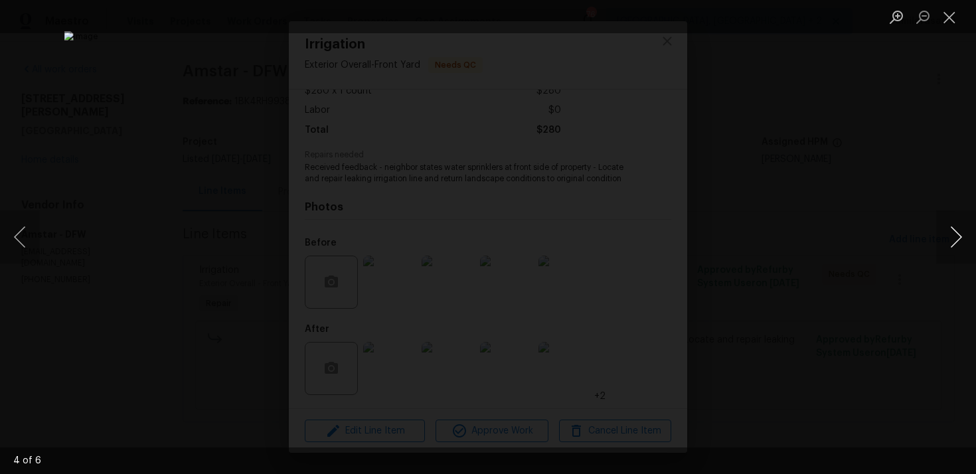
click at [953, 230] on button "Next image" at bounding box center [956, 237] width 40 height 53
click at [946, 19] on button "Close lightbox" at bounding box center [949, 16] width 27 height 23
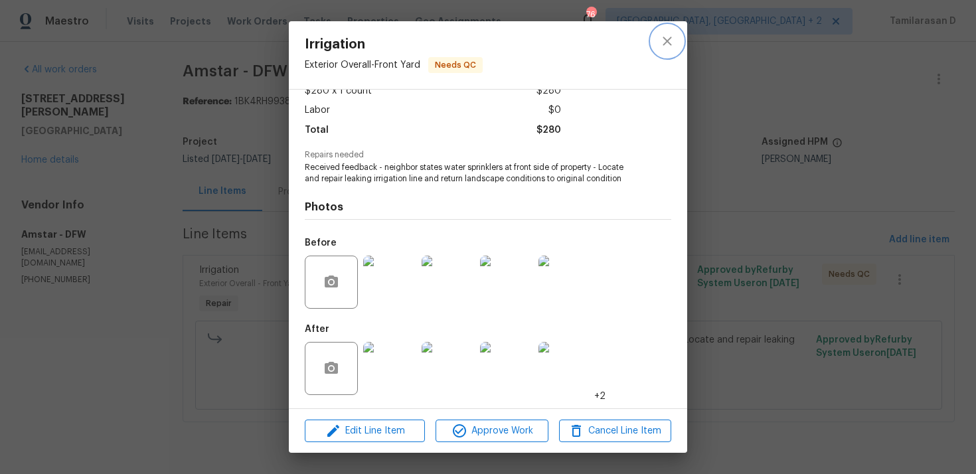
click at [669, 45] on icon "close" at bounding box center [667, 41] width 16 height 16
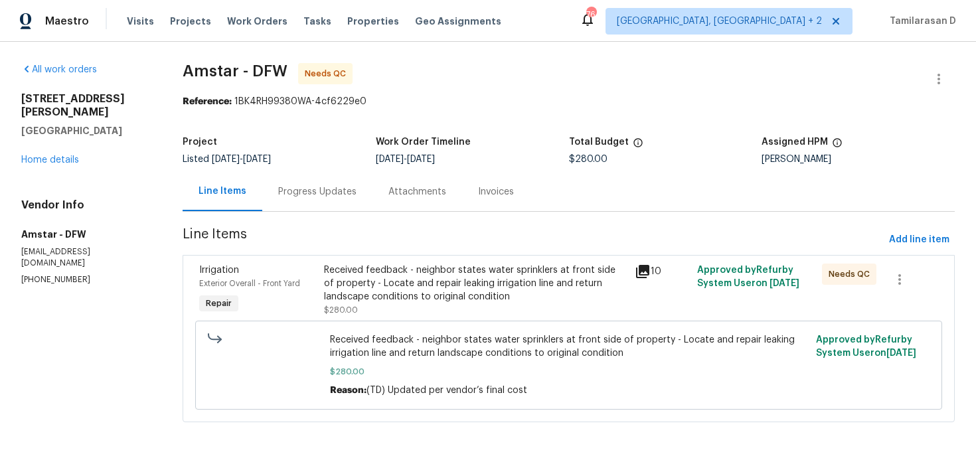
click at [302, 193] on div "Progress Updates" at bounding box center [317, 191] width 78 height 13
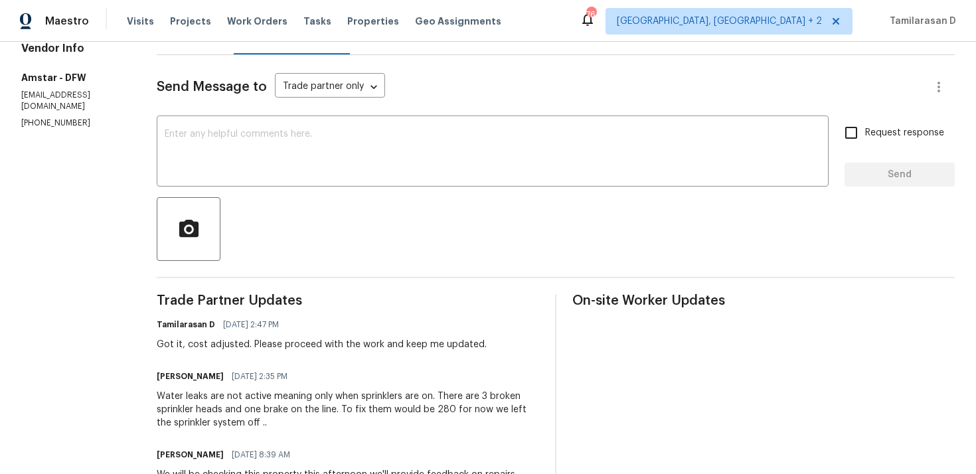
scroll to position [163, 0]
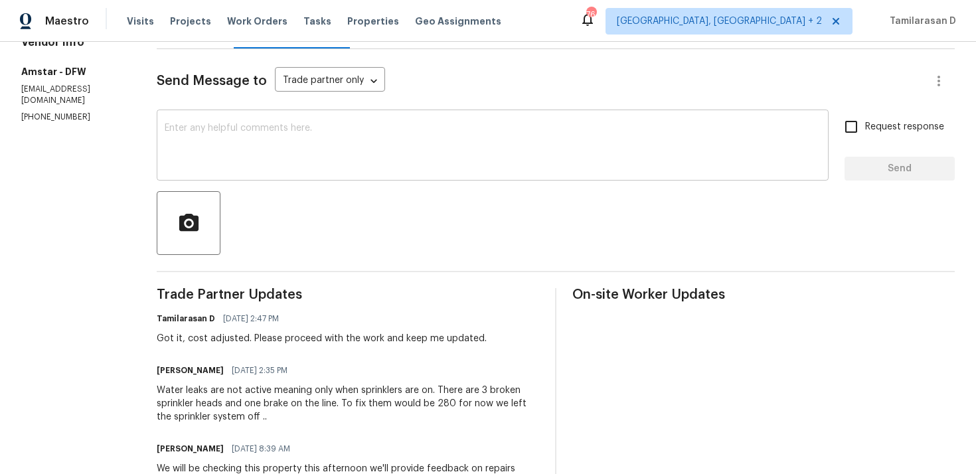
click at [253, 155] on textarea at bounding box center [493, 147] width 656 height 46
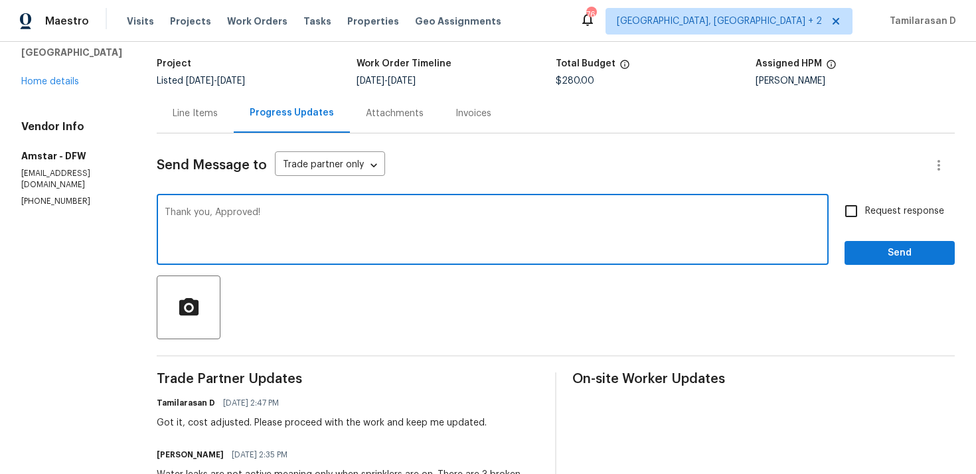
scroll to position [70, 0]
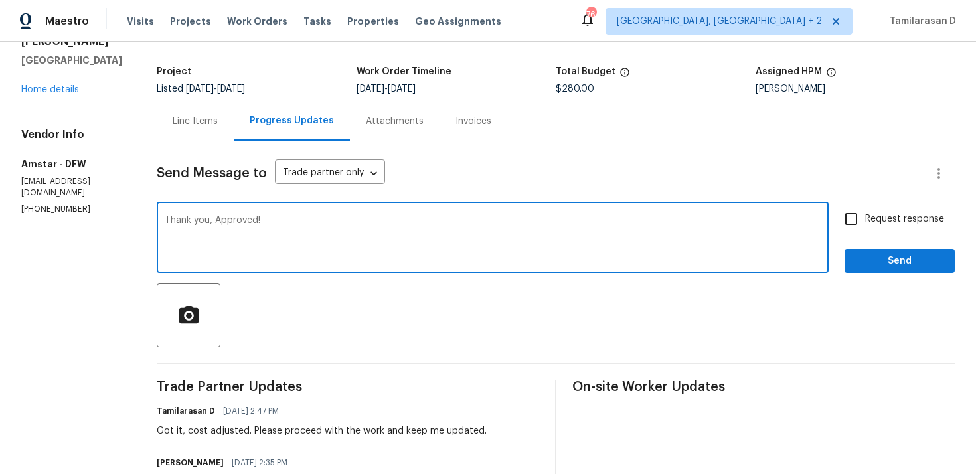
type textarea "Thank you, Approved!"
click at [891, 242] on div "Request response Send" at bounding box center [900, 239] width 110 height 68
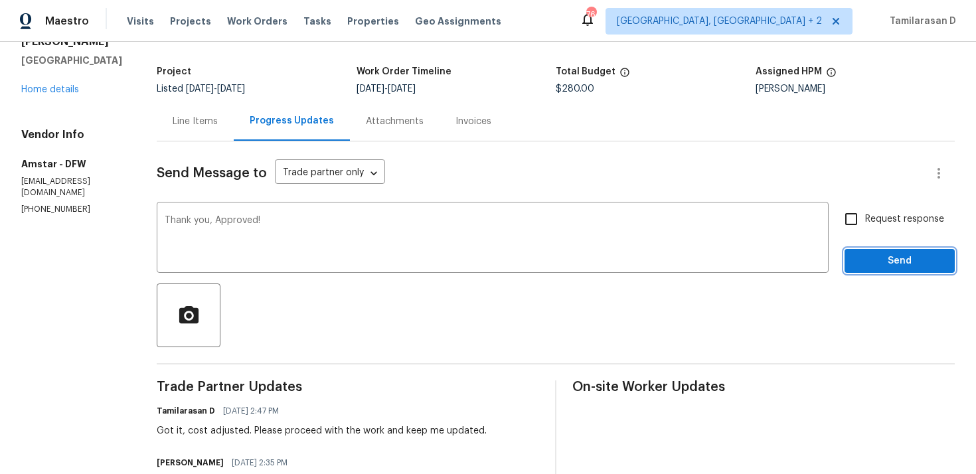
click at [885, 257] on span "Send" at bounding box center [899, 261] width 89 height 17
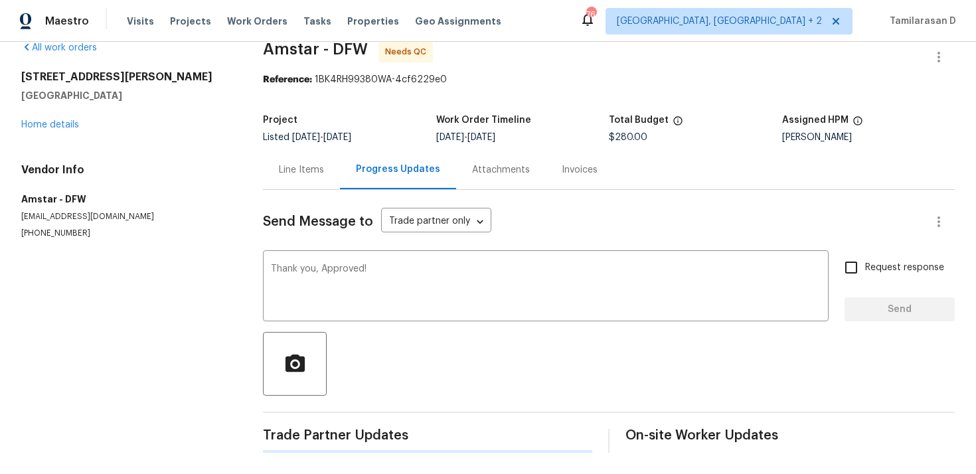
scroll to position [0, 0]
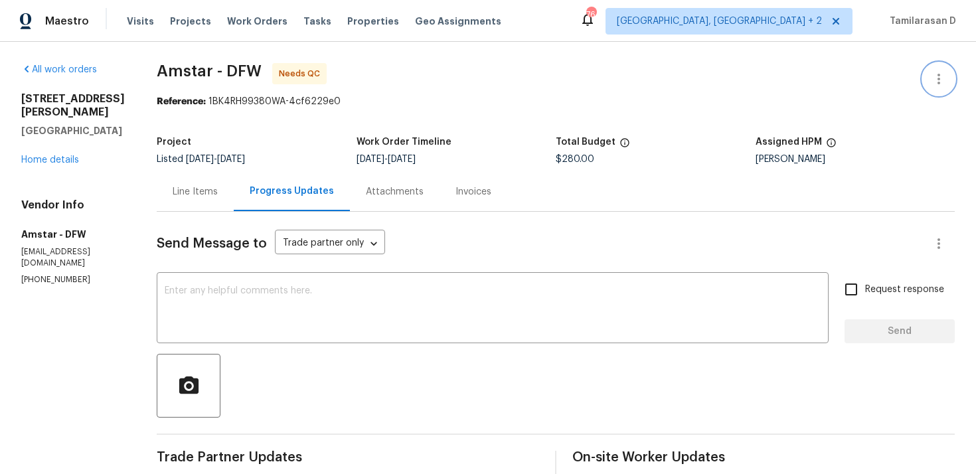
click at [933, 78] on icon "button" at bounding box center [939, 79] width 16 height 16
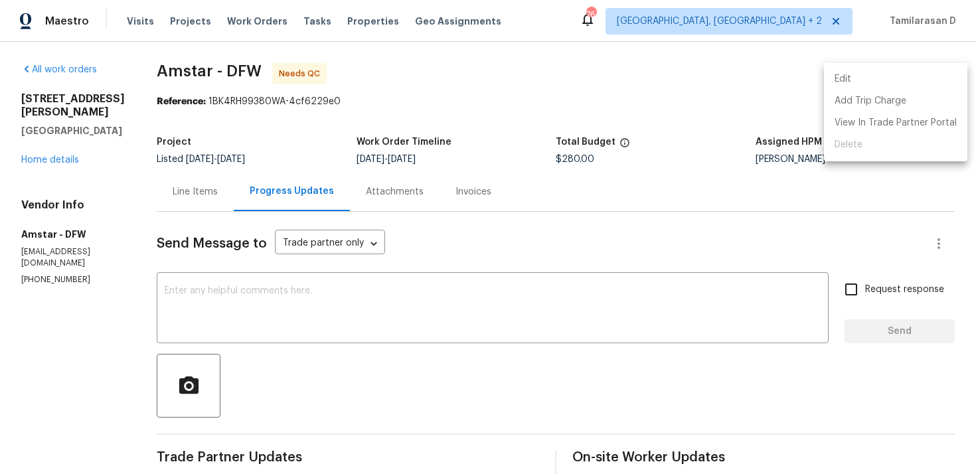
click at [861, 78] on li "Edit" at bounding box center [895, 79] width 143 height 22
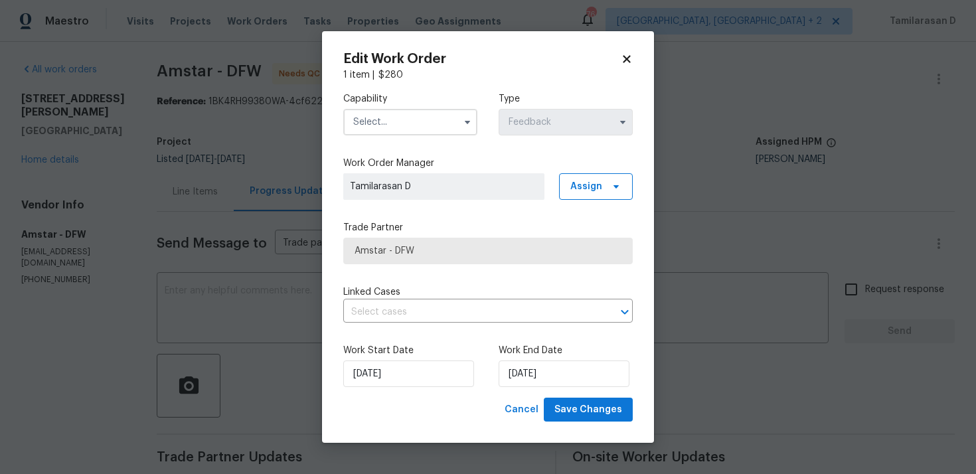
click at [444, 112] on input "text" at bounding box center [410, 122] width 134 height 27
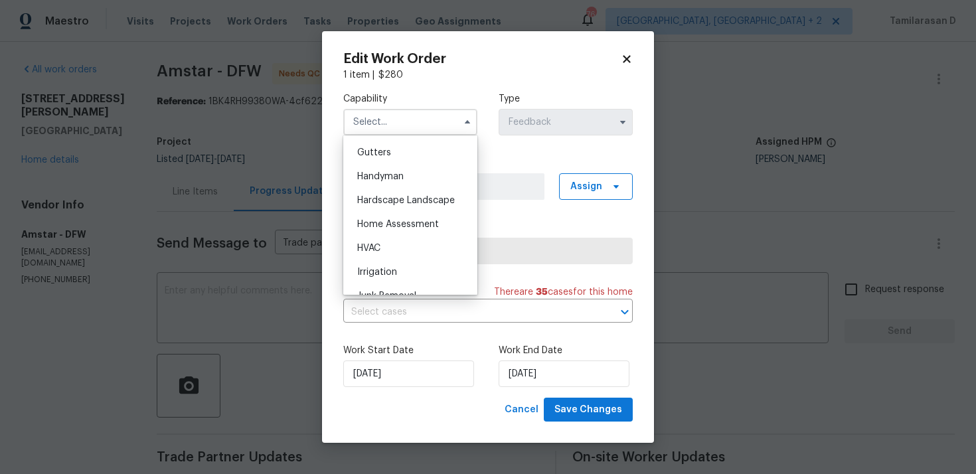
scroll to position [704, 0]
click at [379, 169] on div "Handyman" at bounding box center [411, 177] width 128 height 24
type input "Handyman"
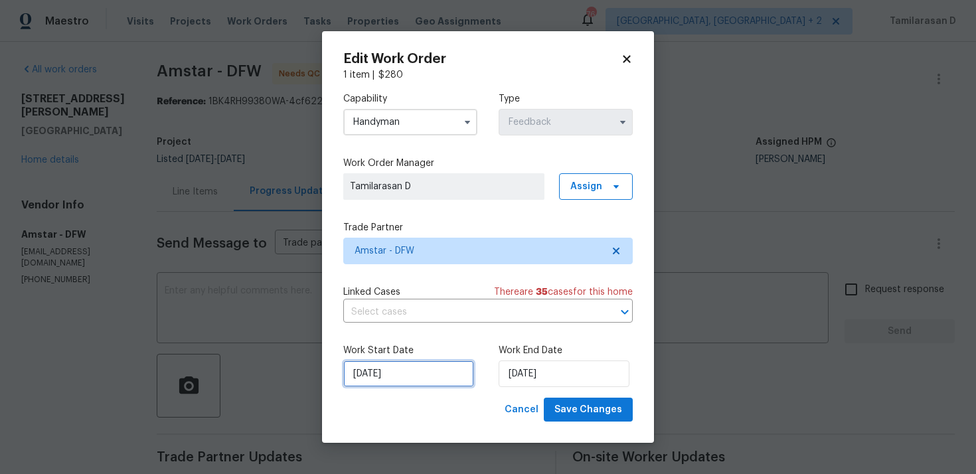
click at [367, 372] on input "26/09/2025" at bounding box center [408, 374] width 131 height 27
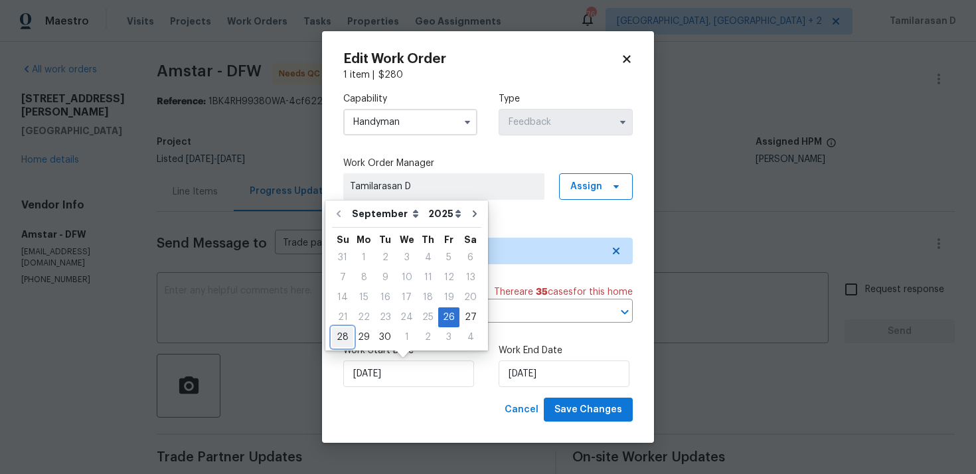
click at [345, 337] on div "28" at bounding box center [342, 337] width 21 height 19
type input "28/09/2025"
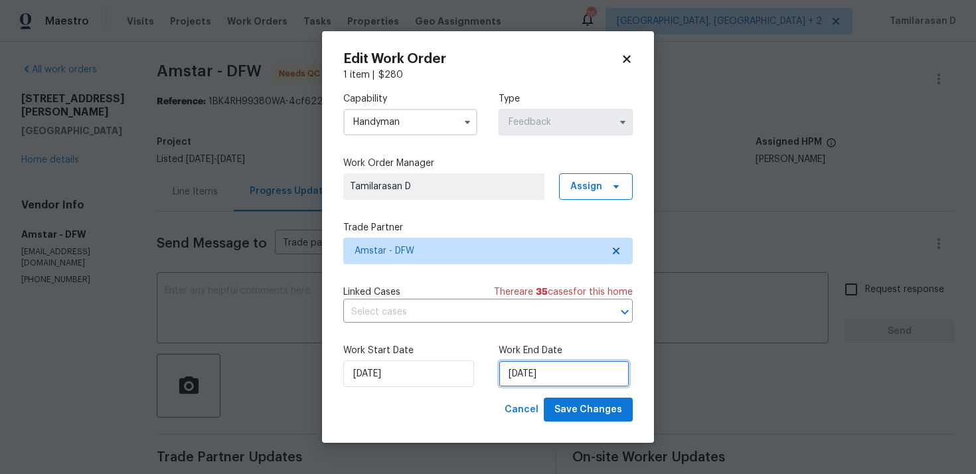
click at [508, 369] on input "29/09/2025" at bounding box center [564, 374] width 131 height 27
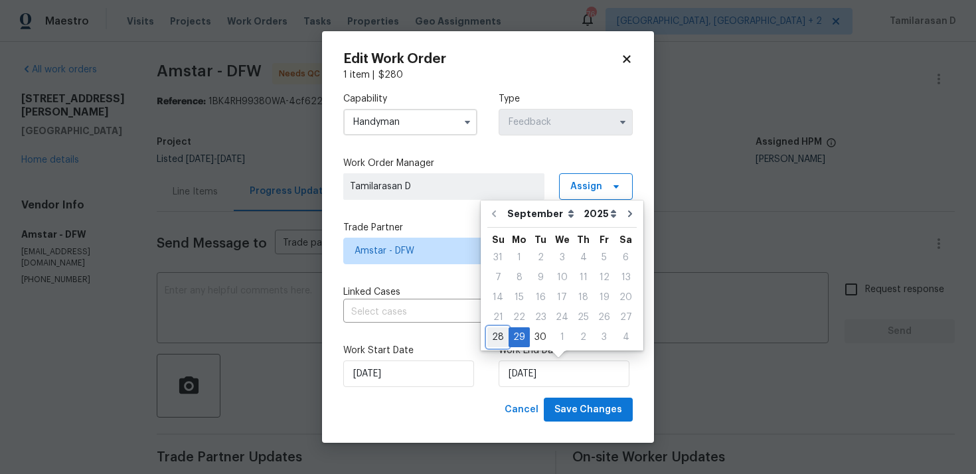
click at [490, 335] on div "28" at bounding box center [497, 337] width 21 height 19
type input "28/09/2025"
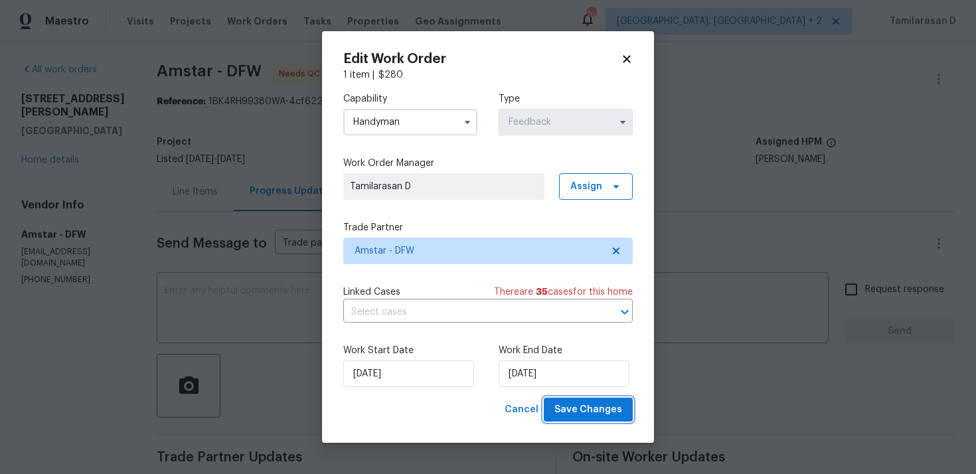
click at [584, 400] on button "Save Changes" at bounding box center [588, 410] width 89 height 25
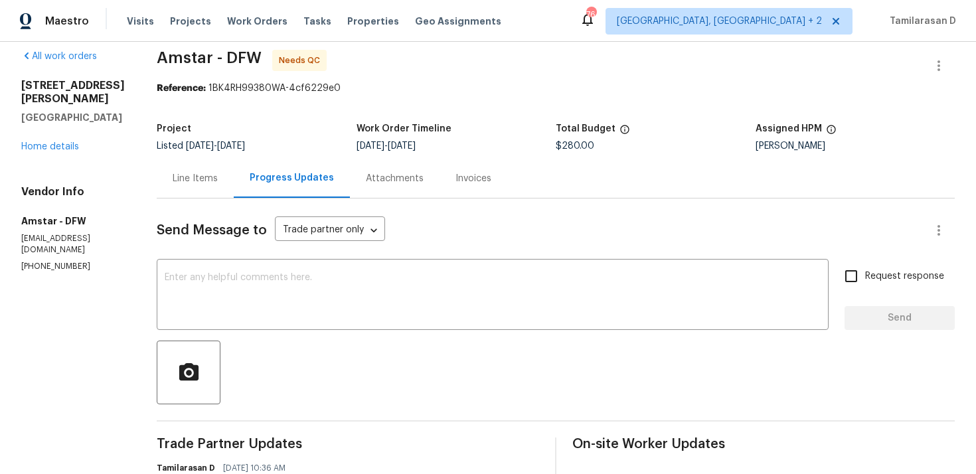
scroll to position [0, 0]
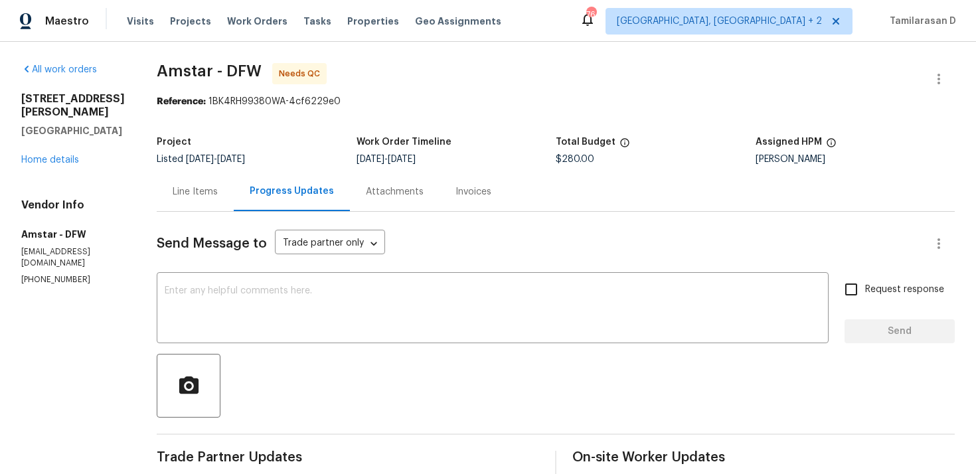
click at [173, 185] on div "Line Items" at bounding box center [195, 191] width 45 height 13
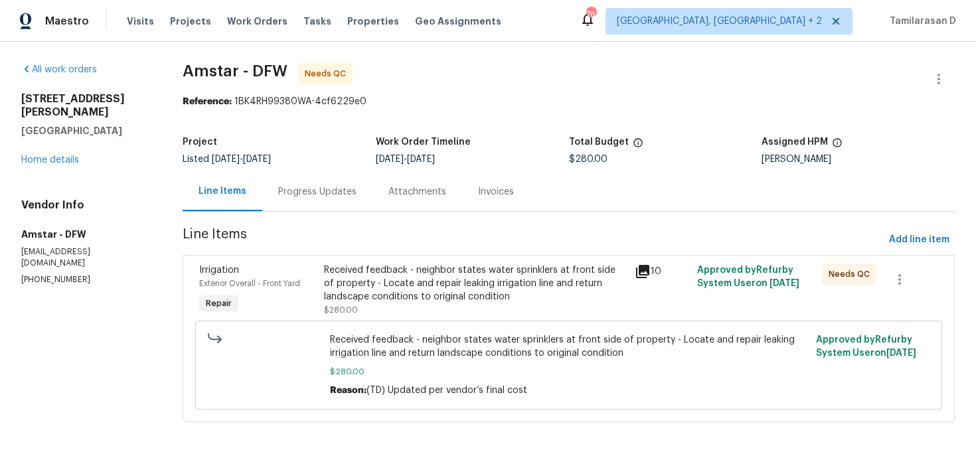
click at [395, 275] on div "Received feedback - neighbor states water sprinklers at front side of property …" at bounding box center [476, 284] width 304 height 40
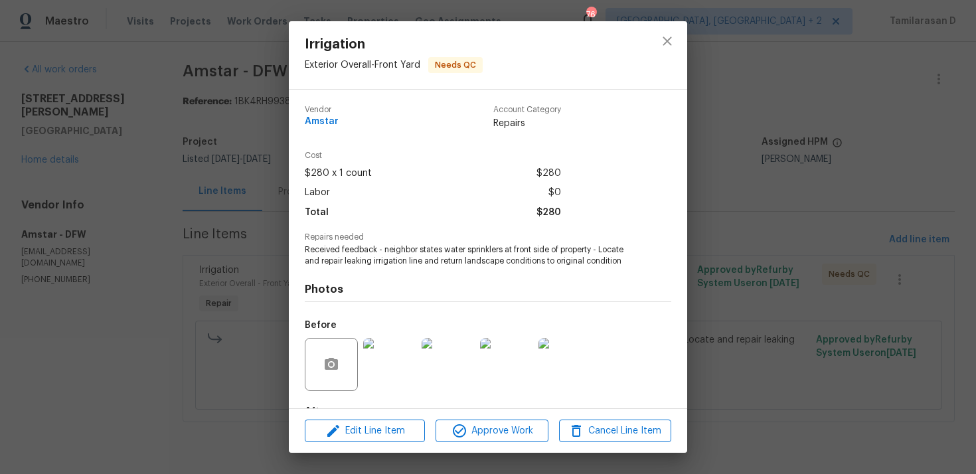
scroll to position [82, 0]
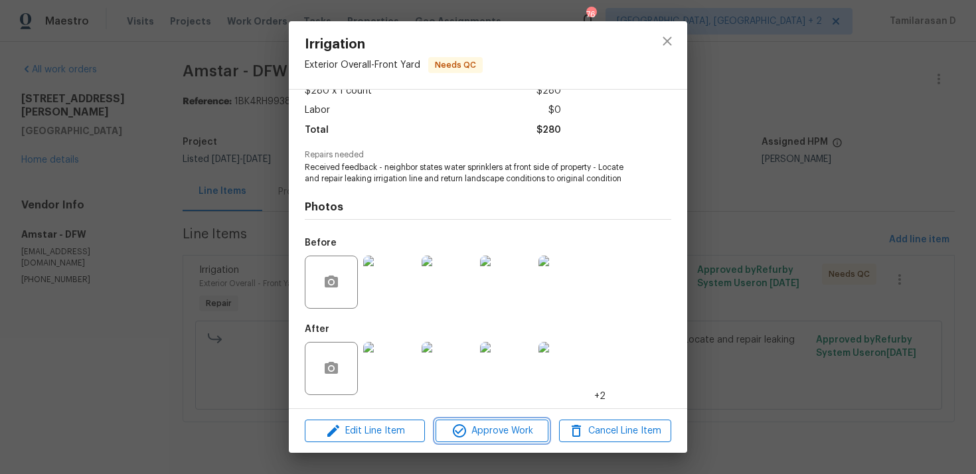
click at [483, 434] on span "Approve Work" at bounding box center [492, 431] width 104 height 17
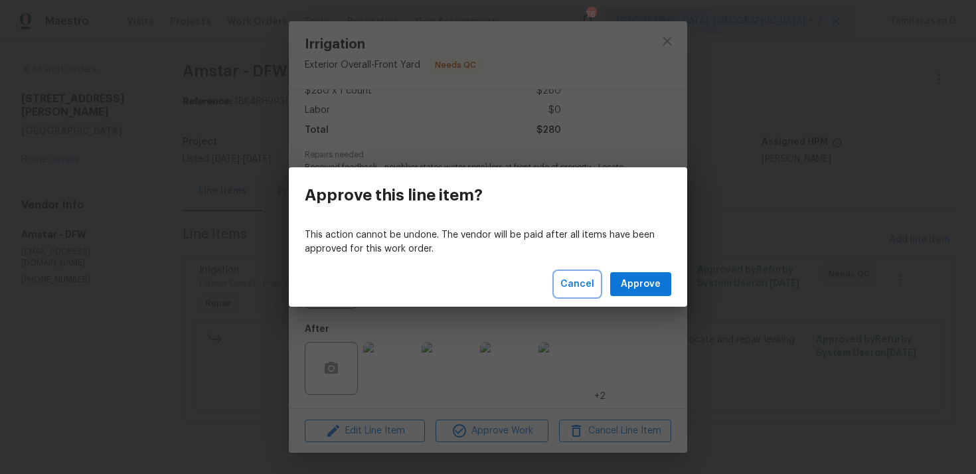
click at [569, 291] on span "Cancel" at bounding box center [578, 284] width 34 height 17
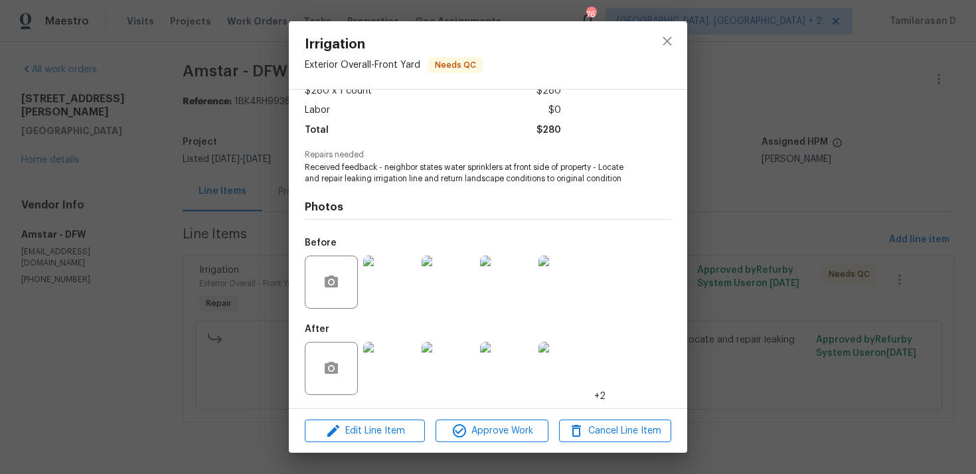
click at [261, 251] on div "Irrigation Exterior Overall - Front Yard Needs QC Vendor Amstar Account Categor…" at bounding box center [488, 237] width 976 height 474
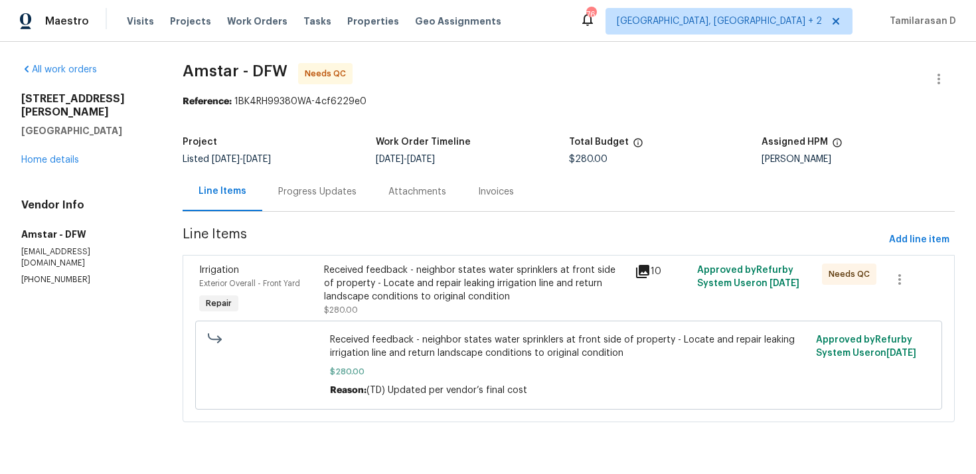
click at [423, 273] on div "Received feedback - neighbor states water sprinklers at front side of property …" at bounding box center [476, 284] width 304 height 40
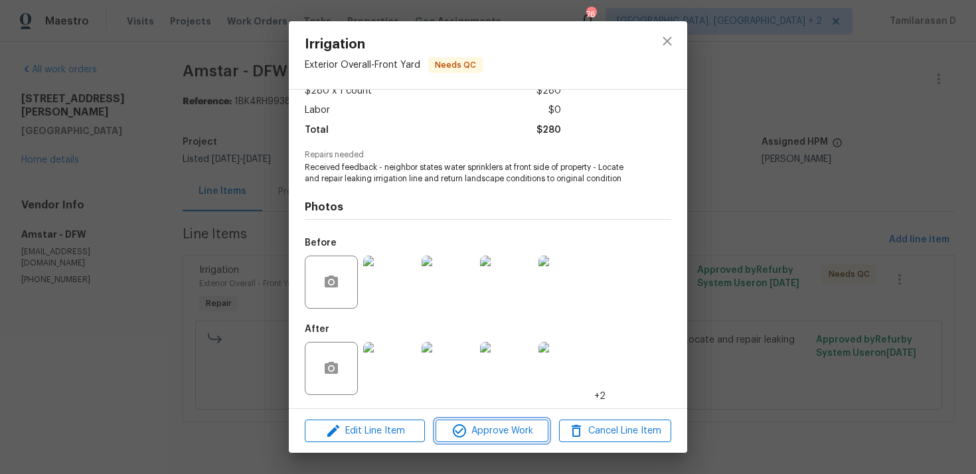
click at [491, 429] on span "Approve Work" at bounding box center [492, 431] width 104 height 17
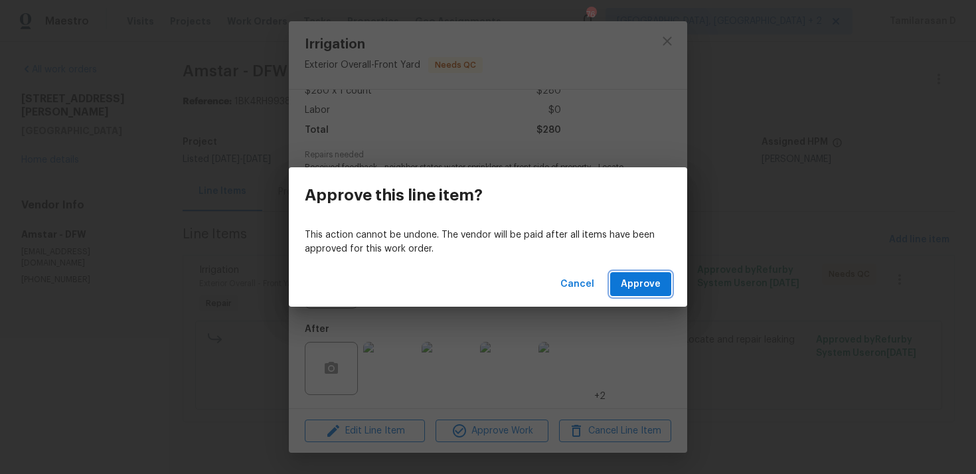
click at [626, 292] on span "Approve" at bounding box center [641, 284] width 40 height 17
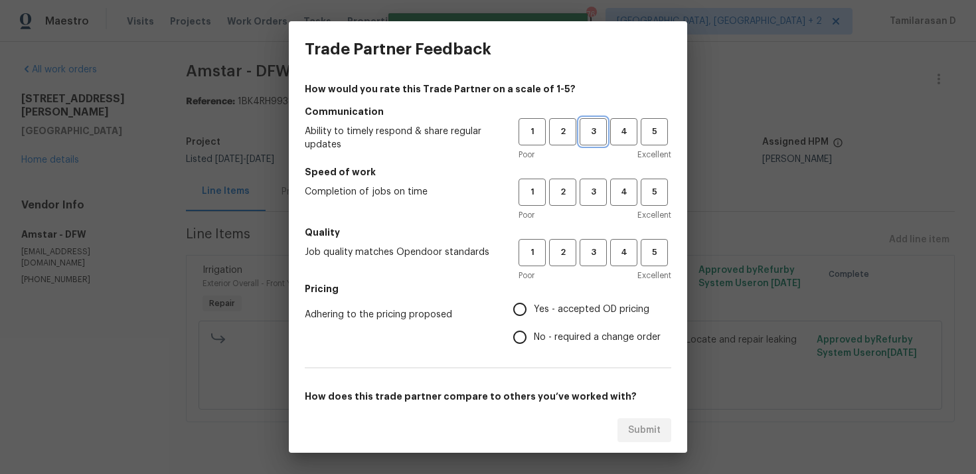
click at [600, 118] on button "3" at bounding box center [593, 131] width 27 height 27
click at [597, 171] on h5 "Speed of work" at bounding box center [488, 171] width 367 height 13
click at [594, 189] on span "3" at bounding box center [593, 192] width 25 height 15
click at [594, 240] on button "3" at bounding box center [593, 252] width 27 height 27
click at [519, 343] on input "No - required a change order" at bounding box center [520, 337] width 28 height 28
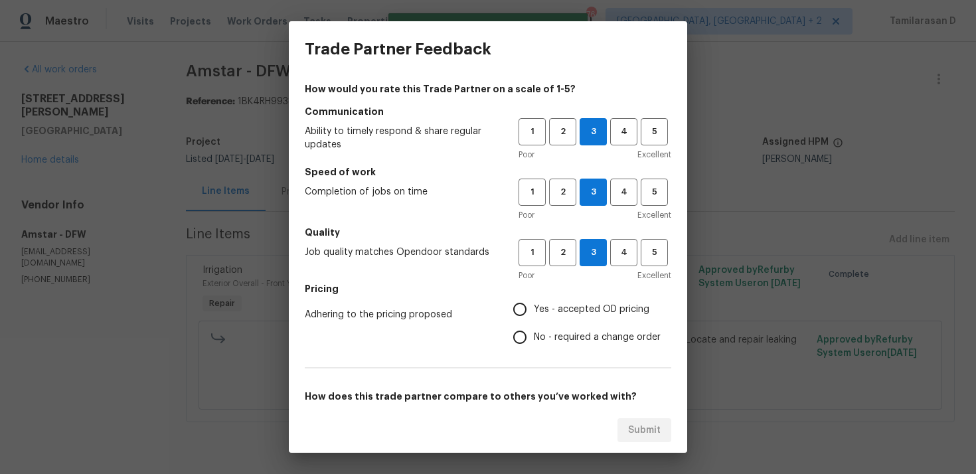
radio input "true"
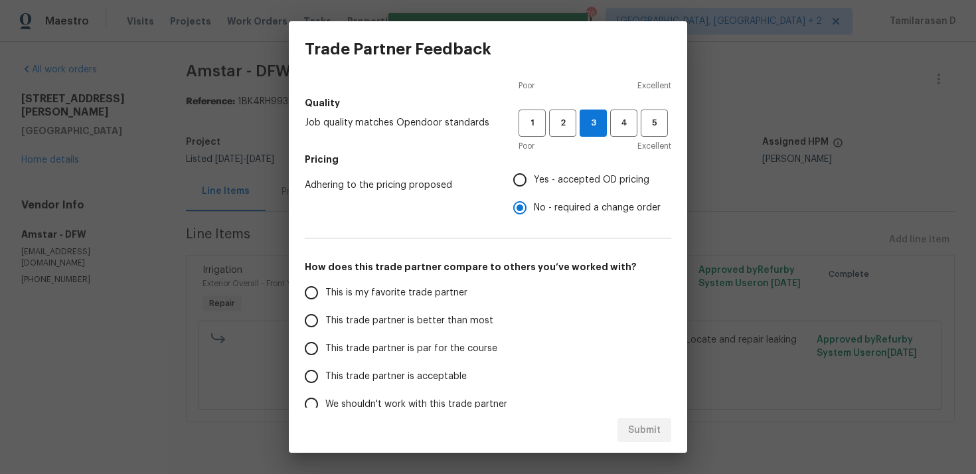
scroll to position [200, 0]
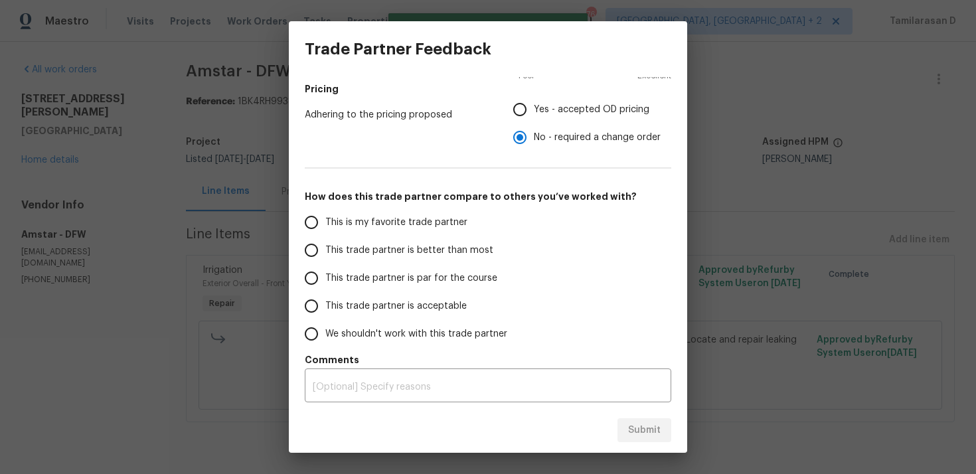
click at [317, 287] on input "This trade partner is par for the course" at bounding box center [312, 278] width 28 height 28
click at [646, 431] on span "Submit" at bounding box center [644, 430] width 33 height 17
radio input "true"
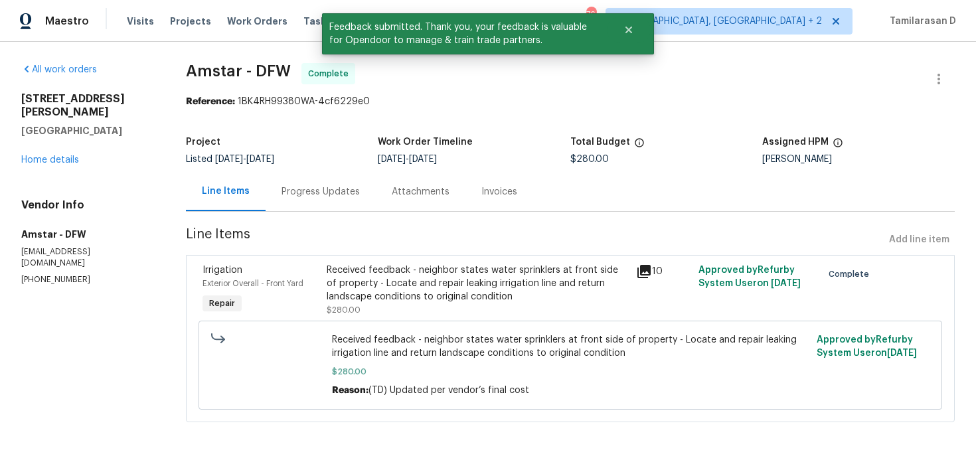
click at [305, 179] on div "Progress Updates" at bounding box center [321, 191] width 110 height 39
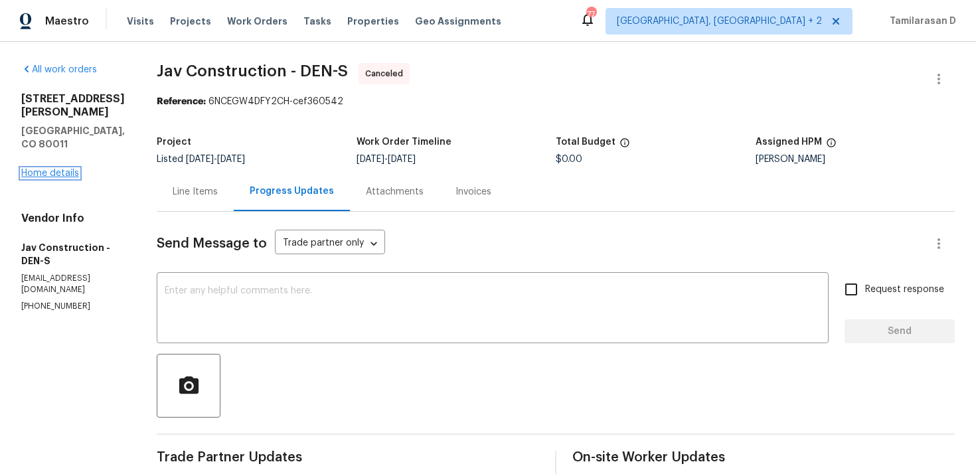
click at [36, 169] on link "Home details" at bounding box center [50, 173] width 58 height 9
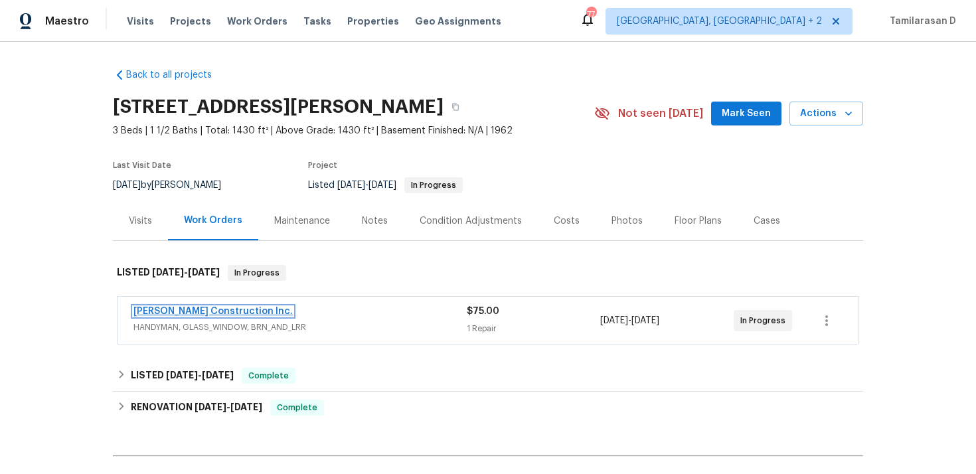
click at [183, 309] on link "[PERSON_NAME] Construction Inc." at bounding box center [212, 311] width 159 height 9
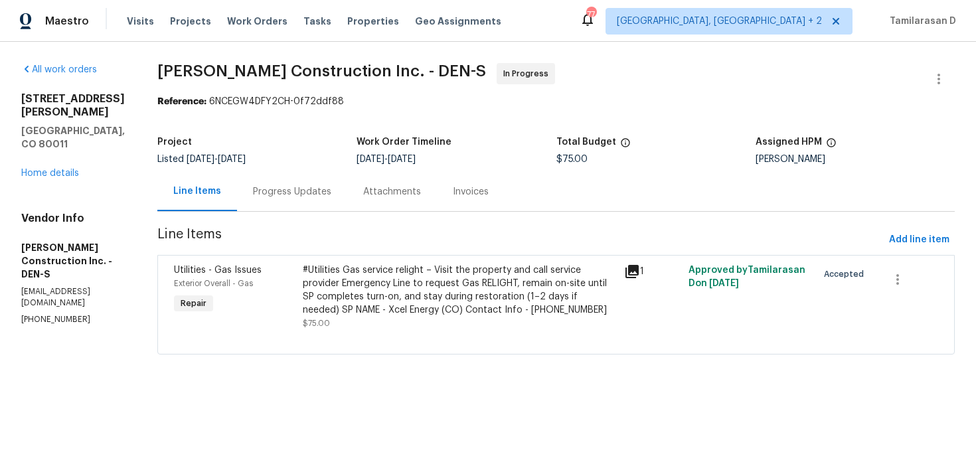
click at [298, 192] on div "Progress Updates" at bounding box center [292, 191] width 78 height 13
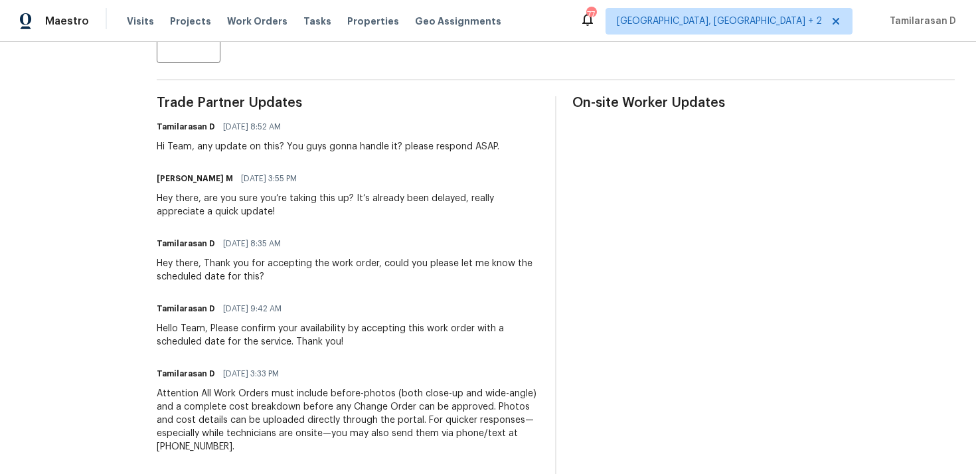
scroll to position [353, 0]
click at [351, 148] on div "Hi Team, any update on this? You guys gonna handle it? please respond ASAP." at bounding box center [328, 147] width 343 height 13
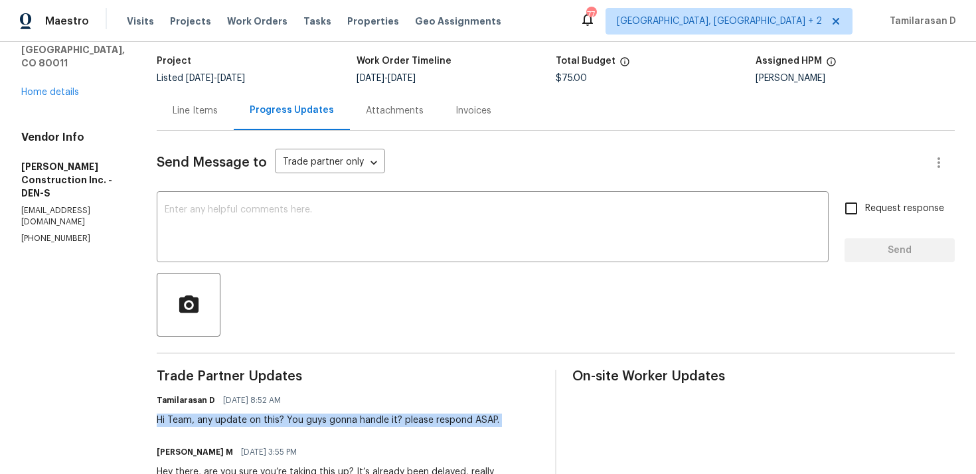
scroll to position [0, 0]
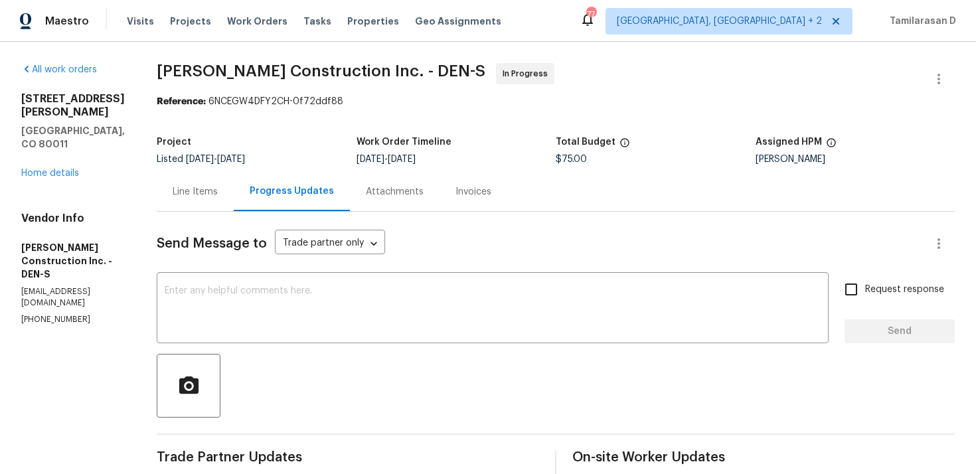
click at [218, 186] on div "Line Items" at bounding box center [195, 191] width 45 height 13
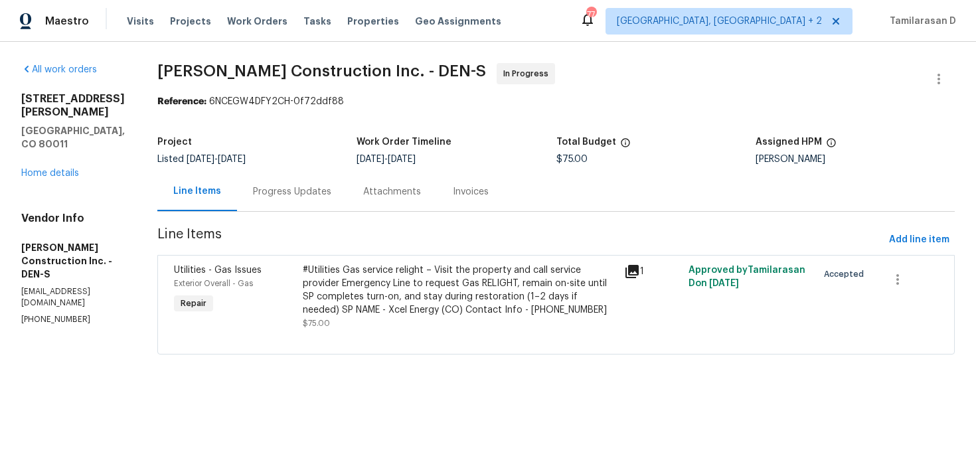
click at [317, 185] on div "Progress Updates" at bounding box center [292, 191] width 78 height 13
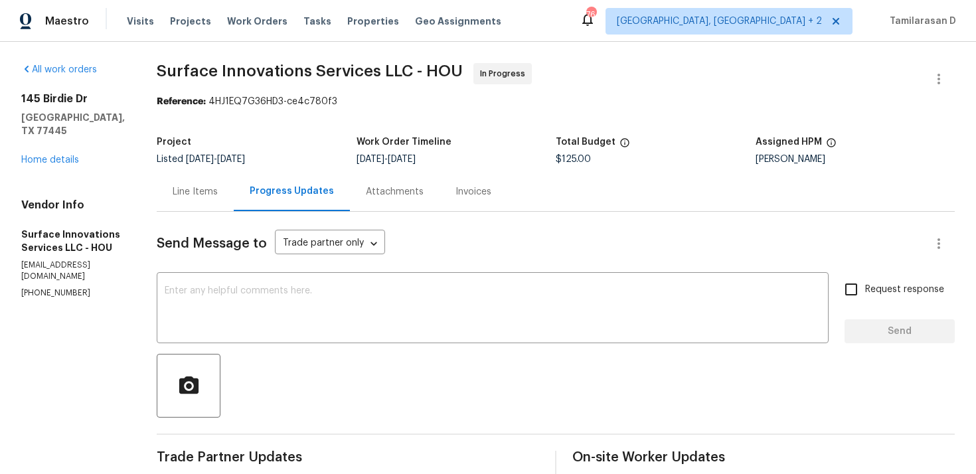
click at [234, 181] on div "Line Items" at bounding box center [195, 191] width 77 height 39
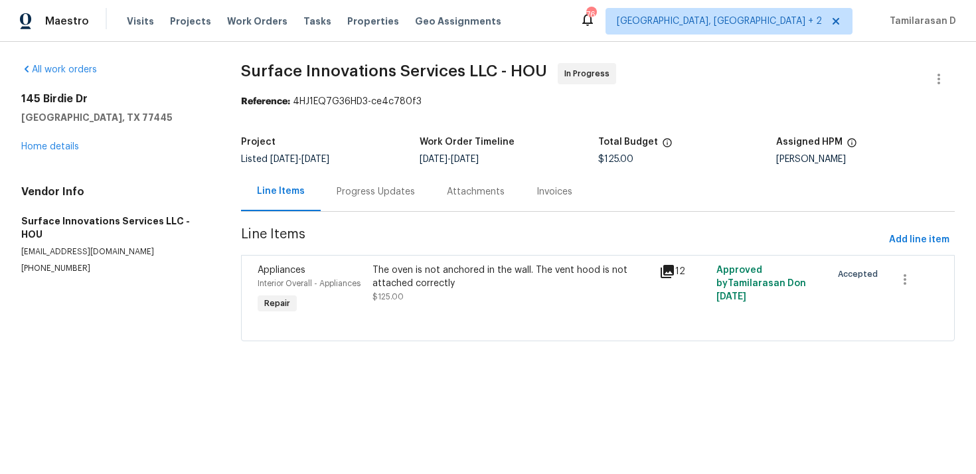
click at [377, 189] on div "Progress Updates" at bounding box center [376, 191] width 78 height 13
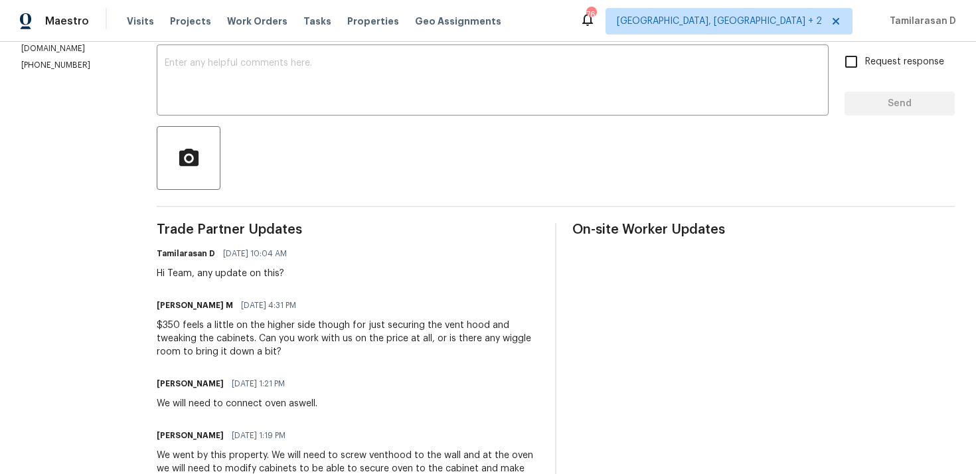
scroll to position [254, 0]
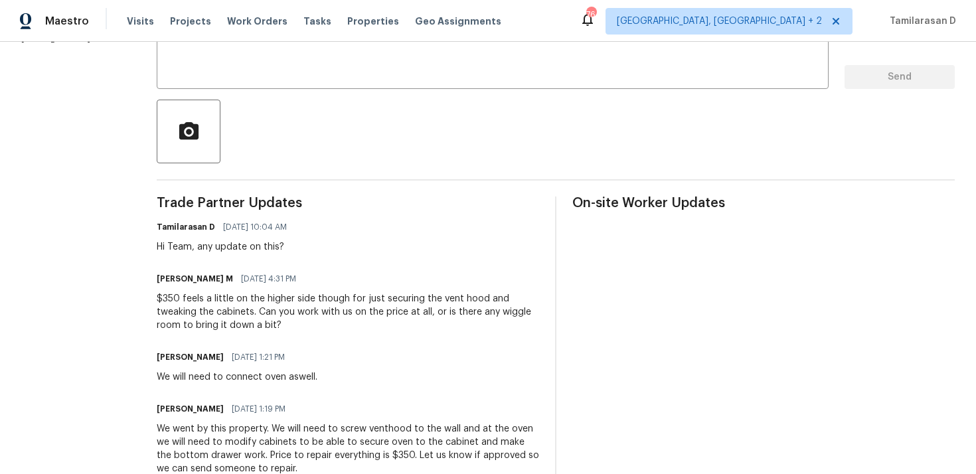
click at [322, 302] on div "$350 feels a little on the higher side though for just securing the vent hood a…" at bounding box center [348, 312] width 383 height 40
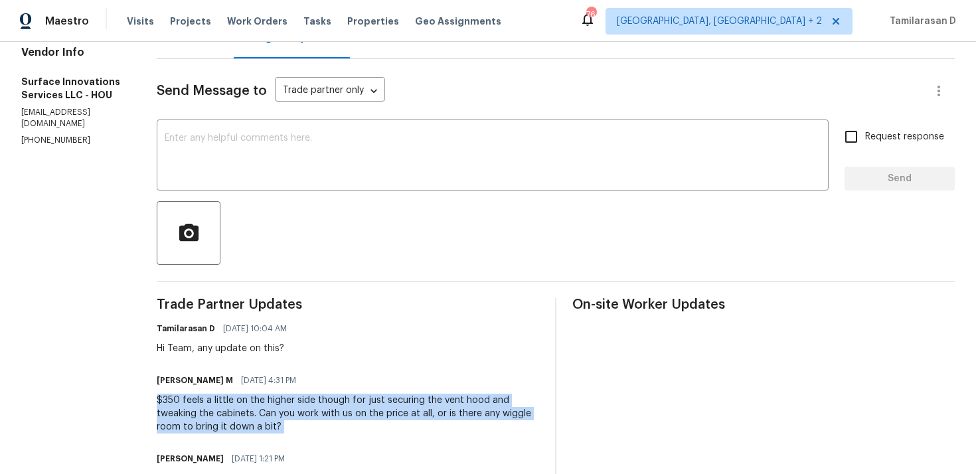
scroll to position [131, 0]
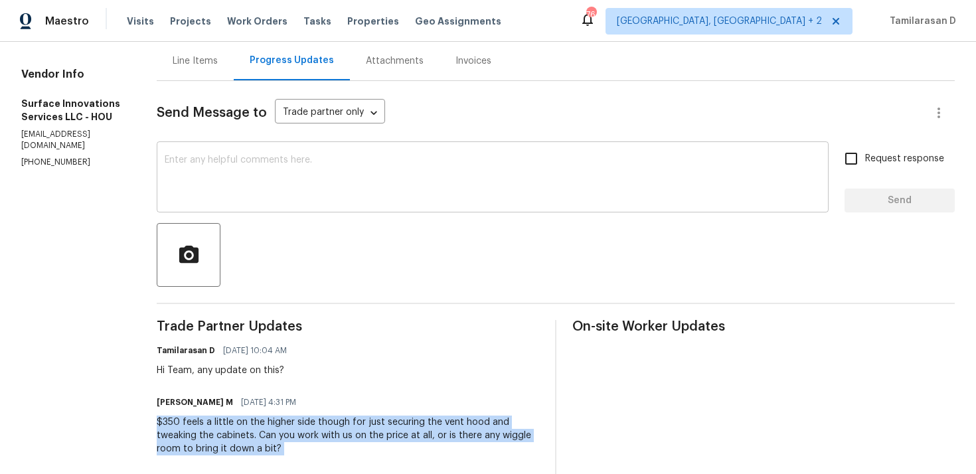
click at [269, 185] on textarea at bounding box center [493, 178] width 656 height 46
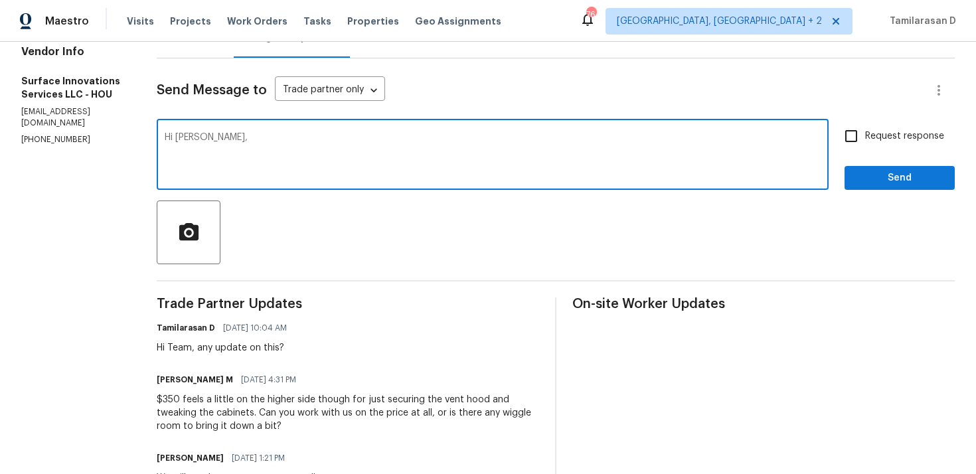
scroll to position [168, 0]
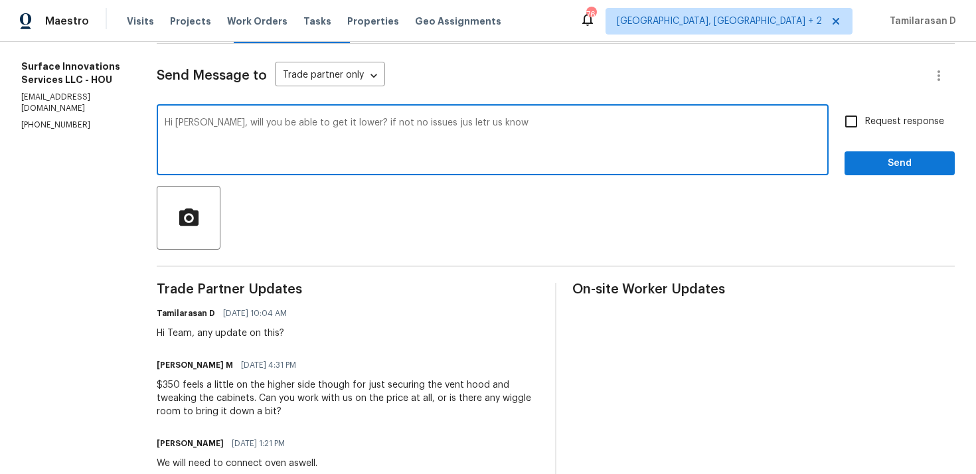
click at [491, 122] on textarea "Hi Marco, will you be able to get it lower? if not no issues jus letr us know" at bounding box center [493, 141] width 656 height 46
click at [537, 124] on textarea "Hi Marco, will you be able to get it lower? if not no issues jus let us know" at bounding box center [493, 141] width 656 height 46
click at [560, 120] on textarea "Hi Marco, will you be able to get it lower? if not no issues jus let us know, w…" at bounding box center [493, 141] width 656 height 46
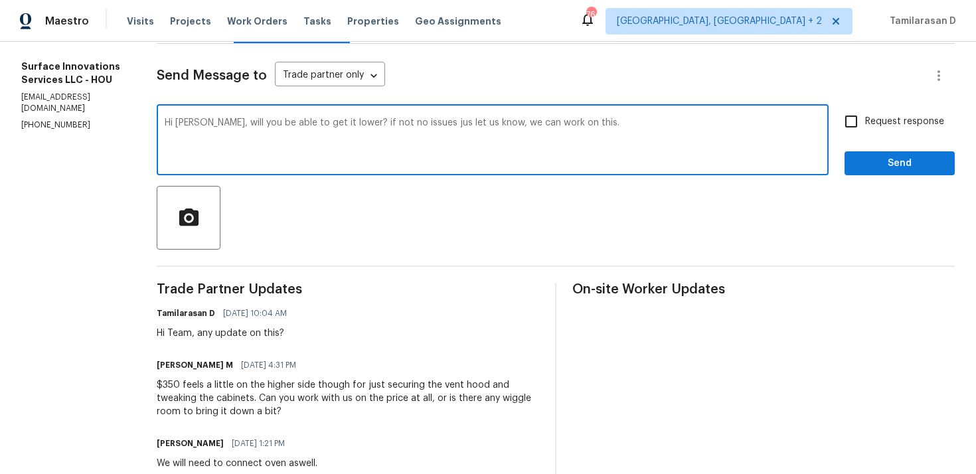
paste textarea "any chance you can get this lower? If not, no worries—just let us know and we’l…"
click at [494, 123] on textarea "Hi Marco, any chance you can get this lower? If not, no worries—just let us kno…" at bounding box center [493, 141] width 656 height 46
click at [698, 137] on textarea "Hi Marco, any chance you can get this lower? If not, no worries just let us kno…" at bounding box center [493, 141] width 656 height 46
click at [675, 123] on textarea "Hi Marco, any chance you can get this lower? If not, no worries just let us kno…" at bounding box center [493, 141] width 656 height 46
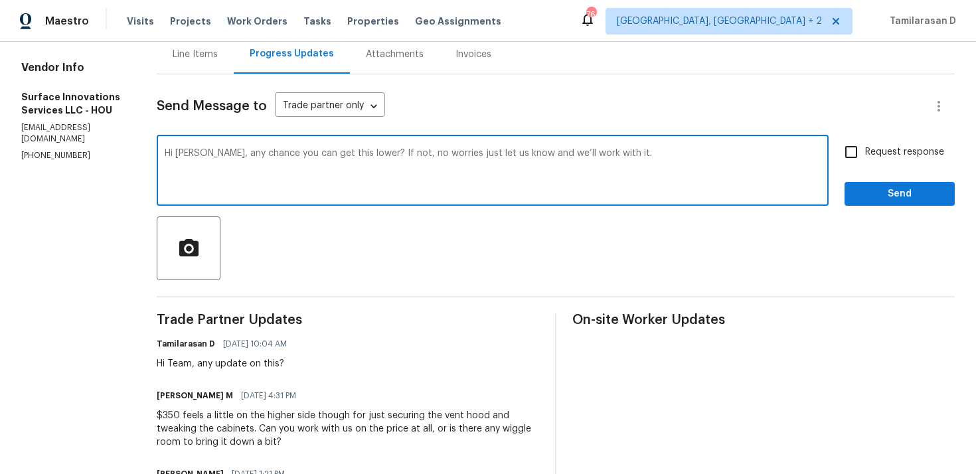
scroll to position [133, 0]
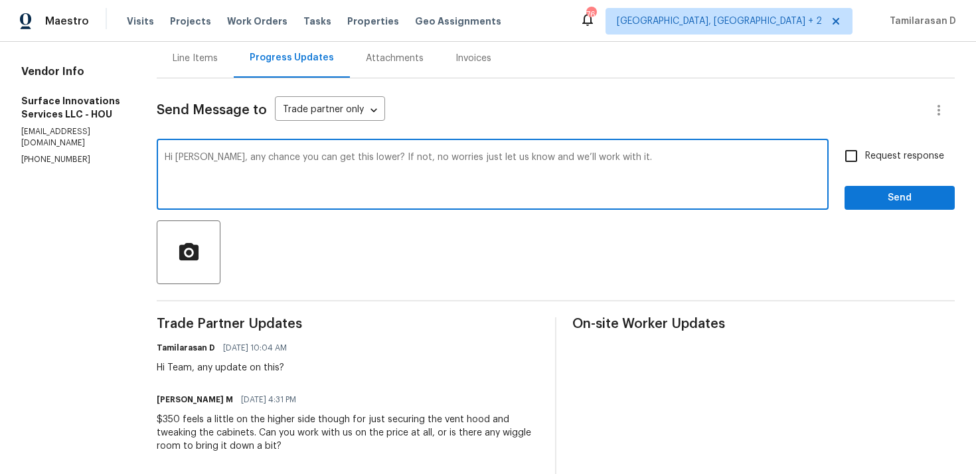
type textarea "Hi Marco, any chance you can get this lower? If not, no worries just let us kno…"
click at [863, 155] on input "Request response" at bounding box center [851, 156] width 28 height 28
checkbox input "true"
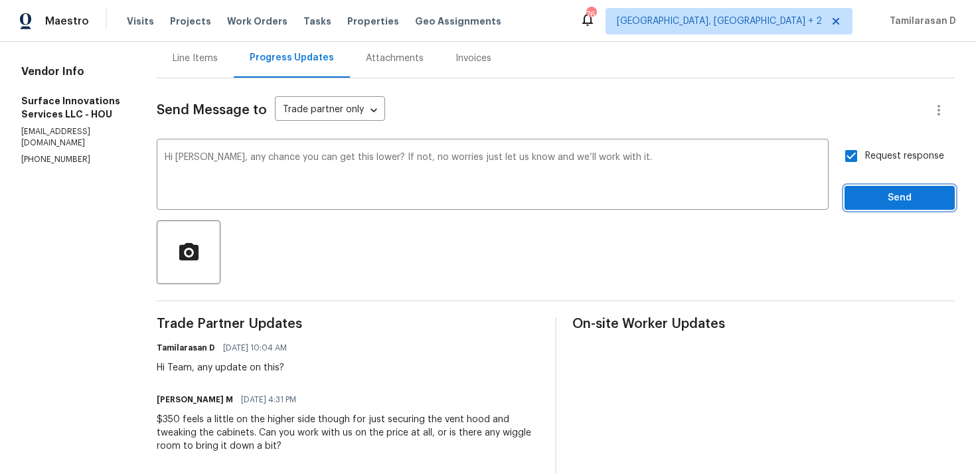
click at [887, 201] on span "Send" at bounding box center [899, 198] width 89 height 17
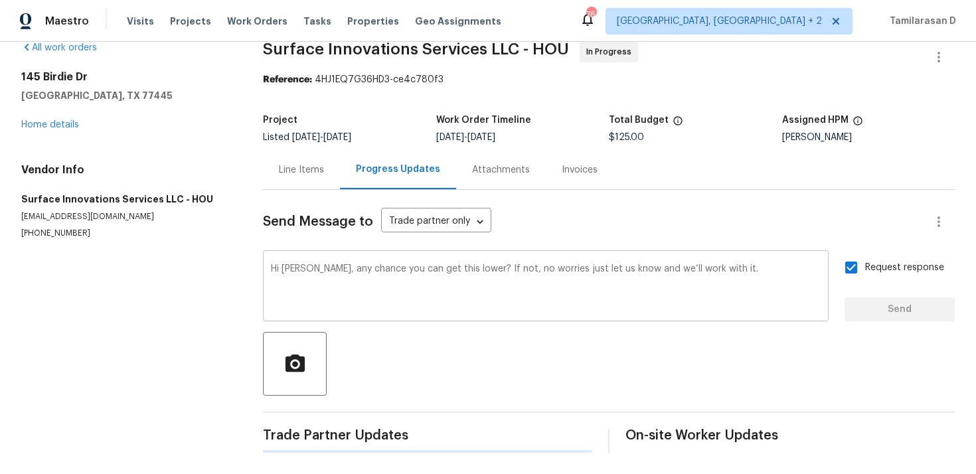
scroll to position [0, 0]
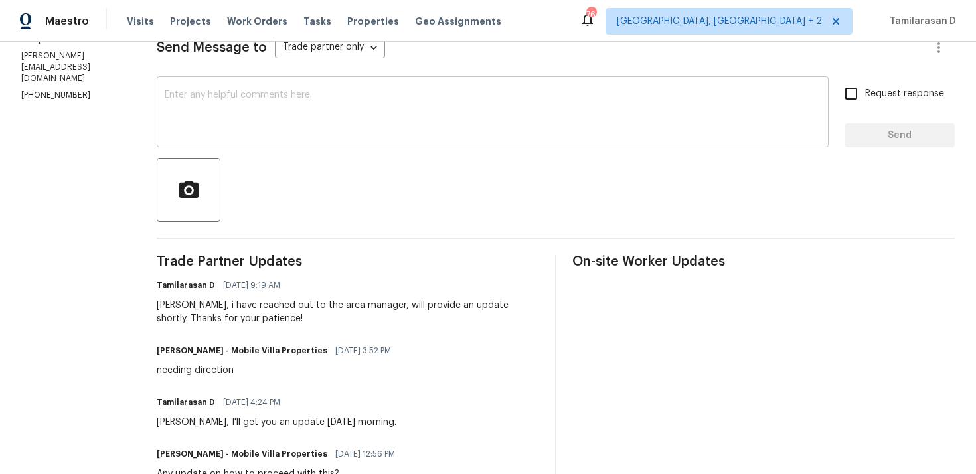
scroll to position [203, 0]
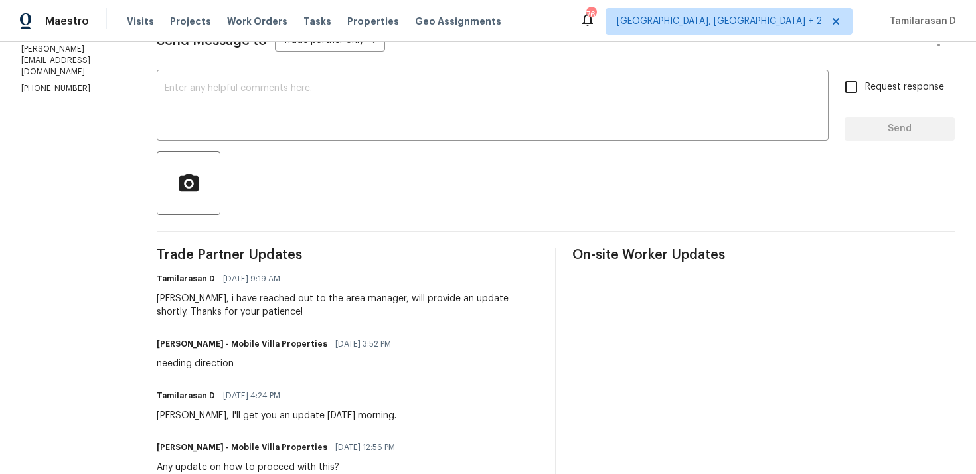
click at [236, 297] on div "[PERSON_NAME], i have reached out to the area manager, will provide an update s…" at bounding box center [348, 305] width 383 height 27
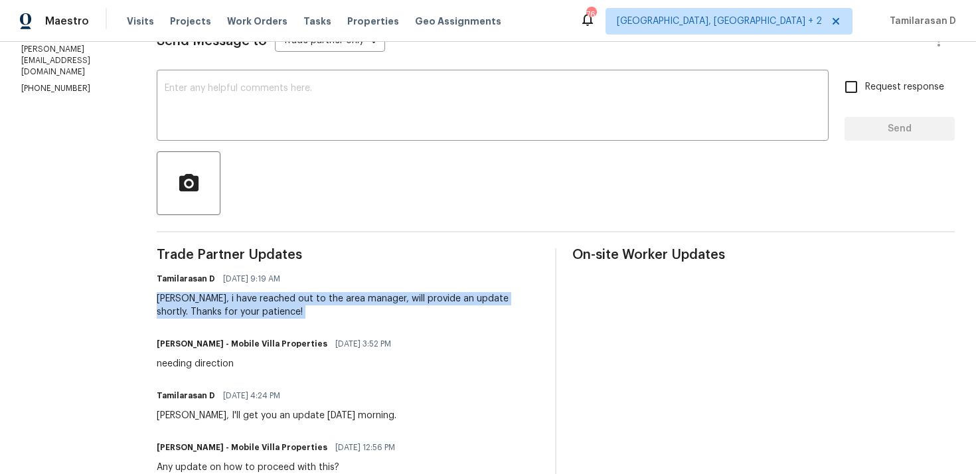
click at [231, 304] on div "[PERSON_NAME], i have reached out to the area manager, will provide an update s…" at bounding box center [348, 305] width 383 height 27
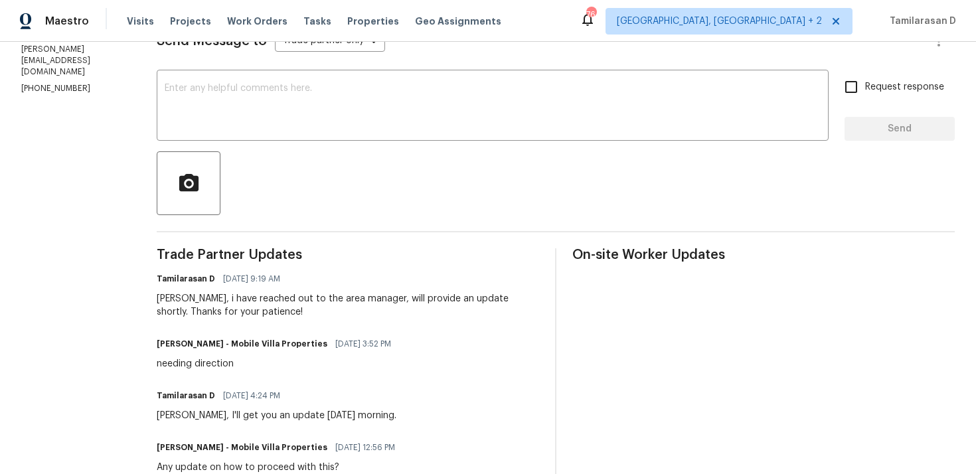
click at [231, 304] on div "[PERSON_NAME], i have reached out to the area manager, will provide an update s…" at bounding box center [348, 305] width 383 height 27
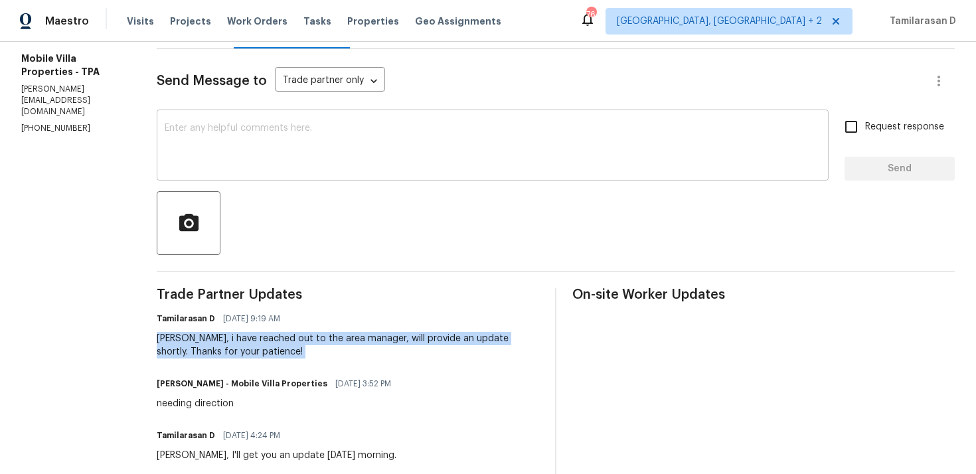
scroll to position [0, 0]
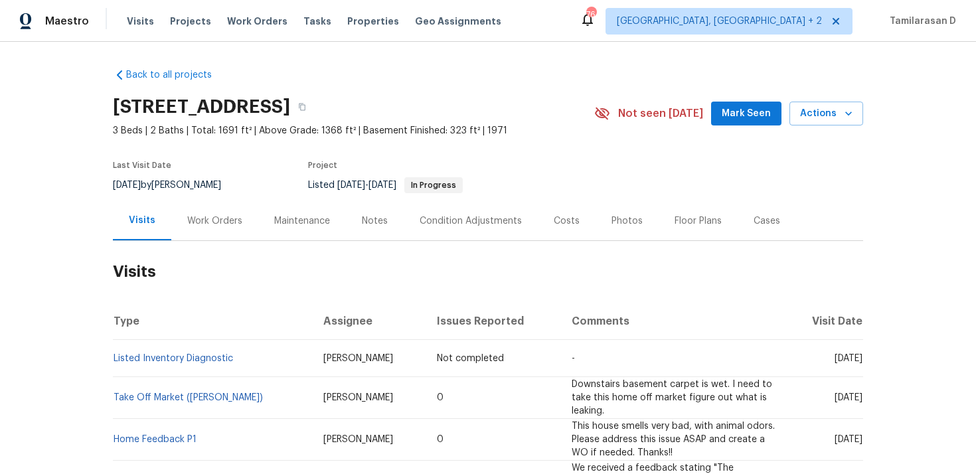
click at [213, 205] on div "Work Orders" at bounding box center [214, 220] width 87 height 39
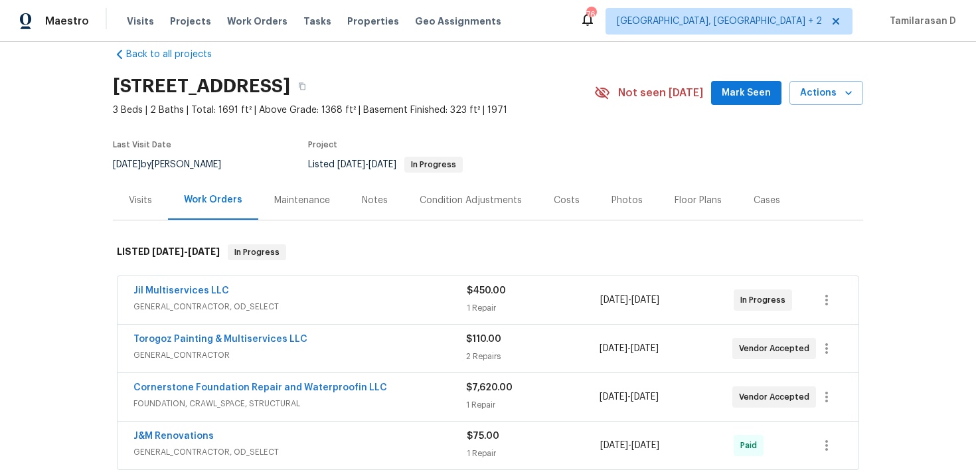
scroll to position [40, 0]
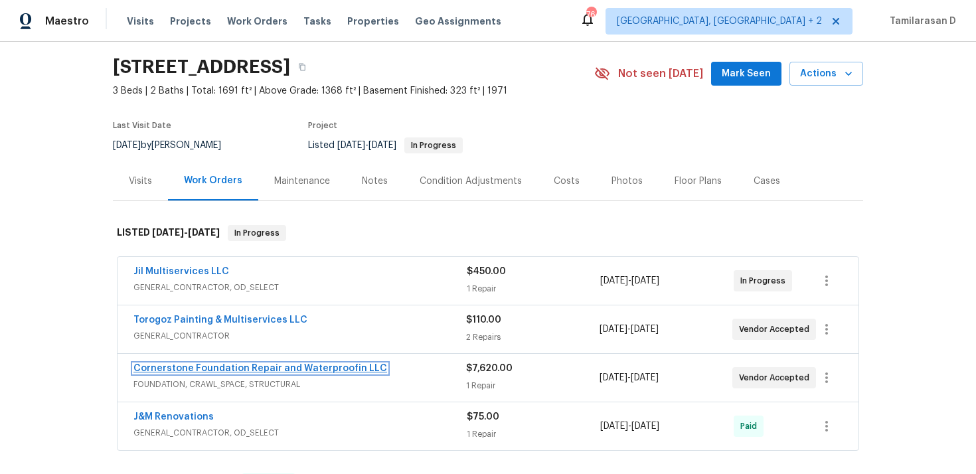
click at [282, 368] on link "Cornerstone Foundation Repair and Waterproofin LLC" at bounding box center [260, 368] width 254 height 9
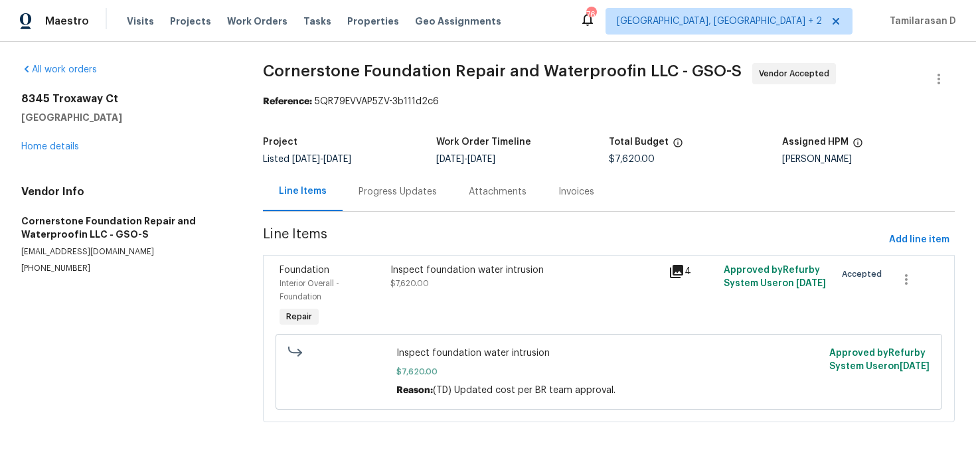
click at [358, 182] on div "Progress Updates" at bounding box center [398, 191] width 110 height 39
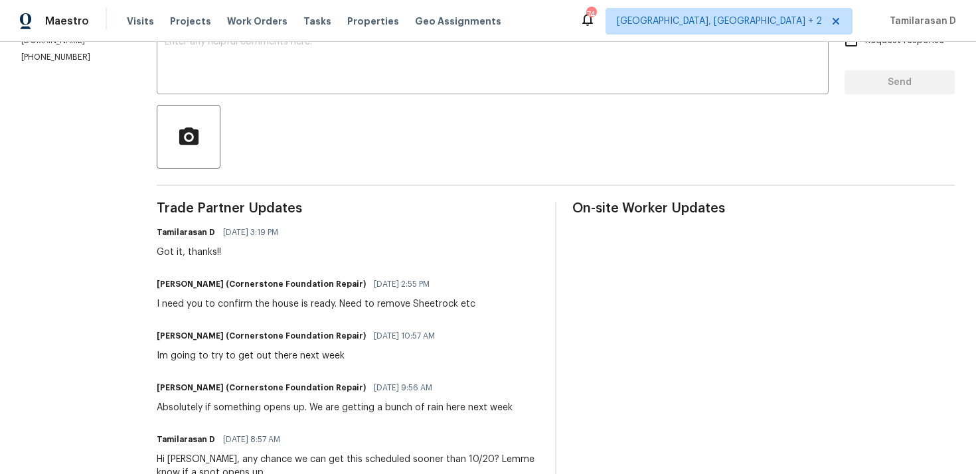
scroll to position [132, 0]
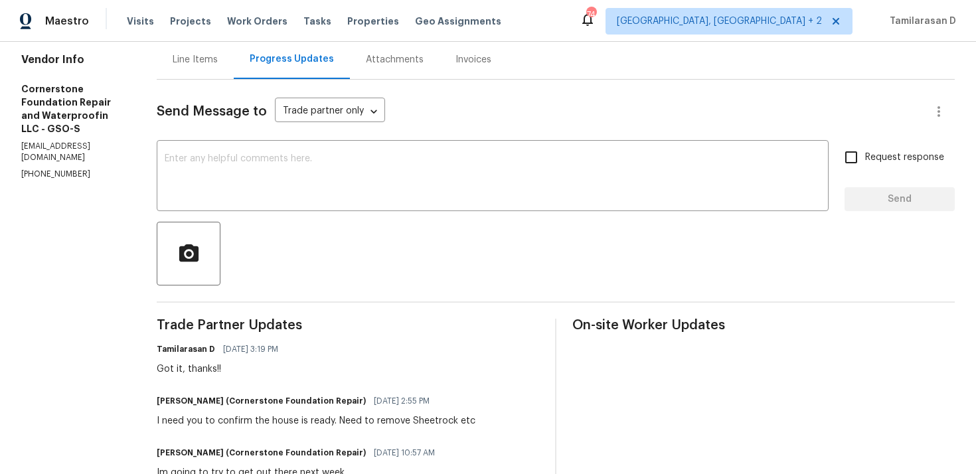
click at [189, 58] on div "Line Items" at bounding box center [195, 59] width 45 height 13
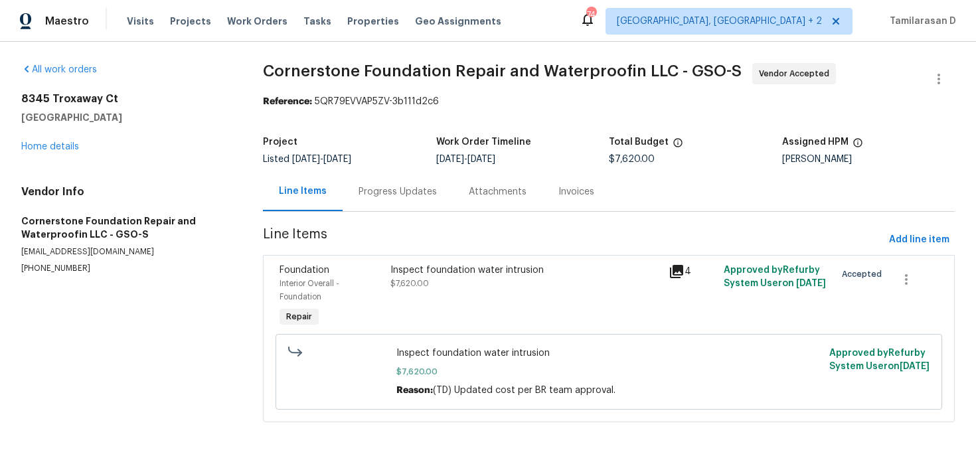
click at [463, 303] on div "Inspect foundation water intrusion $7,620.00" at bounding box center [526, 297] width 278 height 74
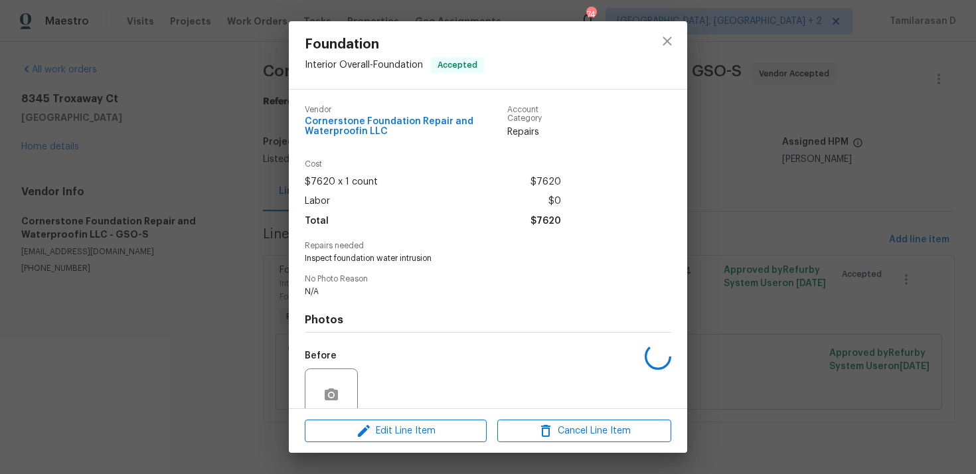
scroll to position [112, 0]
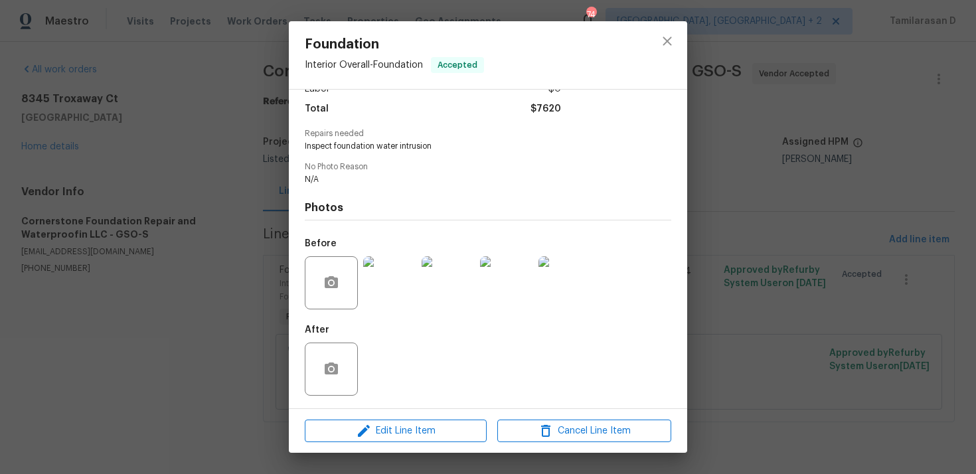
click at [392, 274] on img at bounding box center [389, 282] width 53 height 53
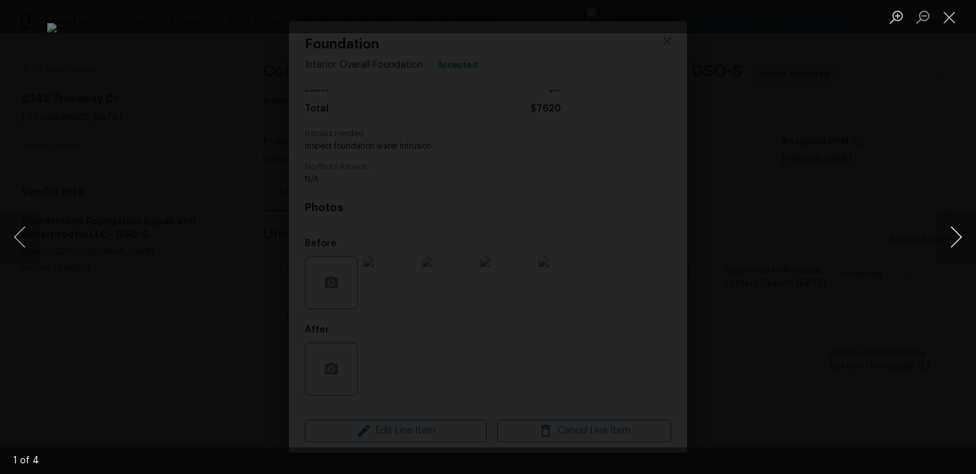
click at [941, 234] on button "Next image" at bounding box center [956, 237] width 40 height 53
click at [961, 234] on button "Next image" at bounding box center [956, 237] width 40 height 53
click at [952, 23] on button "Close lightbox" at bounding box center [949, 16] width 27 height 23
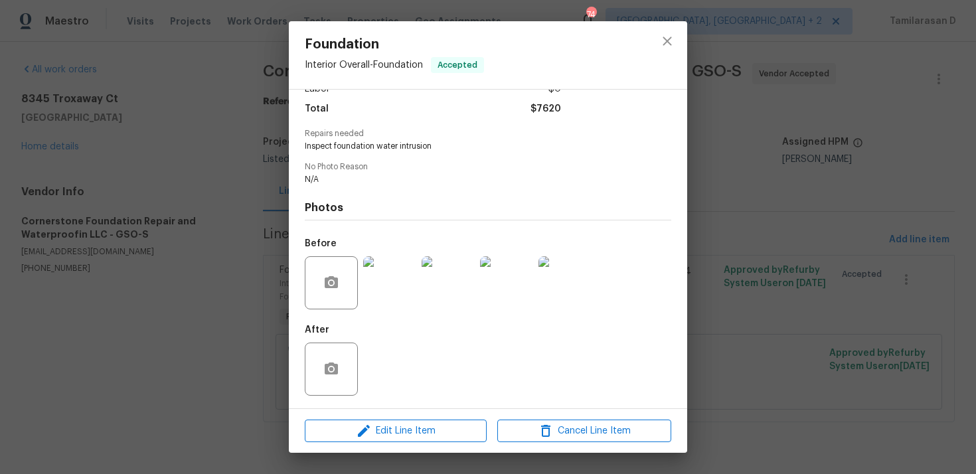
click at [189, 173] on div "Foundation Interior Overall - Foundation Accepted Vendor Cornerstone Foundation…" at bounding box center [488, 237] width 976 height 474
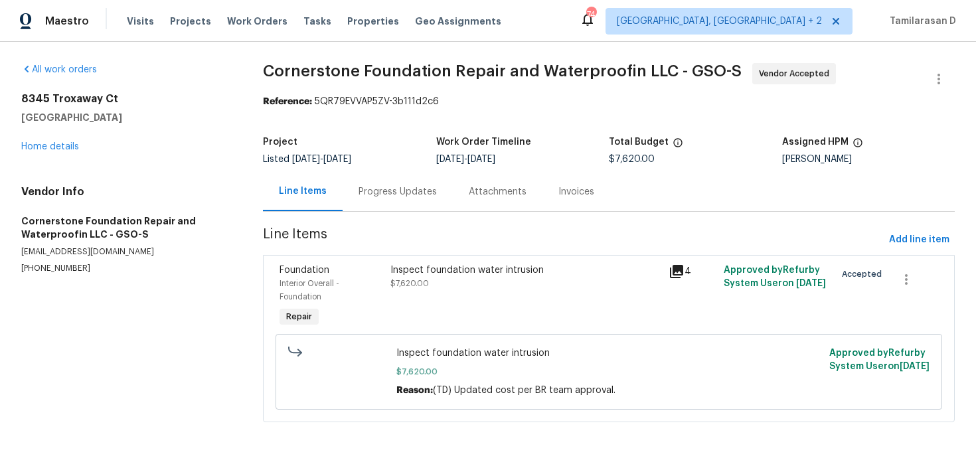
click at [374, 183] on div "Progress Updates" at bounding box center [398, 191] width 110 height 39
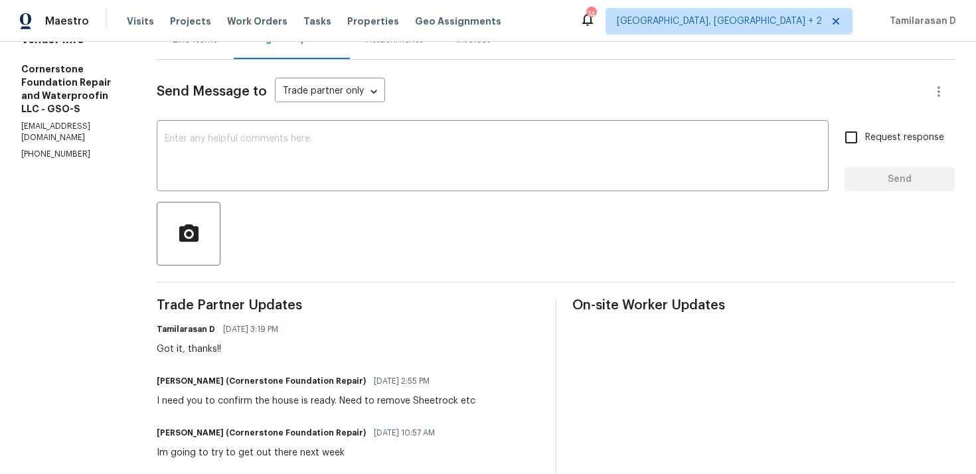
scroll to position [154, 0]
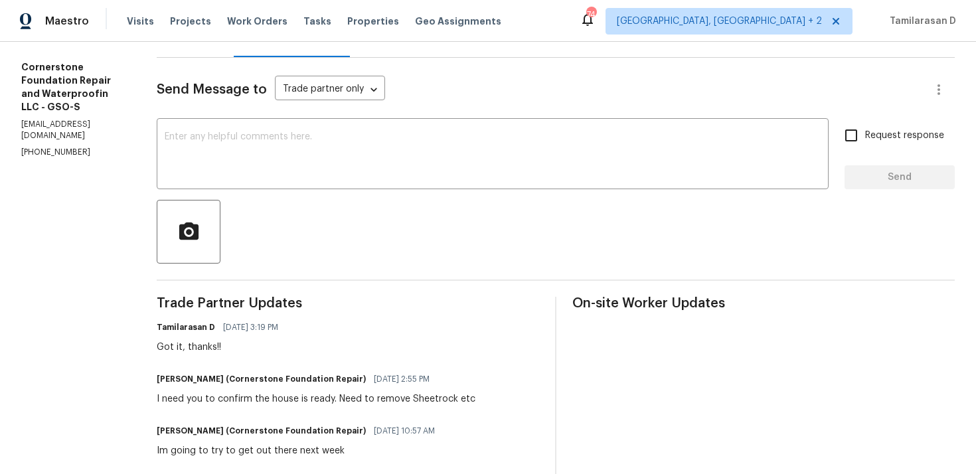
click at [292, 390] on div "[PERSON_NAME] (Cornerstone Foundation Repair) [DATE] 2:55 PM I need you to conf…" at bounding box center [316, 388] width 319 height 36
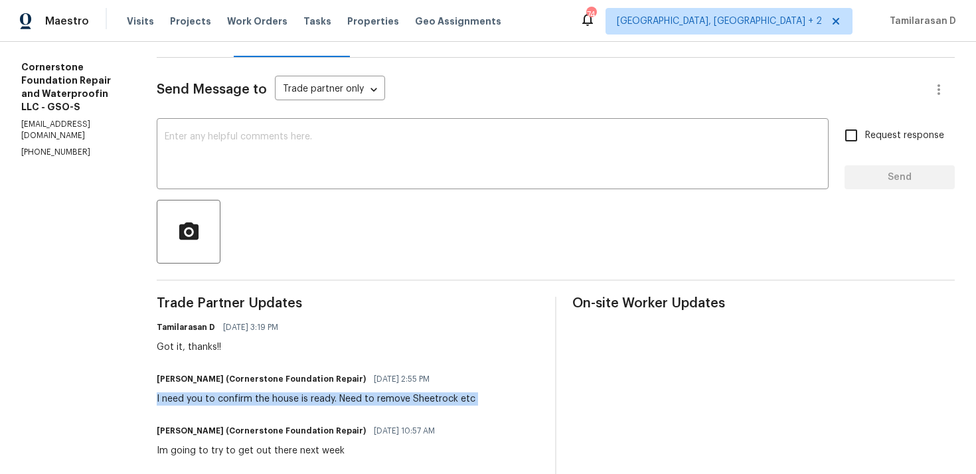
click at [266, 403] on div "I need you to confirm the house is ready. Need to remove Sheetrock etc" at bounding box center [316, 399] width 319 height 13
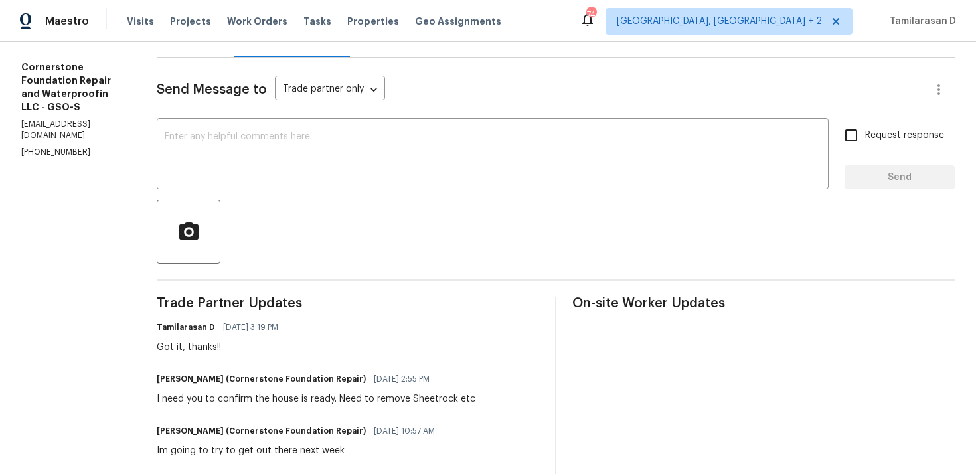
click at [266, 403] on div "I need you to confirm the house is ready. Need to remove Sheetrock etc" at bounding box center [316, 399] width 319 height 13
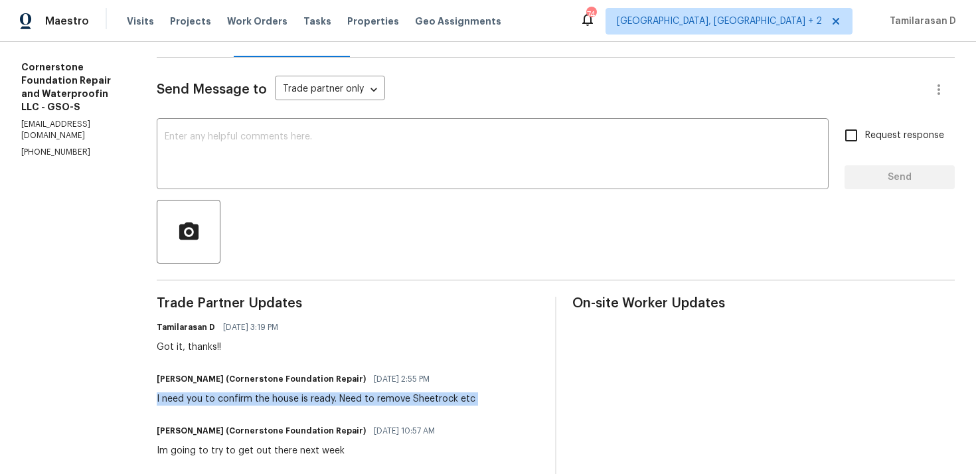
click at [266, 403] on div "I need you to confirm the house is ready. Need to remove Sheetrock etc" at bounding box center [316, 399] width 319 height 13
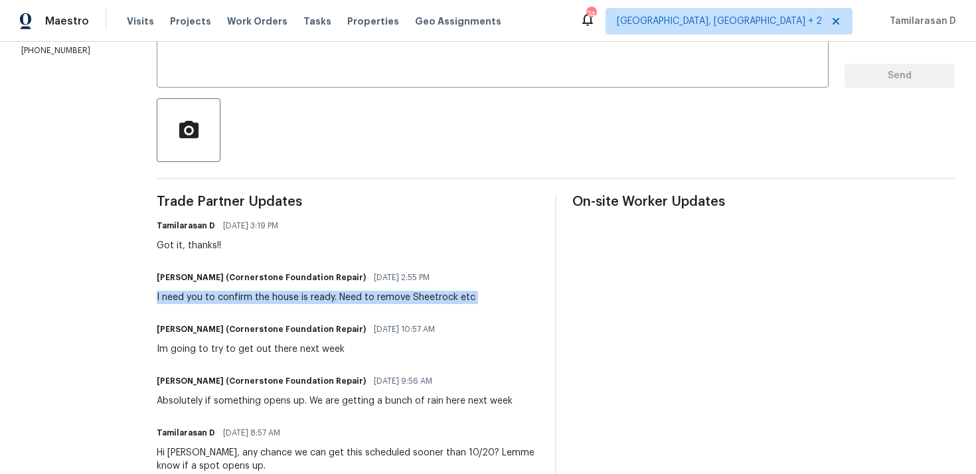
scroll to position [276, 0]
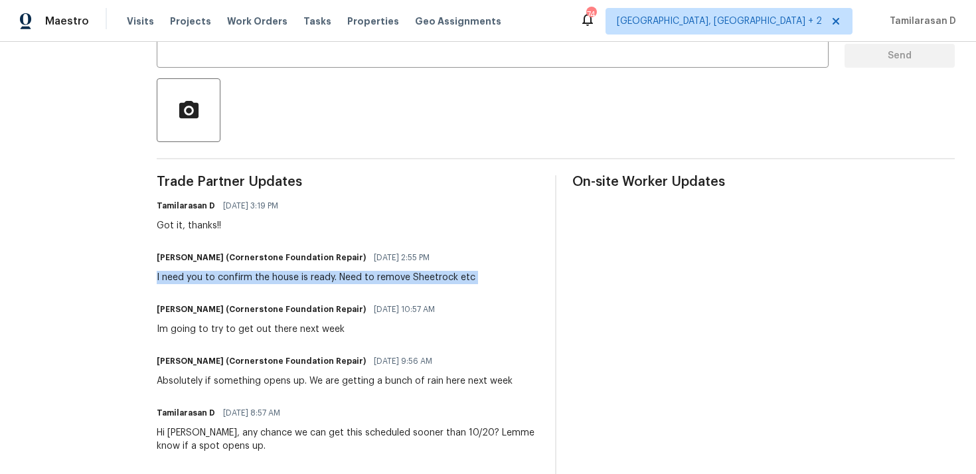
click at [213, 278] on div "I need you to confirm the house is ready. Need to remove Sheetrock etc" at bounding box center [316, 277] width 319 height 13
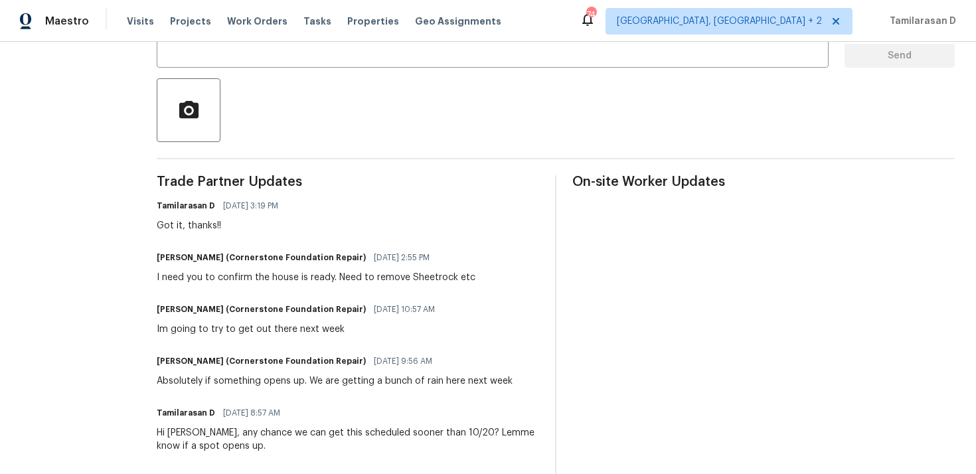
click at [213, 278] on div "I need you to confirm the house is ready. Need to remove Sheetrock etc" at bounding box center [316, 277] width 319 height 13
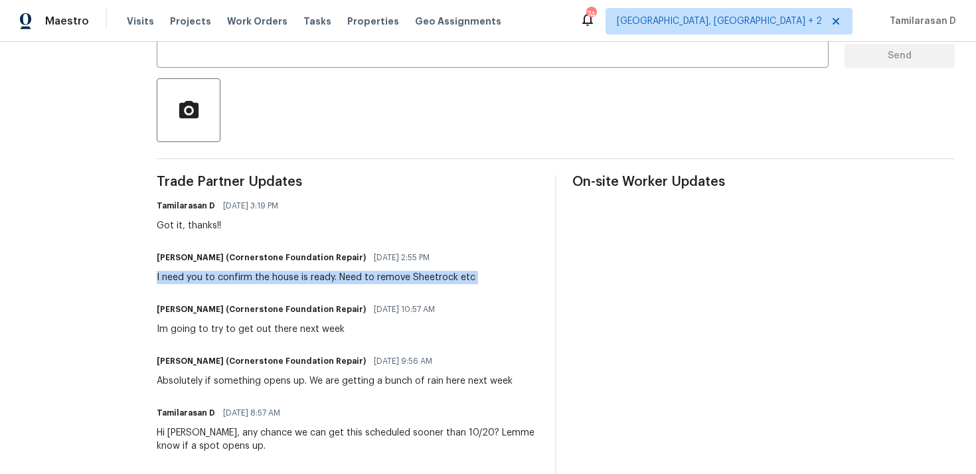
click at [213, 278] on div "I need you to confirm the house is ready. Need to remove Sheetrock etc" at bounding box center [316, 277] width 319 height 13
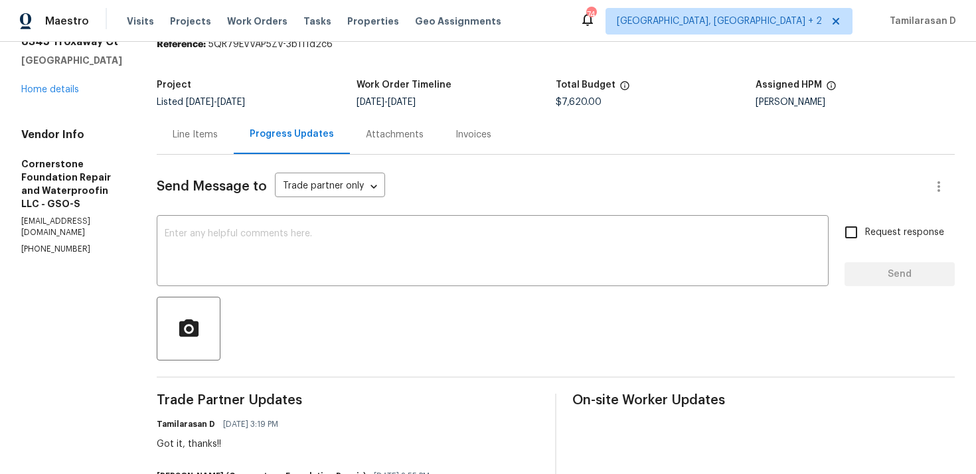
click at [406, 197] on div "Send Message to Trade partner only Trade partner only ​" at bounding box center [540, 187] width 766 height 32
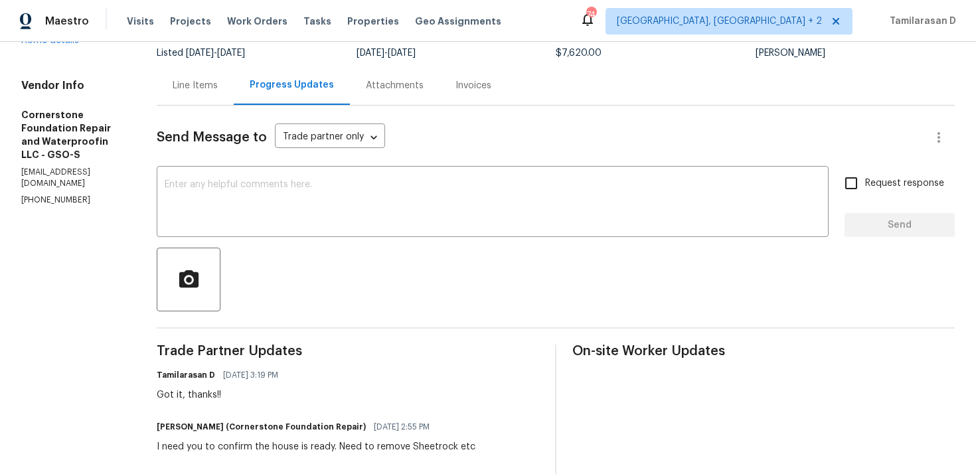
scroll to position [0, 0]
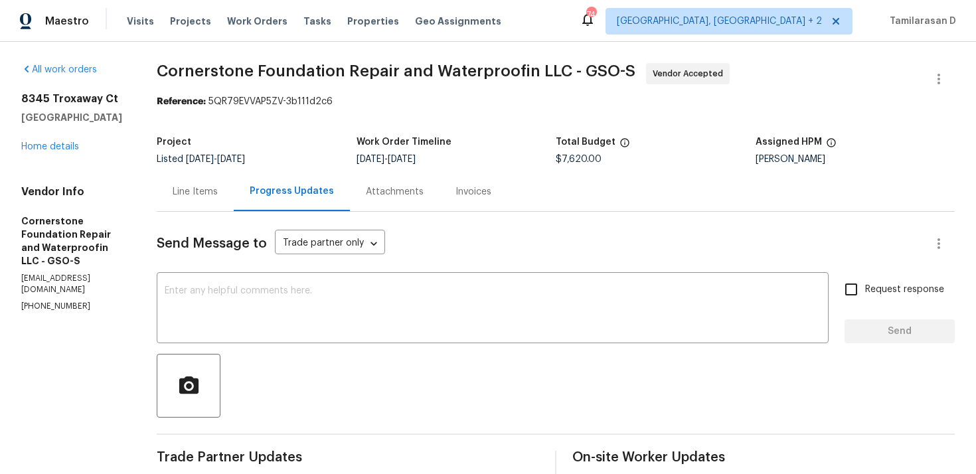
click at [189, 172] on div "Line Items" at bounding box center [195, 191] width 77 height 39
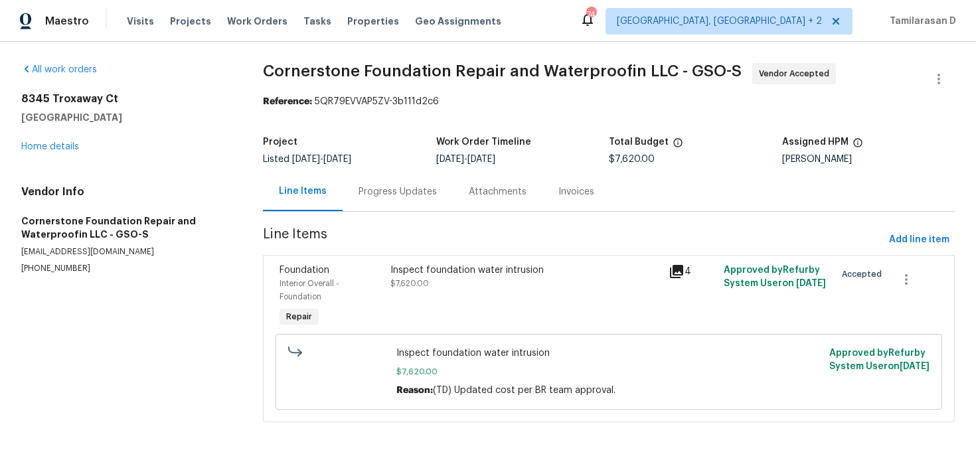
click at [443, 272] on div "Inspect foundation water intrusion" at bounding box center [526, 270] width 270 height 13
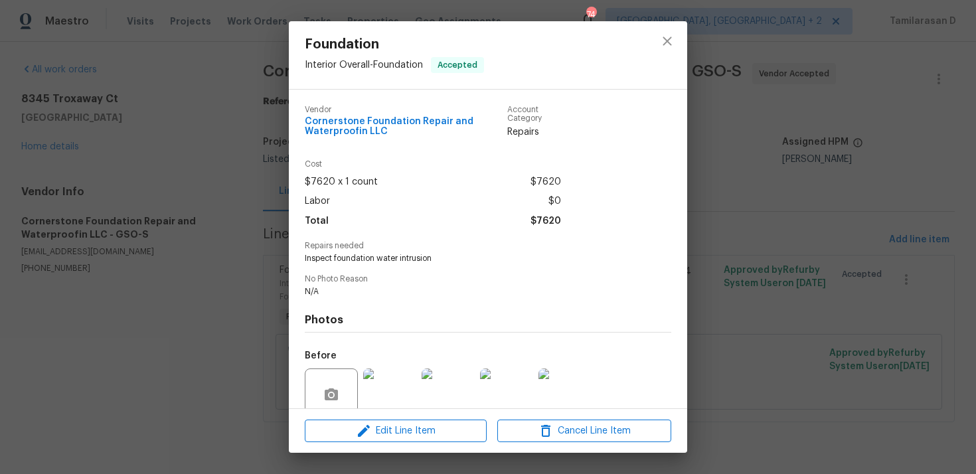
click at [335, 258] on span "Inspect foundation water intrusion" at bounding box center [470, 258] width 330 height 11
copy span "Inspect foundation water intrusion"
click at [212, 187] on div "Foundation Interior Overall - Foundation Accepted Vendor Cornerstone Foundation…" at bounding box center [488, 237] width 976 height 474
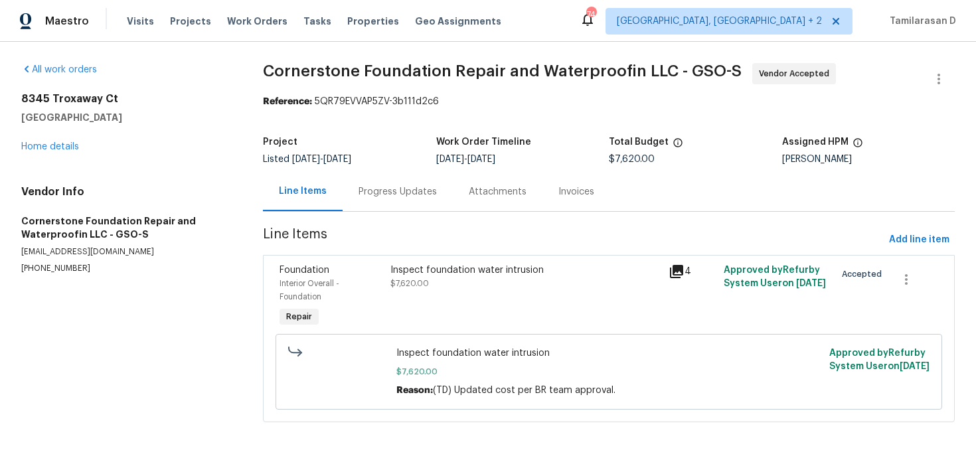
click at [377, 187] on div "Progress Updates" at bounding box center [398, 191] width 78 height 13
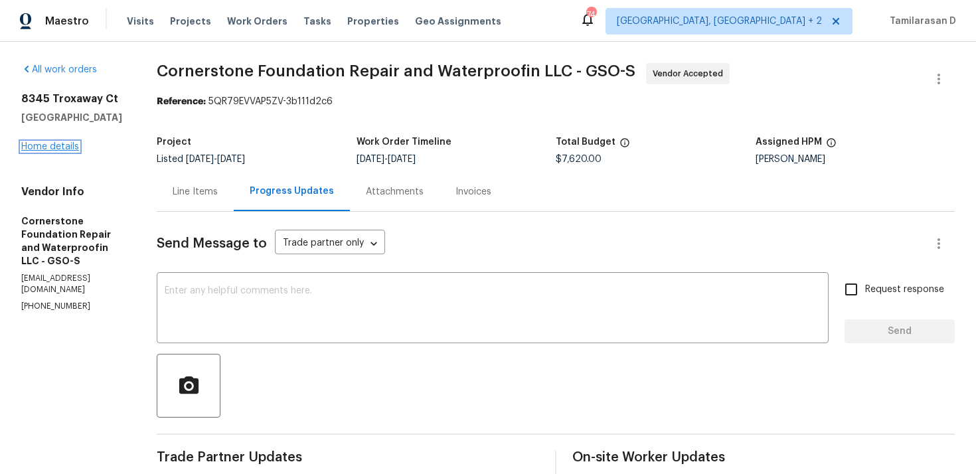
click at [57, 145] on link "Home details" at bounding box center [50, 146] width 58 height 9
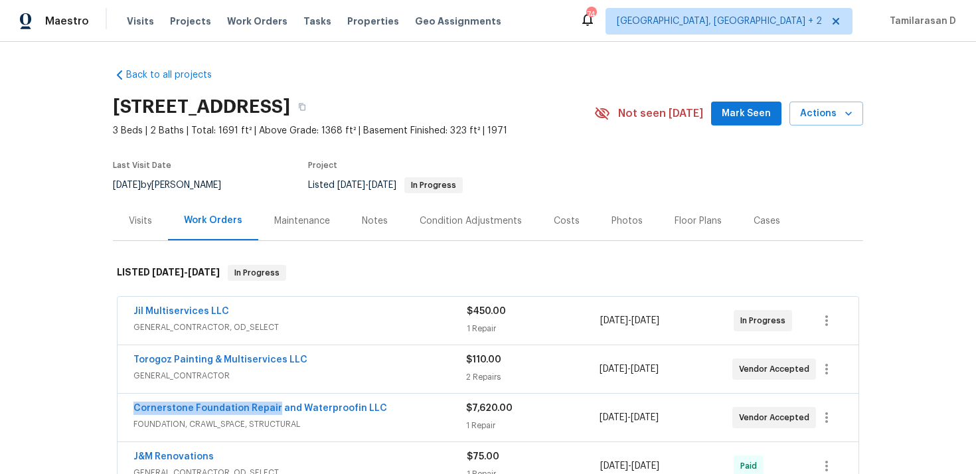
drag, startPoint x: 128, startPoint y: 408, endPoint x: 272, endPoint y: 414, distance: 143.6
click at [272, 414] on div "Cornerstone Foundation Repair and Waterproofin LLC FOUNDATION, CRAWL_SPACE, STR…" at bounding box center [488, 418] width 741 height 48
copy link "Cornerstone Foundation Repair"
click at [228, 414] on span "Cornerstone Foundation Repair and Waterproofin LLC" at bounding box center [260, 408] width 254 height 13
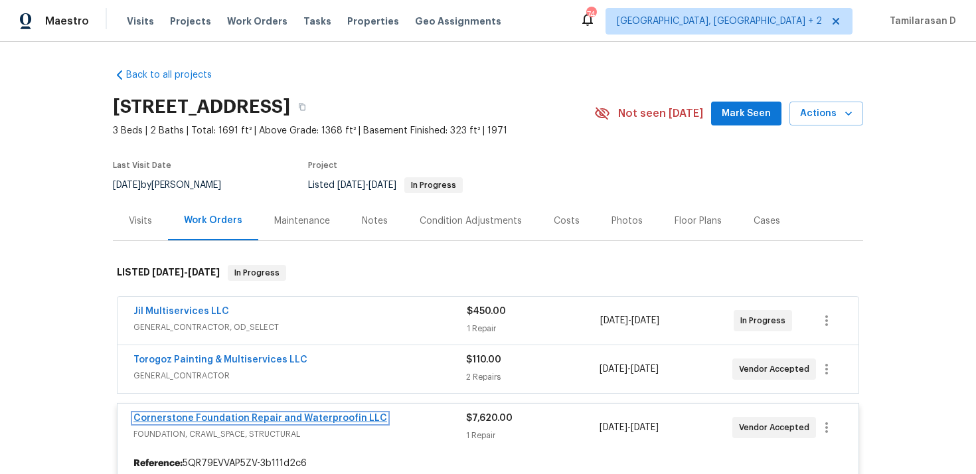
click at [233, 414] on link "Cornerstone Foundation Repair and Waterproofin LLC" at bounding box center [260, 418] width 254 height 9
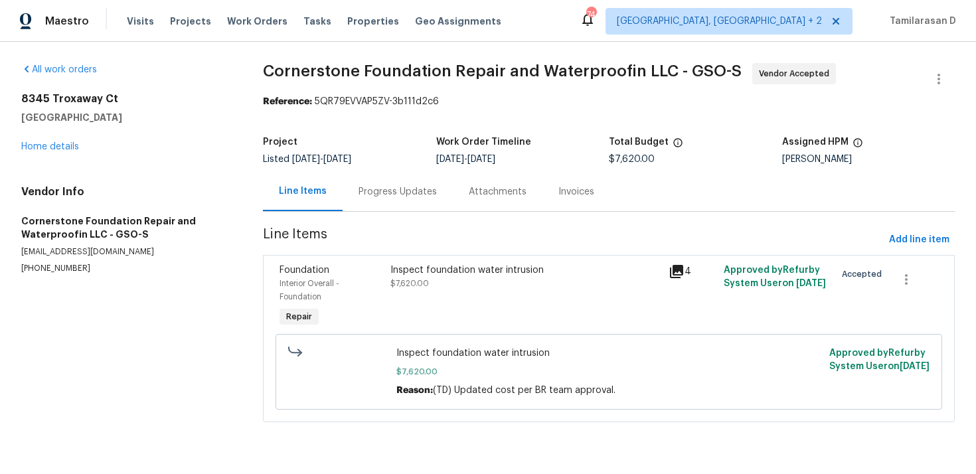
click at [361, 197] on div "Progress Updates" at bounding box center [398, 191] width 78 height 13
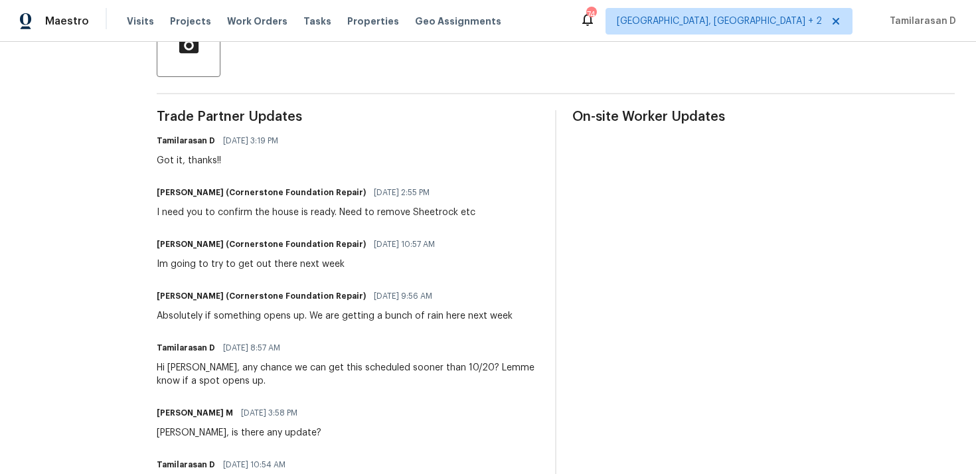
scroll to position [410, 0]
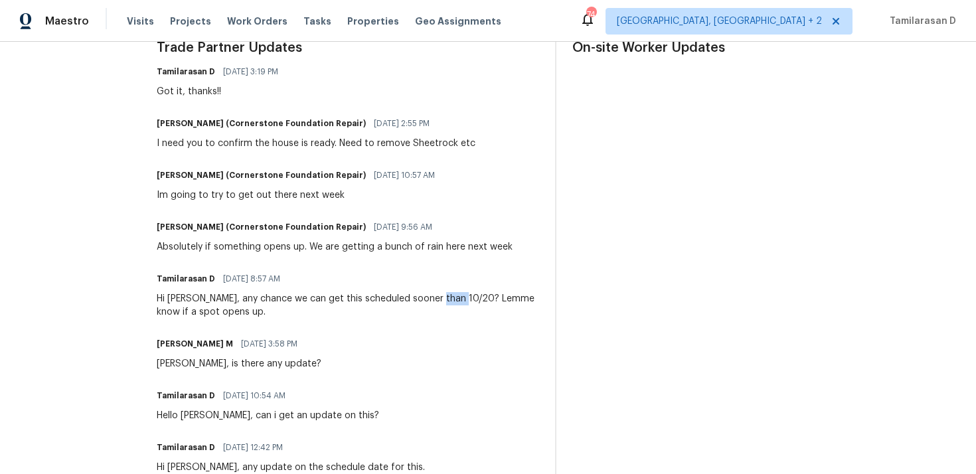
drag, startPoint x: 434, startPoint y: 299, endPoint x: 456, endPoint y: 300, distance: 21.9
click at [456, 299] on div "Hi [PERSON_NAME], any chance we can get this scheduled sooner than 10/20? Lemme…" at bounding box center [348, 305] width 383 height 27
copy div "10/20"
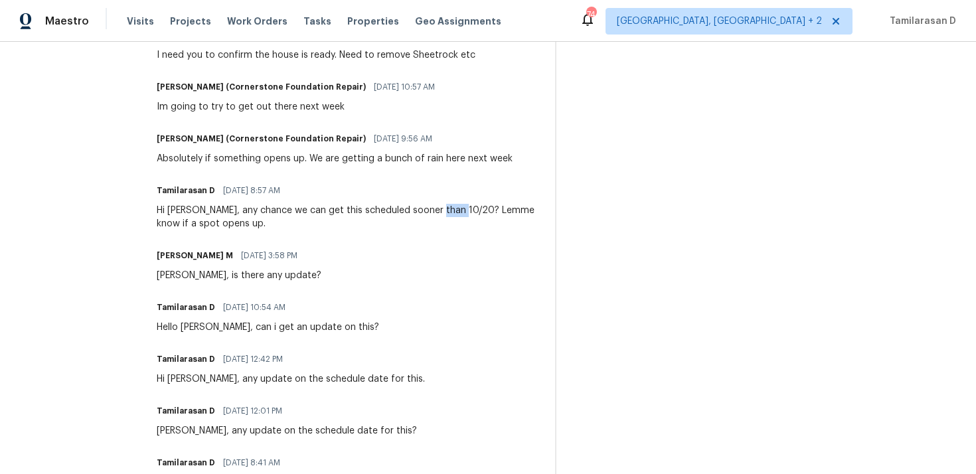
scroll to position [357, 0]
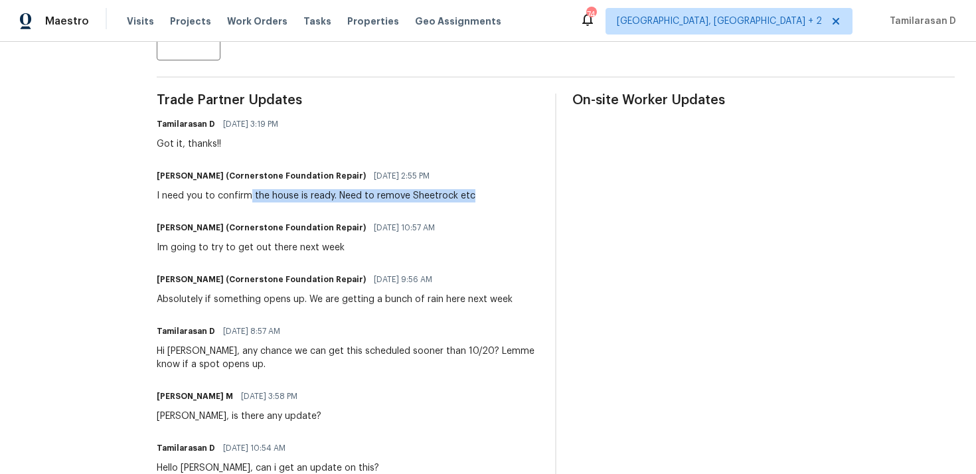
drag, startPoint x: 247, startPoint y: 195, endPoint x: 464, endPoint y: 203, distance: 217.3
copy div "the house is ready. Need to remove Sheetrock etc"
click at [339, 229] on h6 "[PERSON_NAME] (Cornerstone Foundation Repair)" at bounding box center [261, 227] width 209 height 13
drag, startPoint x: 333, startPoint y: 195, endPoint x: 481, endPoint y: 196, distance: 147.4
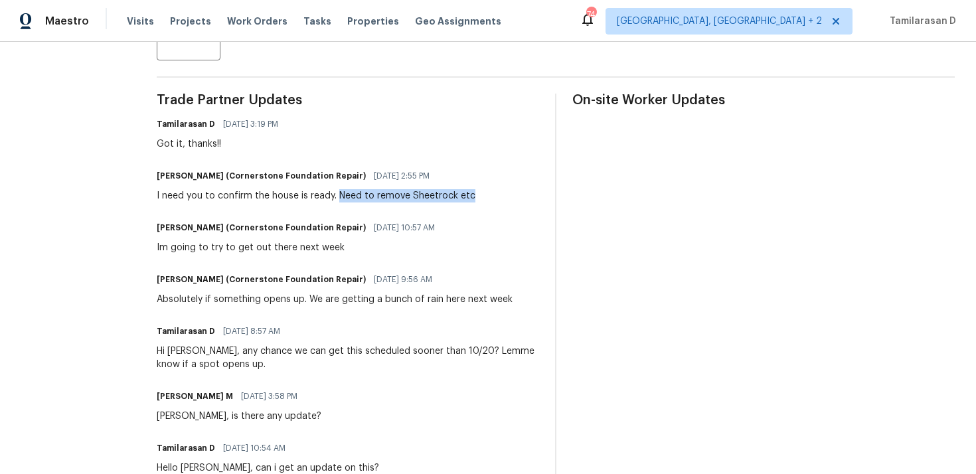
click at [481, 195] on div "[PERSON_NAME] (Cornerstone Foundation Repair) [DATE] 2:55 PM I need you to conf…" at bounding box center [348, 185] width 383 height 36
copy div "Need to remove Sheetrock etc"
drag, startPoint x: 153, startPoint y: 192, endPoint x: 497, endPoint y: 193, distance: 344.0
copy div "I need you to confirm the house is ready. Need to remove Sheetrock etc"
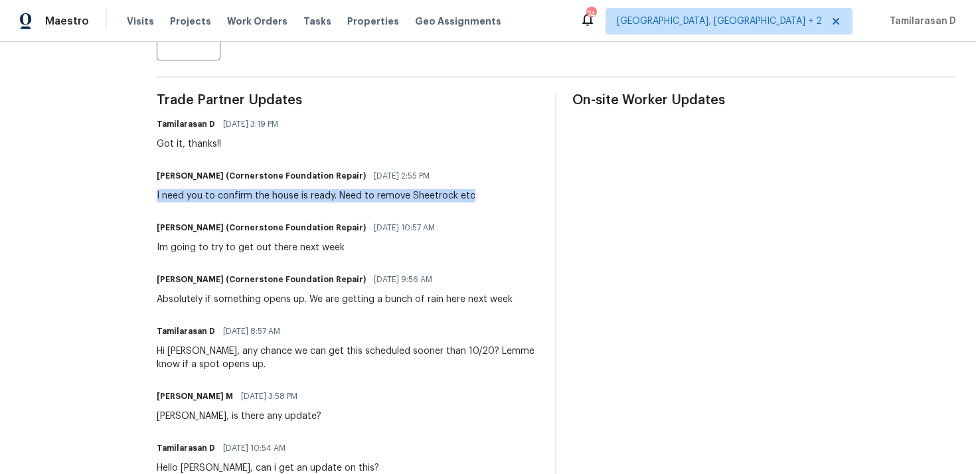
scroll to position [70, 0]
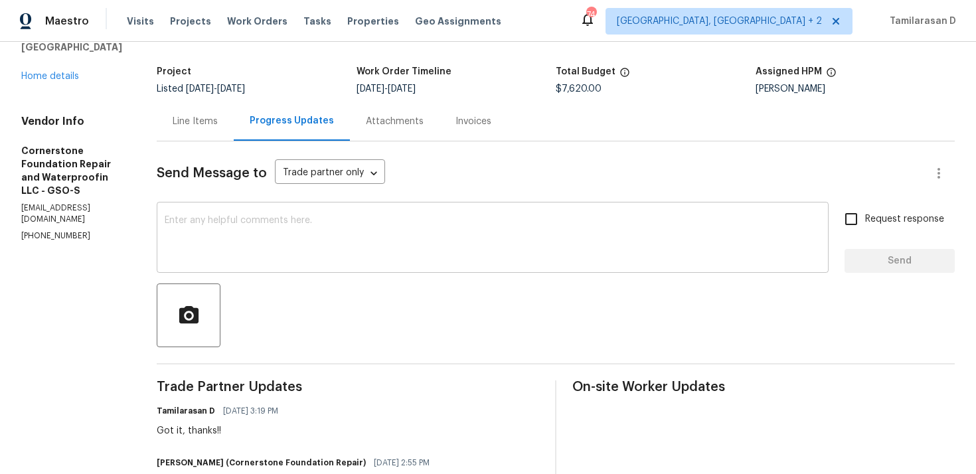
click at [228, 249] on textarea at bounding box center [493, 239] width 656 height 46
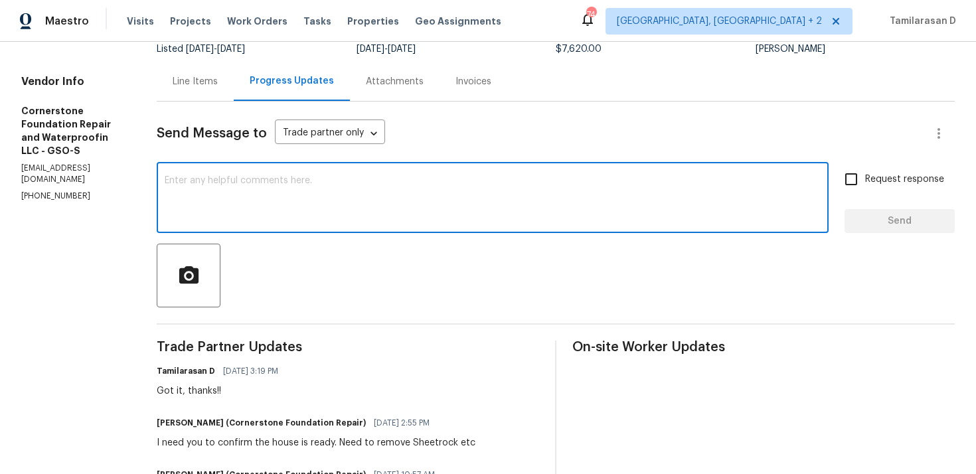
scroll to position [120, 0]
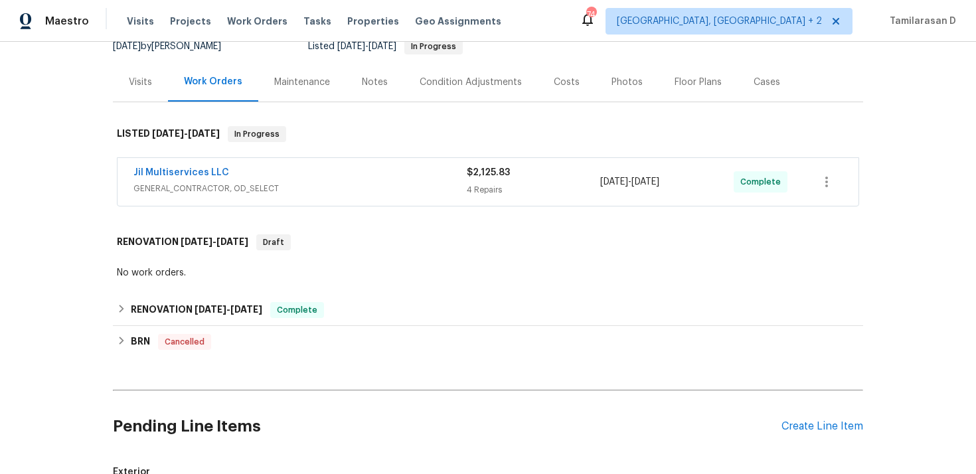
scroll to position [468, 0]
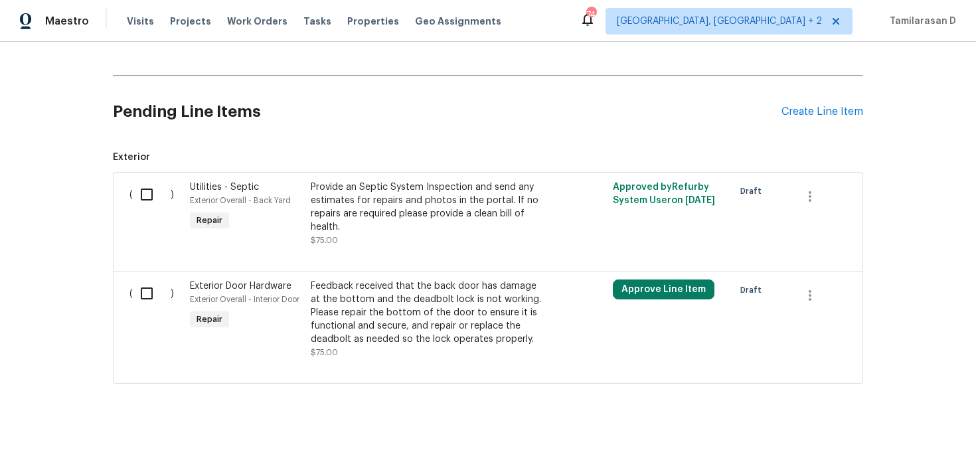
click at [146, 197] on input "checkbox" at bounding box center [152, 195] width 38 height 28
click at [894, 444] on span "Create Work Order" at bounding box center [900, 441] width 88 height 17
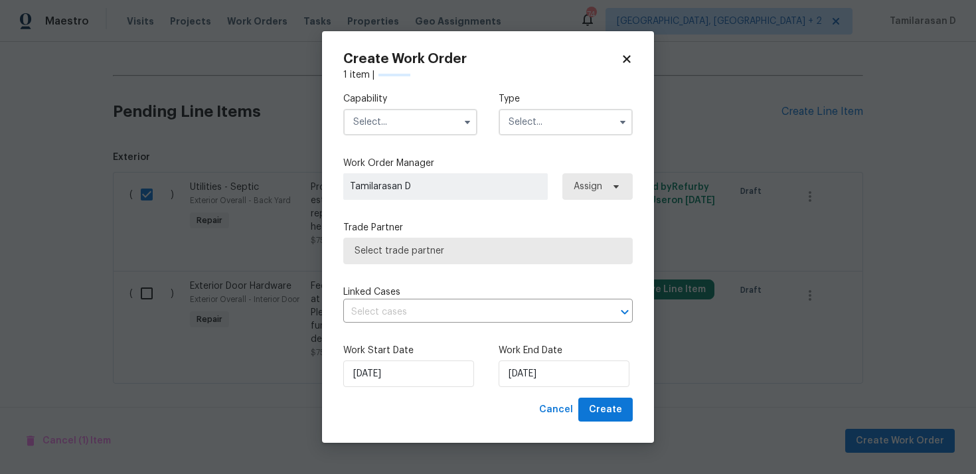
checkbox input "false"
click at [562, 116] on input "text" at bounding box center [566, 122] width 134 height 27
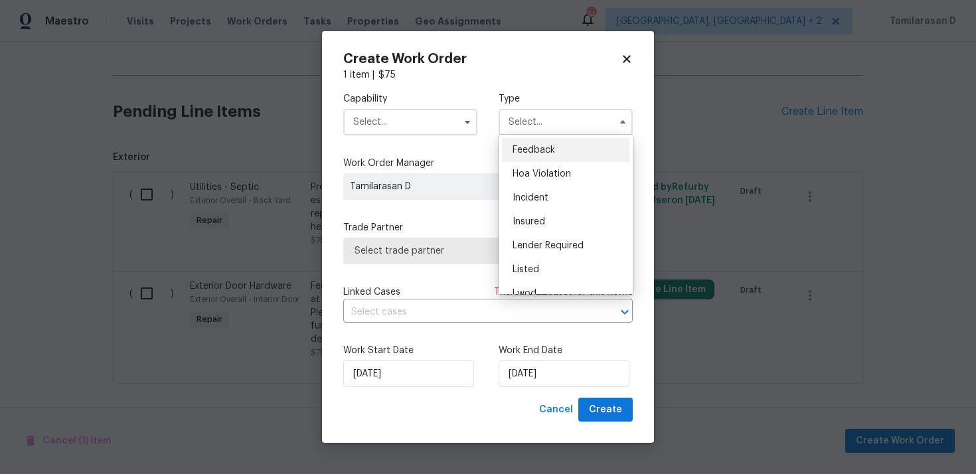
click at [525, 145] on span "Feedback" at bounding box center [534, 149] width 43 height 9
type input "Feedback"
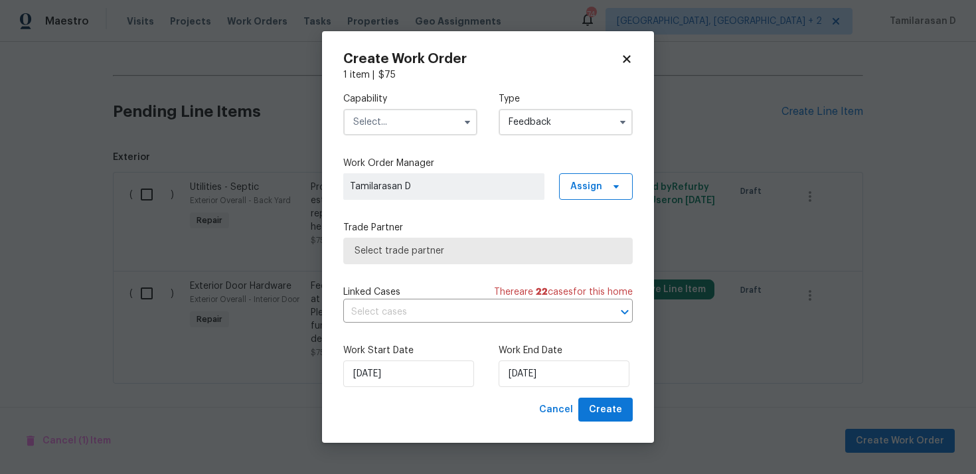
click at [433, 130] on input "text" at bounding box center [410, 122] width 134 height 27
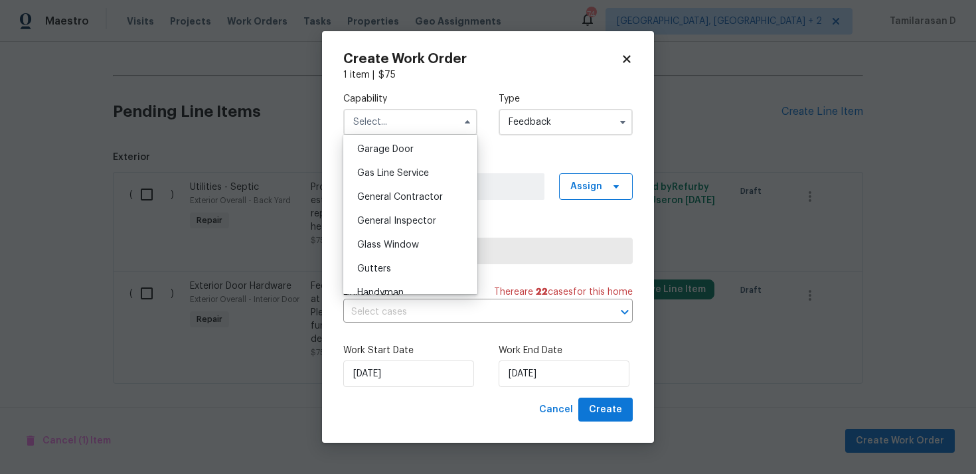
scroll to position [643, 0]
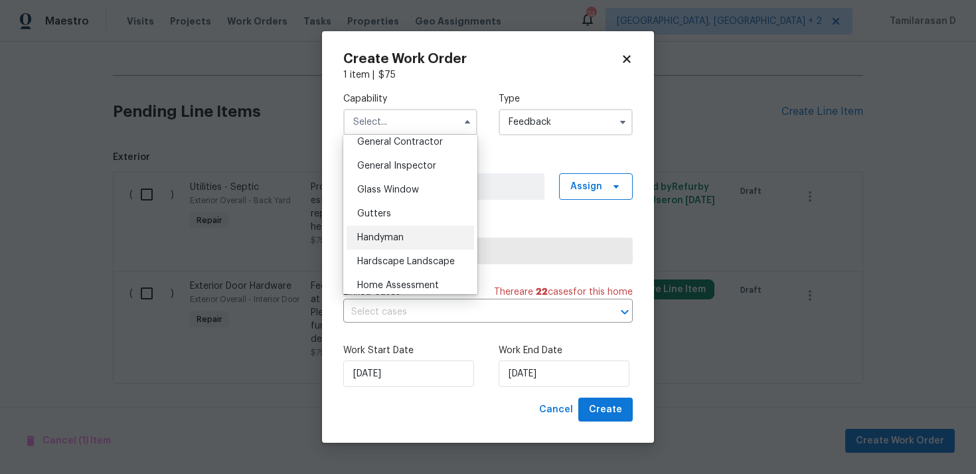
click at [384, 235] on span "Handyman" at bounding box center [380, 237] width 46 height 9
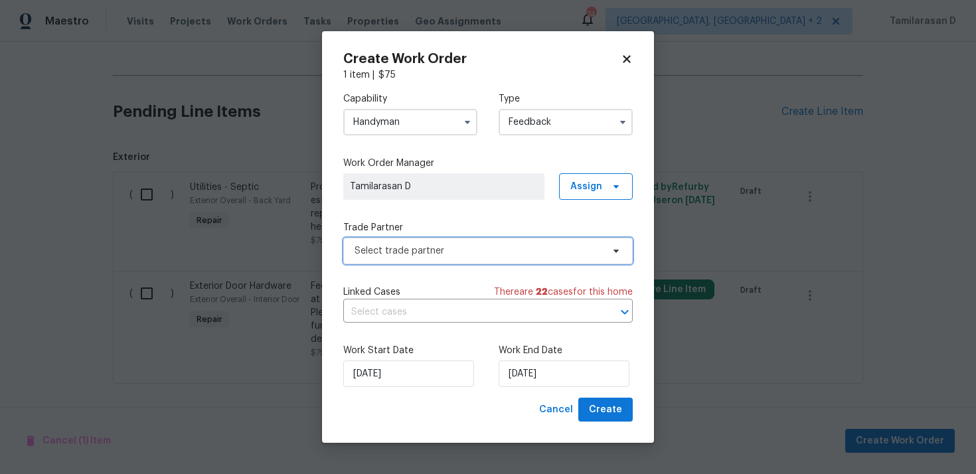
click at [422, 256] on span "Select trade partner" at bounding box center [479, 250] width 248 height 13
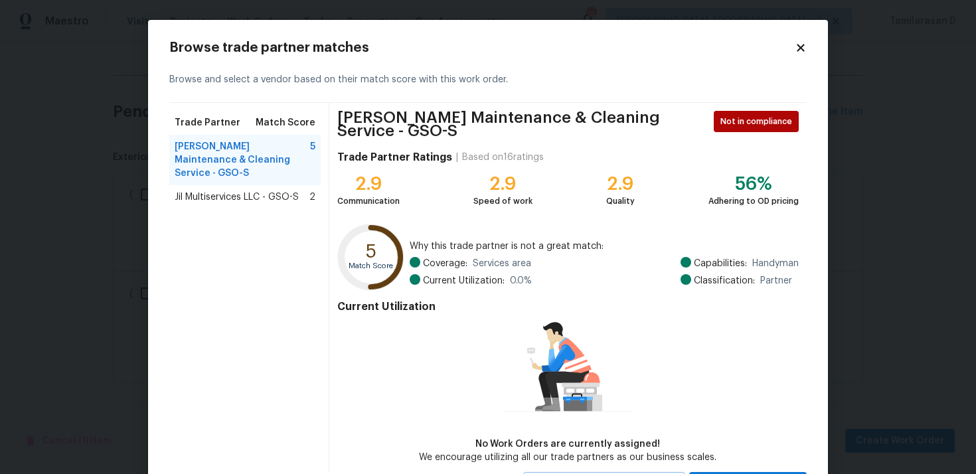
click at [799, 48] on icon at bounding box center [801, 48] width 12 height 12
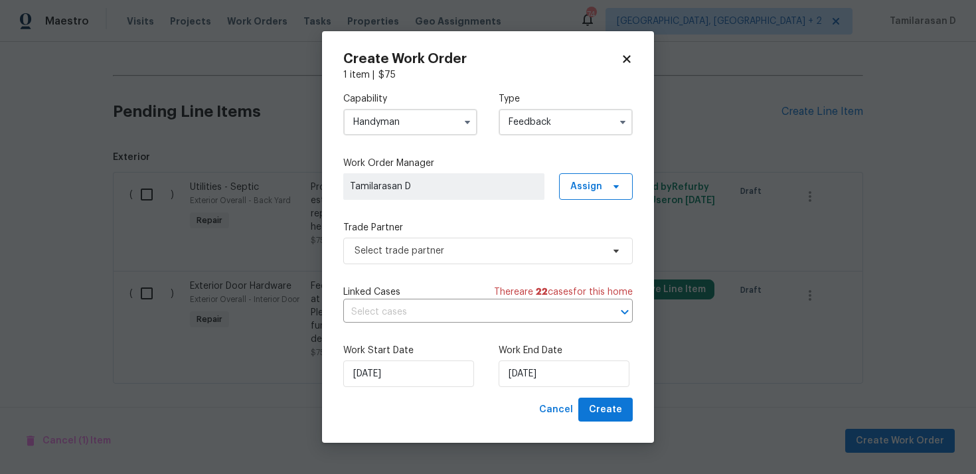
click at [399, 109] on input "Handyman" at bounding box center [410, 122] width 134 height 27
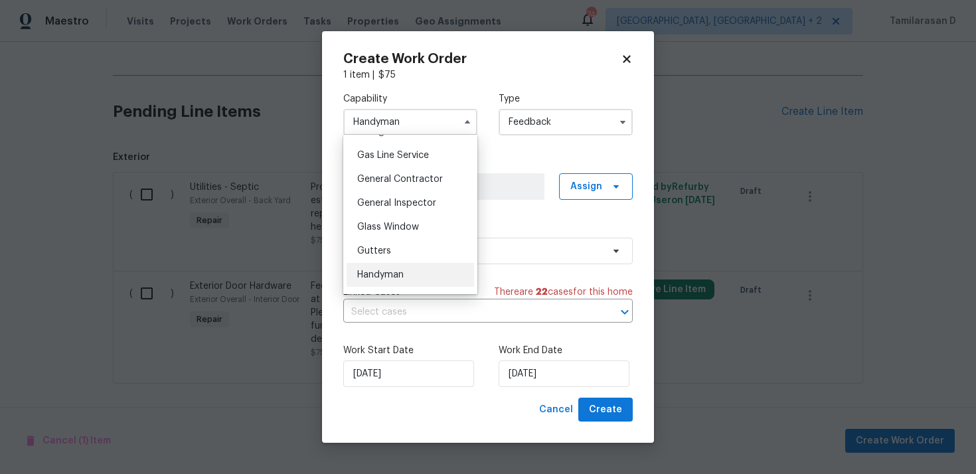
scroll to position [624, 0]
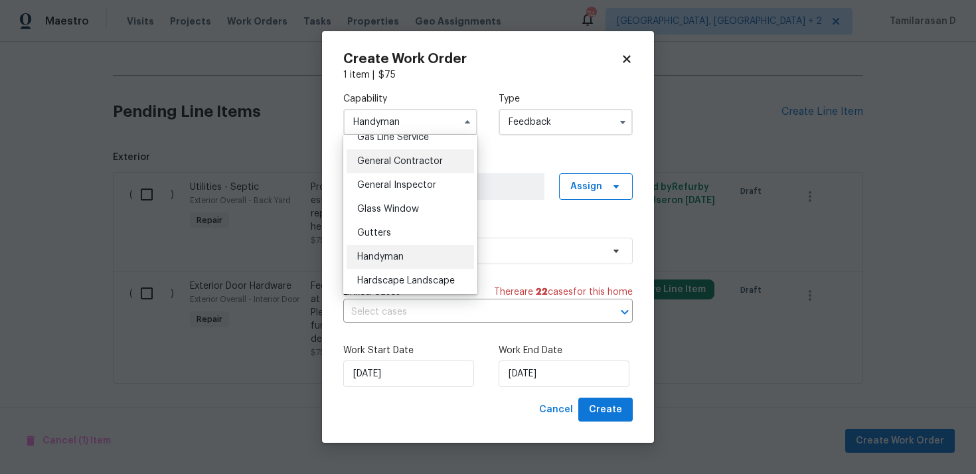
click at [391, 161] on span "General Contractor" at bounding box center [400, 161] width 86 height 9
type input "General Contractor"
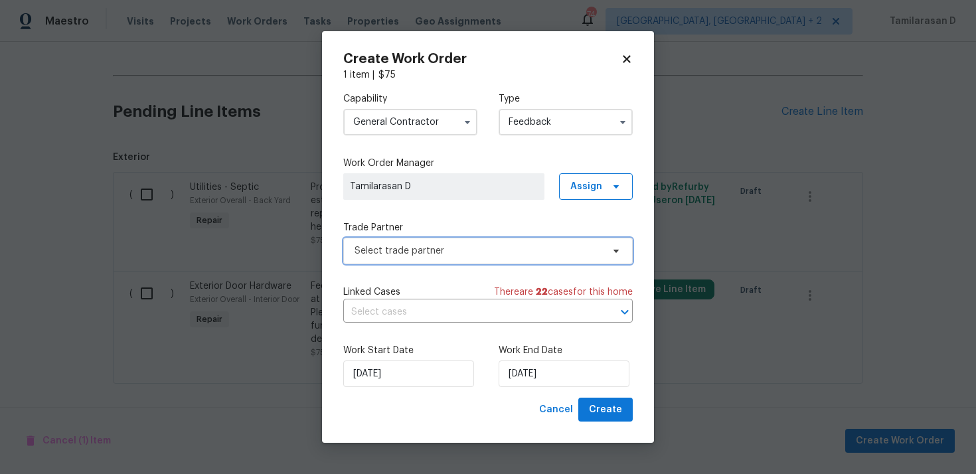
click at [419, 250] on span "Select trade partner" at bounding box center [479, 250] width 248 height 13
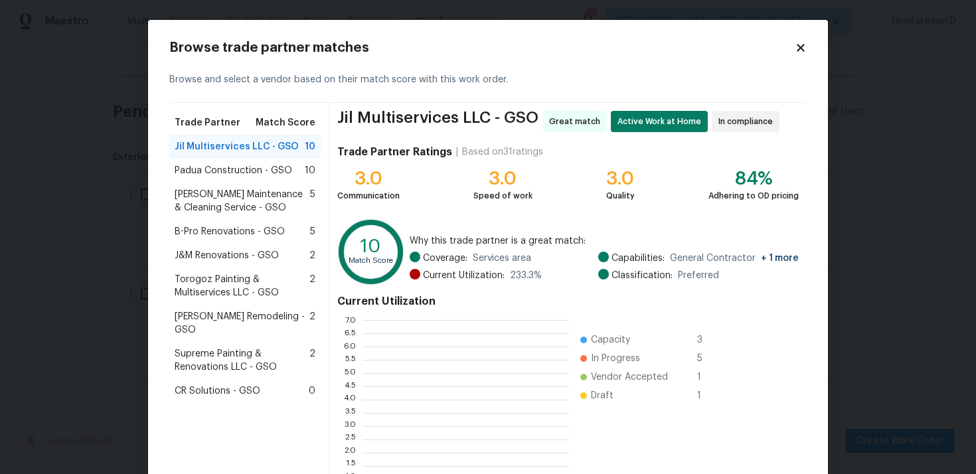
scroll to position [186, 207]
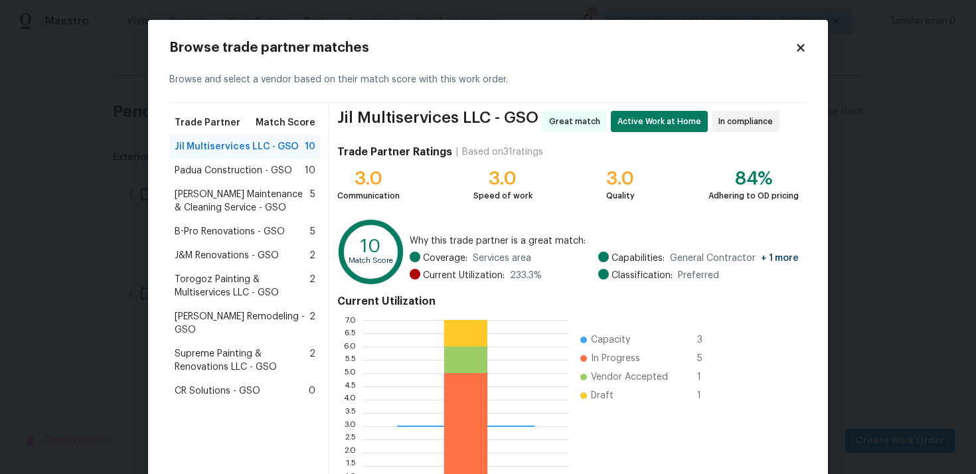
click at [207, 275] on span "Torogoz Painting & Multiservices LLC - GSO" at bounding box center [242, 286] width 135 height 27
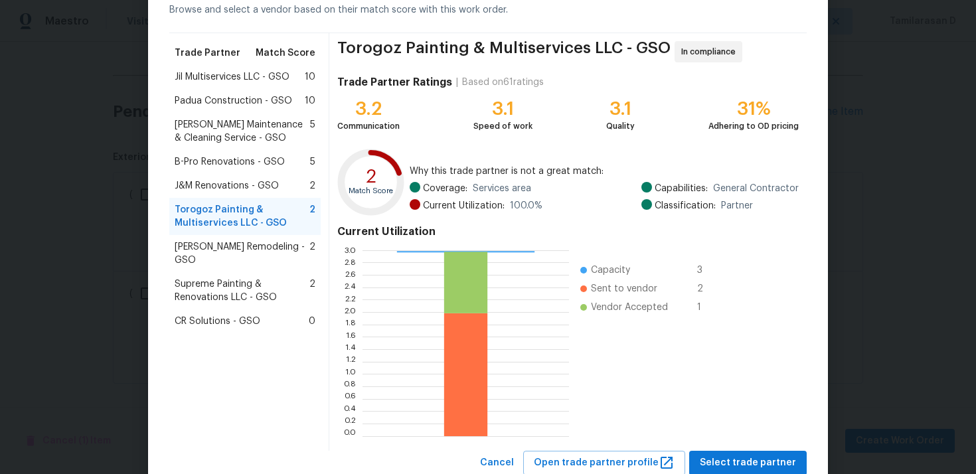
scroll to position [112, 0]
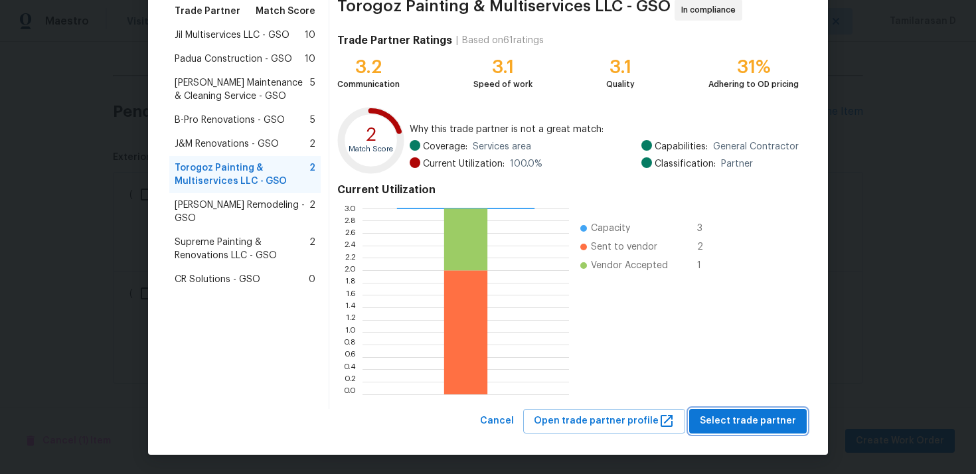
click at [734, 409] on button "Select trade partner" at bounding box center [748, 421] width 118 height 25
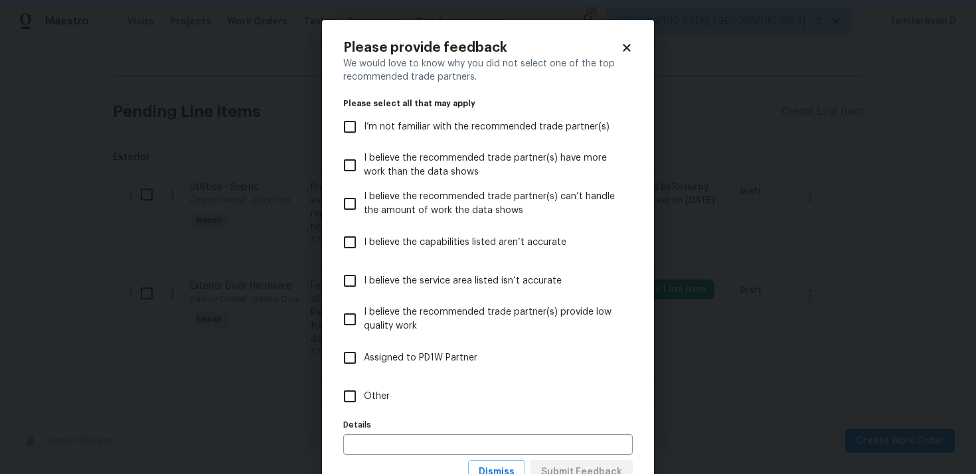
scroll to position [0, 0]
click at [401, 400] on label "Other" at bounding box center [479, 396] width 286 height 39
click at [364, 400] on input "Other" at bounding box center [350, 397] width 28 height 28
checkbox input "true"
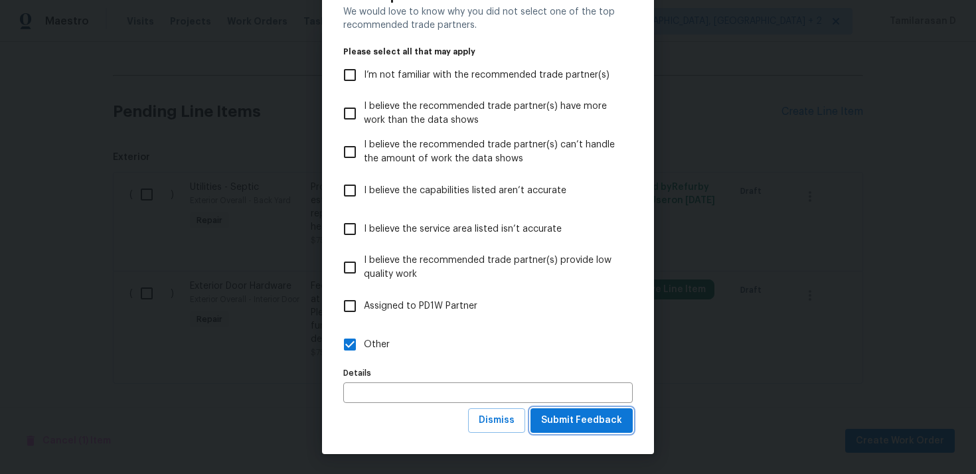
click at [592, 427] on span "Submit Feedback" at bounding box center [581, 420] width 81 height 17
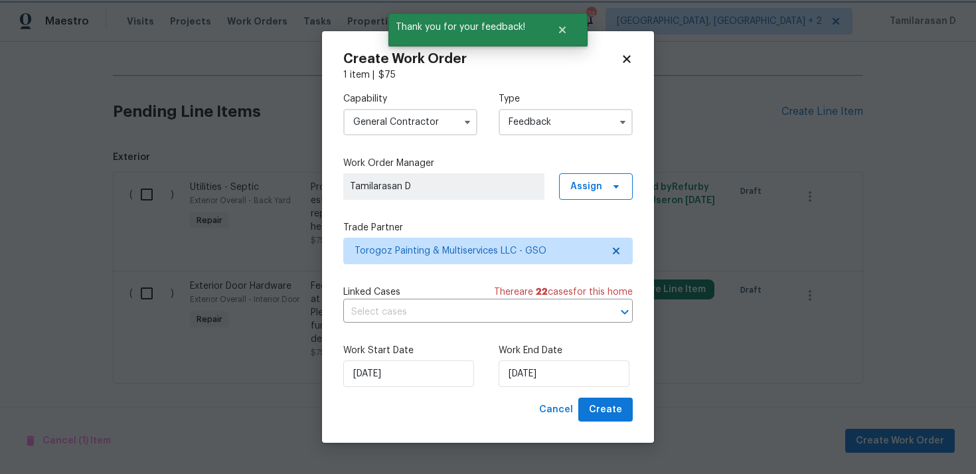
scroll to position [0, 0]
click at [502, 365] on input "[DATE]" at bounding box center [564, 374] width 131 height 27
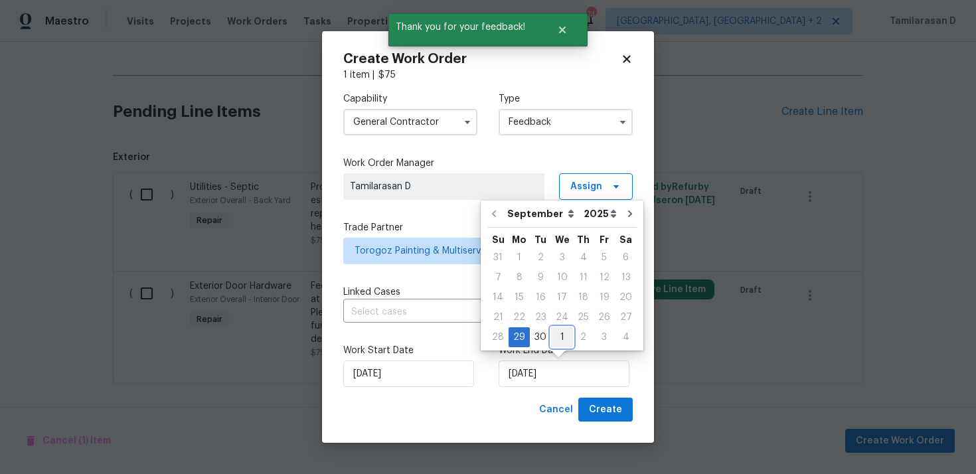
click at [558, 340] on div "1" at bounding box center [562, 337] width 22 height 19
type input "[DATE]"
select select "9"
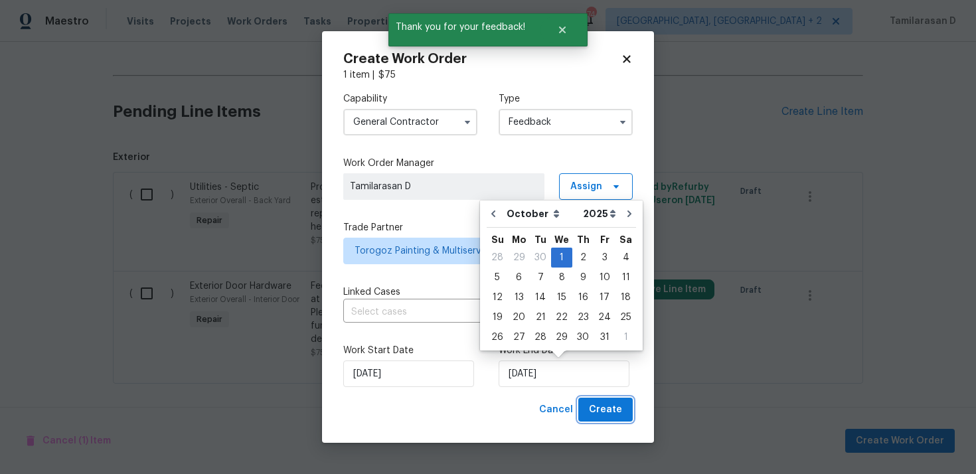
click at [596, 398] on button "Create" at bounding box center [605, 410] width 54 height 25
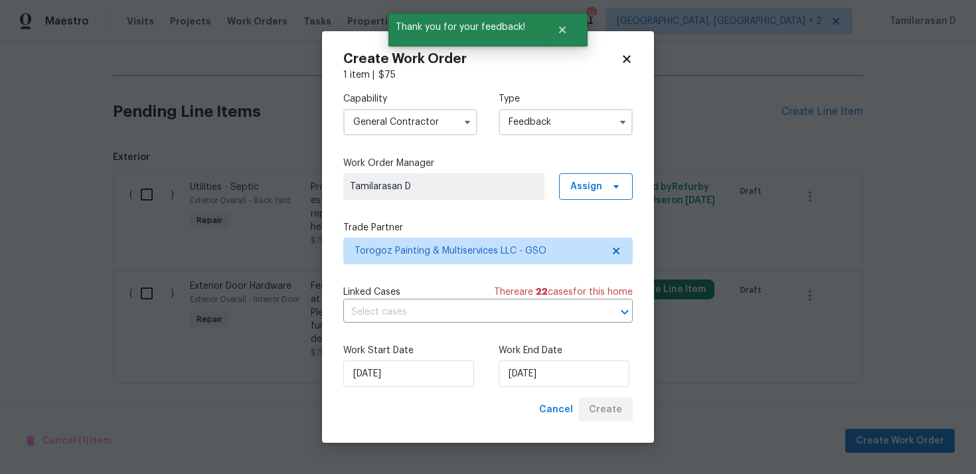
click at [610, 409] on div "Cancel Create" at bounding box center [583, 410] width 99 height 25
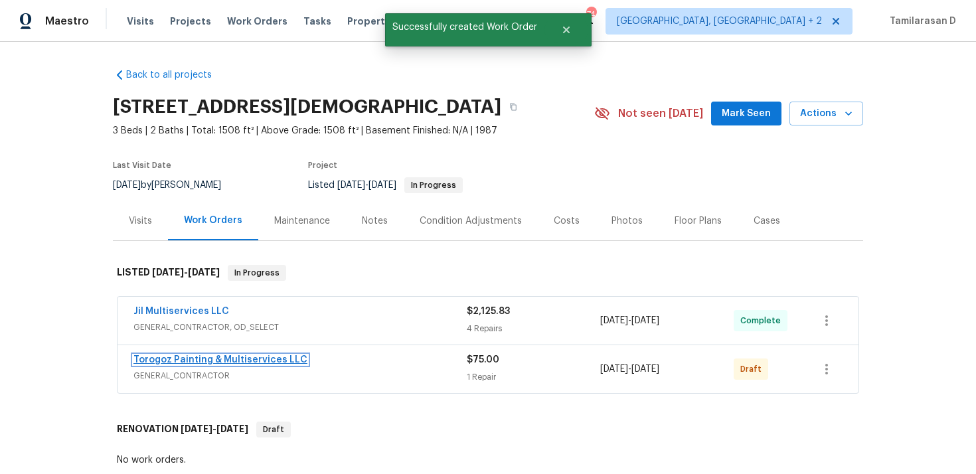
click at [177, 365] on link "Torogoz Painting & Multiservices LLC" at bounding box center [220, 359] width 174 height 9
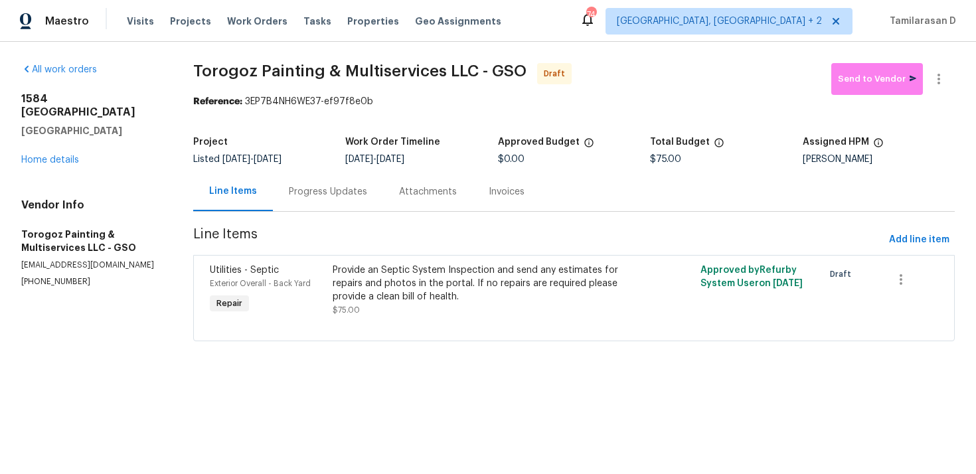
click at [359, 201] on div "Progress Updates" at bounding box center [328, 191] width 110 height 39
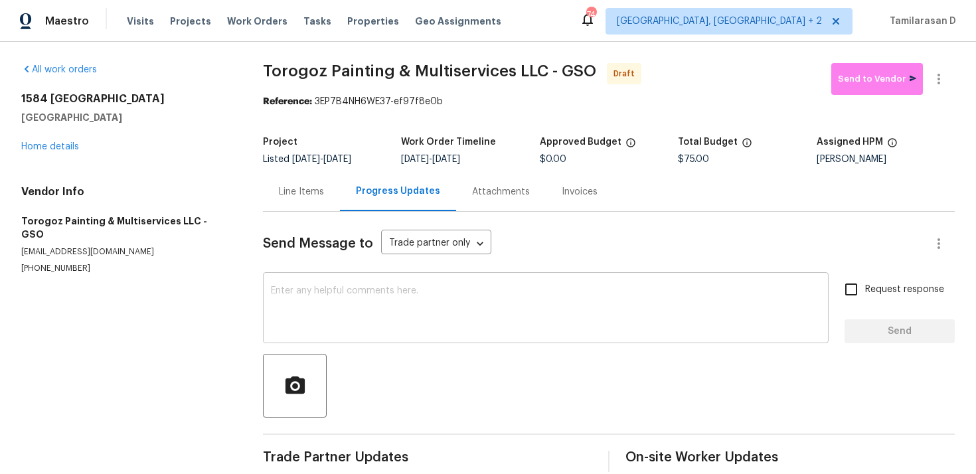
click at [300, 300] on textarea at bounding box center [546, 309] width 550 height 46
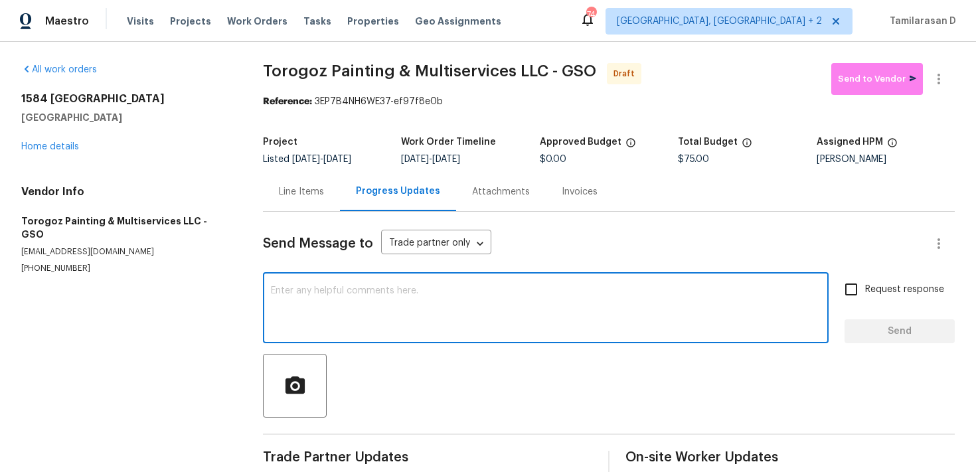
paste textarea "Hey, this is Tamil from Opendoor. I’m confirming you received the WO for the pr…"
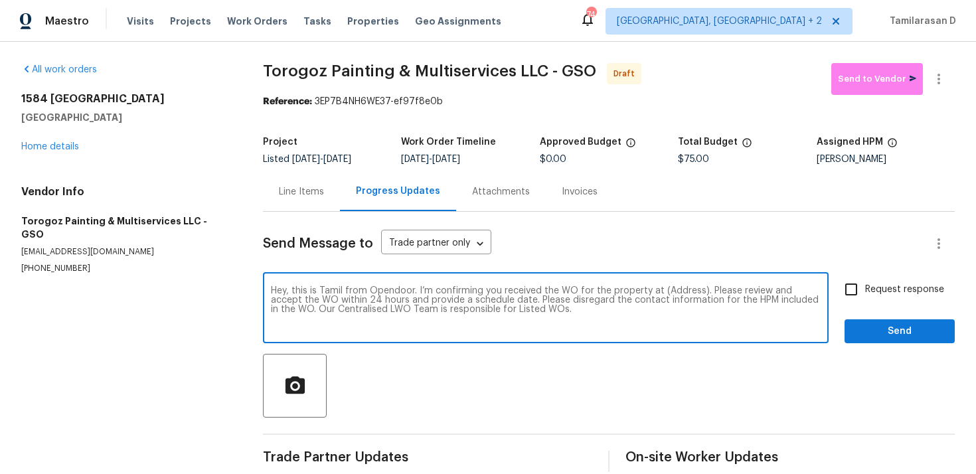
click at [677, 289] on textarea "Hey, this is Tamil from Opendoor. I’m confirming you received the WO for the pr…" at bounding box center [546, 309] width 550 height 46
paste textarea "[STREET_ADDRESS][DEMOGRAPHIC_DATA]"
type textarea "Hey, this is Tamil from Opendoor. I’m confirming you received the WO for the pr…"
click at [859, 295] on input "Request response" at bounding box center [851, 290] width 28 height 28
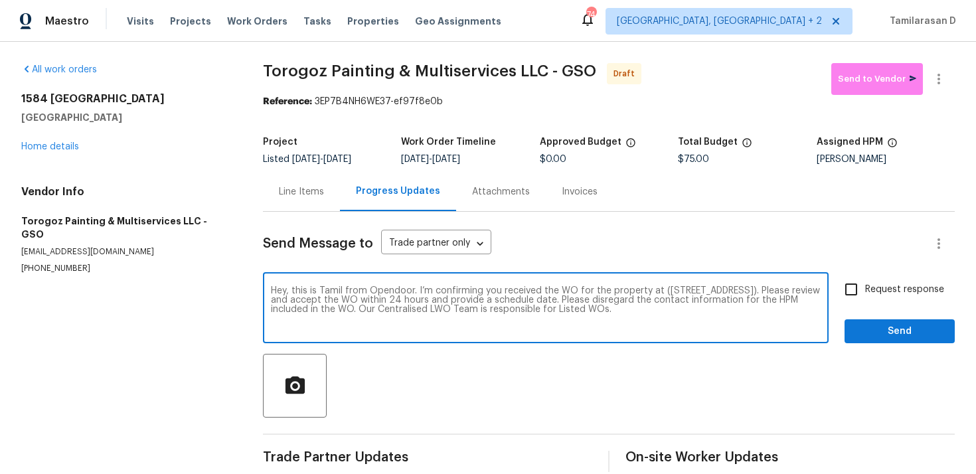
checkbox input "true"
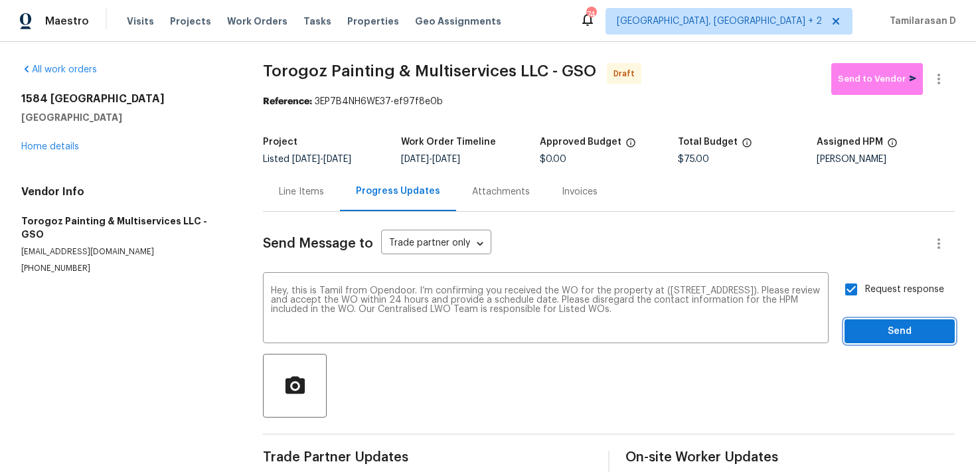
click at [900, 327] on span "Send" at bounding box center [899, 331] width 89 height 17
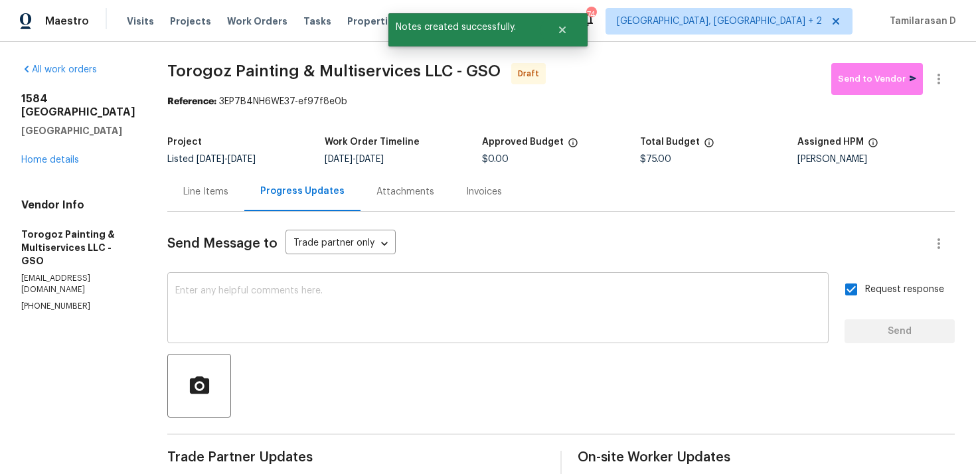
click at [304, 288] on textarea at bounding box center [498, 309] width 646 height 46
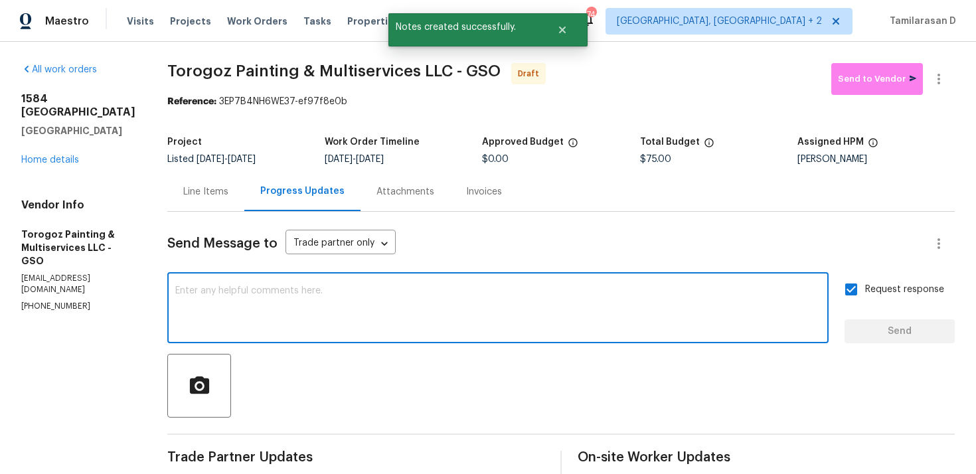
paste textarea "Attention All Work Orders must include before-photos (both close-up and wide-an…"
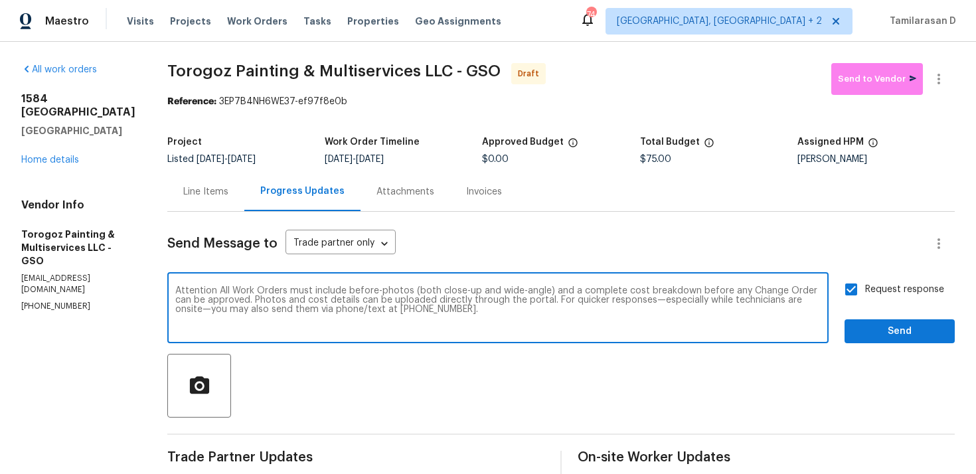
type textarea "Attention All Work Orders must include before-photos (both close-up and wide-an…"
click at [865, 333] on span "Send" at bounding box center [899, 331] width 89 height 17
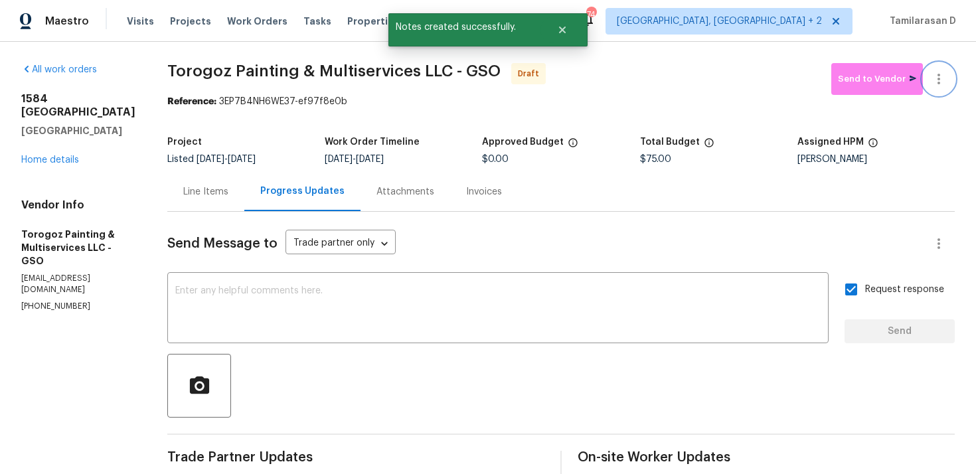
click at [933, 77] on icon "button" at bounding box center [939, 79] width 16 height 16
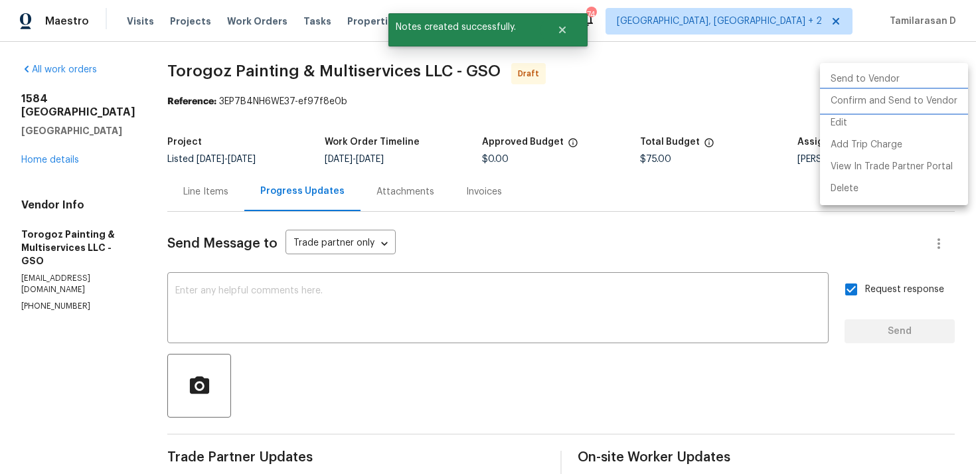
click at [850, 103] on li "Confirm and Send to Vendor" at bounding box center [894, 101] width 148 height 22
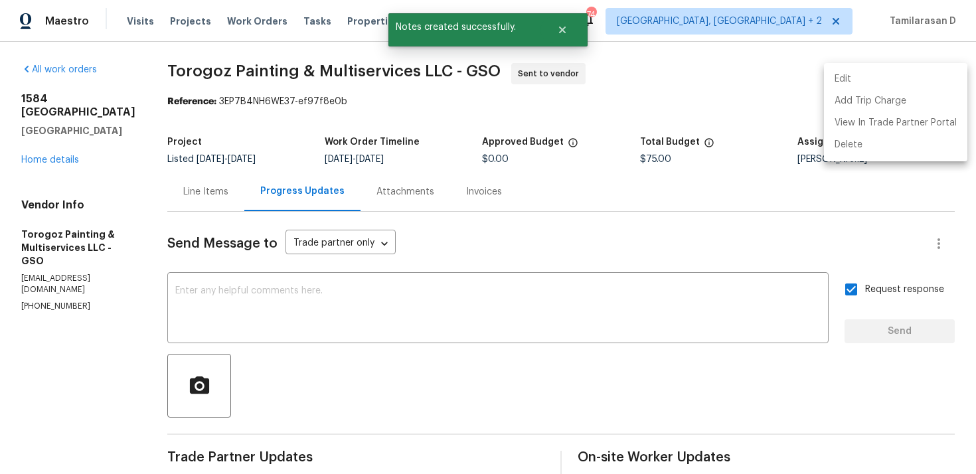
click at [600, 124] on div at bounding box center [488, 237] width 976 height 474
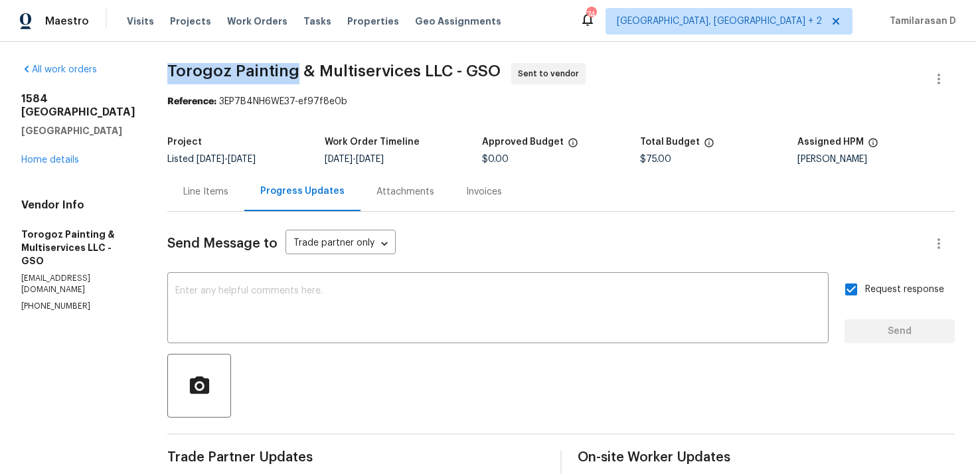
drag, startPoint x: 189, startPoint y: 70, endPoint x: 316, endPoint y: 71, distance: 126.9
click at [316, 71] on span "Torogoz Painting & Multiservices LLC - GSO" at bounding box center [333, 71] width 333 height 16
copy span "Torogoz Painting"
click at [208, 44] on div "All work orders [STREET_ADDRESS][PERSON_NAME] Home details Vendor Info Torogoz …" at bounding box center [488, 366] width 976 height 648
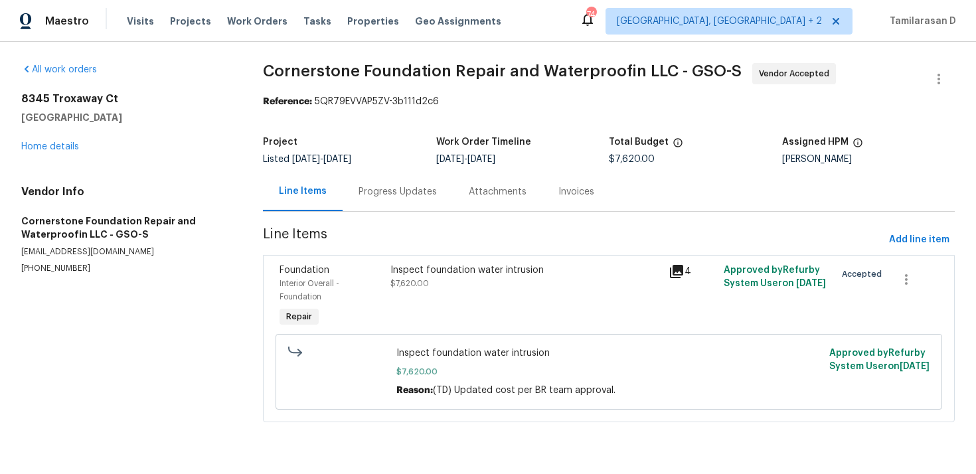
click at [365, 199] on div "Progress Updates" at bounding box center [398, 191] width 110 height 39
